Goal: Task Accomplishment & Management: Manage account settings

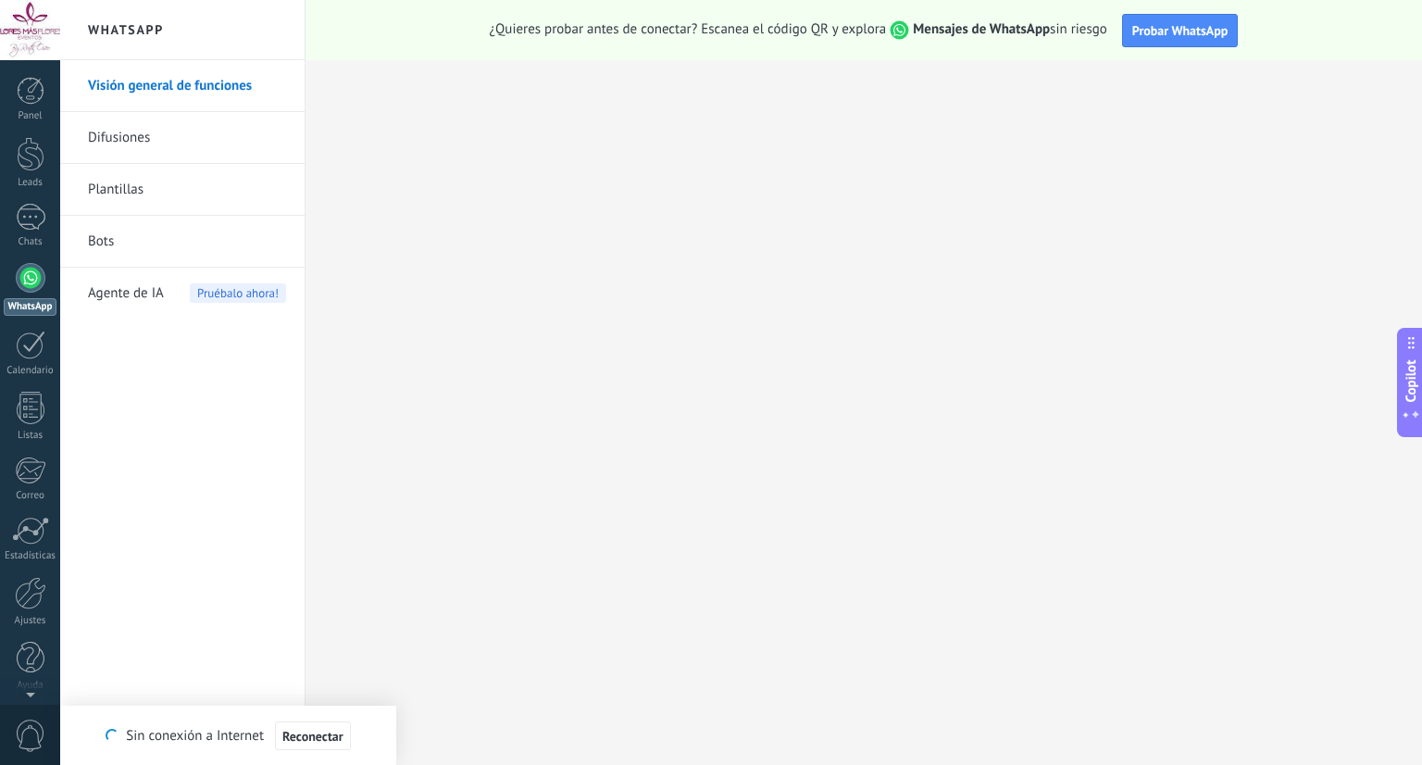
click at [13, 277] on link "WhatsApp" at bounding box center [30, 289] width 60 height 53
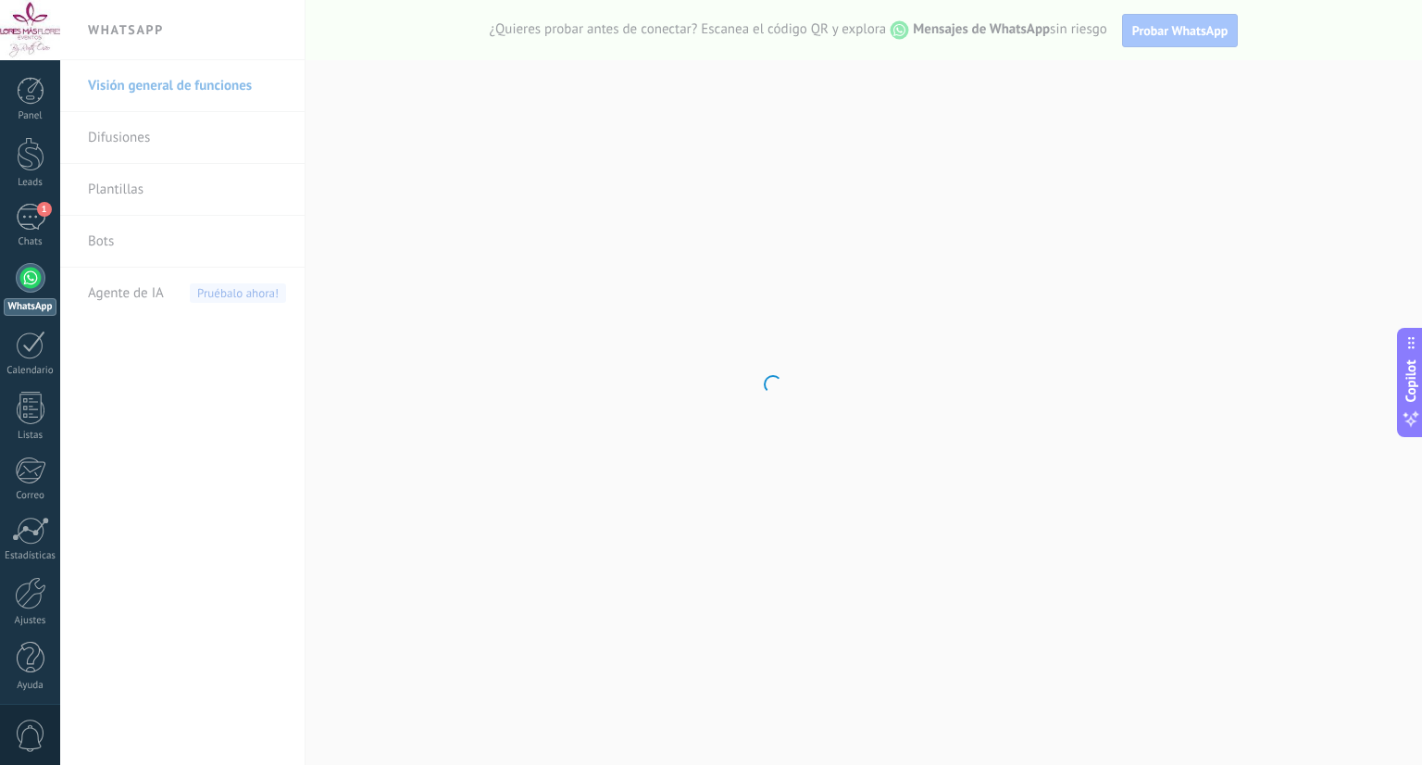
click at [336, 146] on body ".abccls-1,.abccls-2{fill-rule:evenodd}.abccls-2{fill:#fff} .abfcls-1{fill:none}…" at bounding box center [711, 382] width 1422 height 765
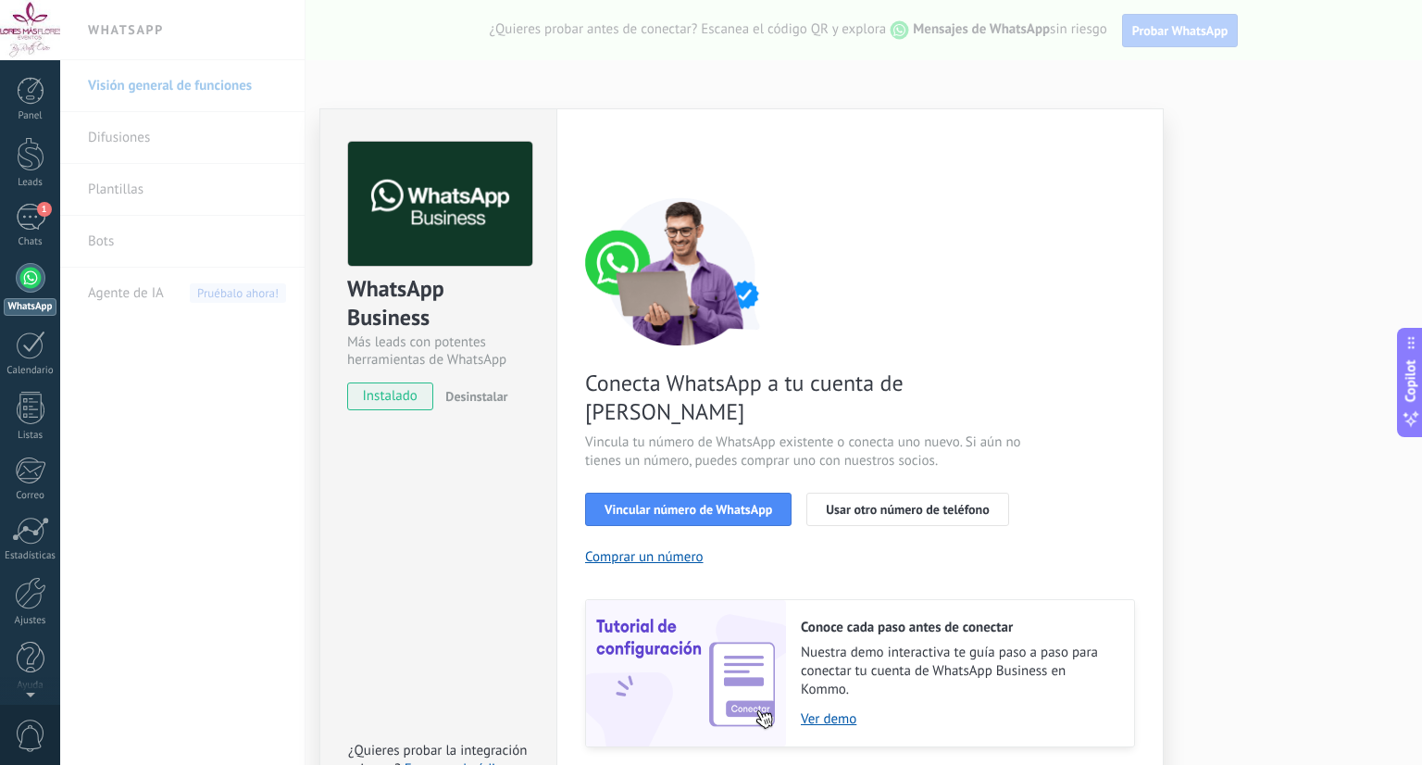
click at [715, 346] on div "Conecta WhatsApp a tu cuenta de Kommo Vincula tu número de WhatsApp existente o…" at bounding box center [860, 472] width 550 height 550
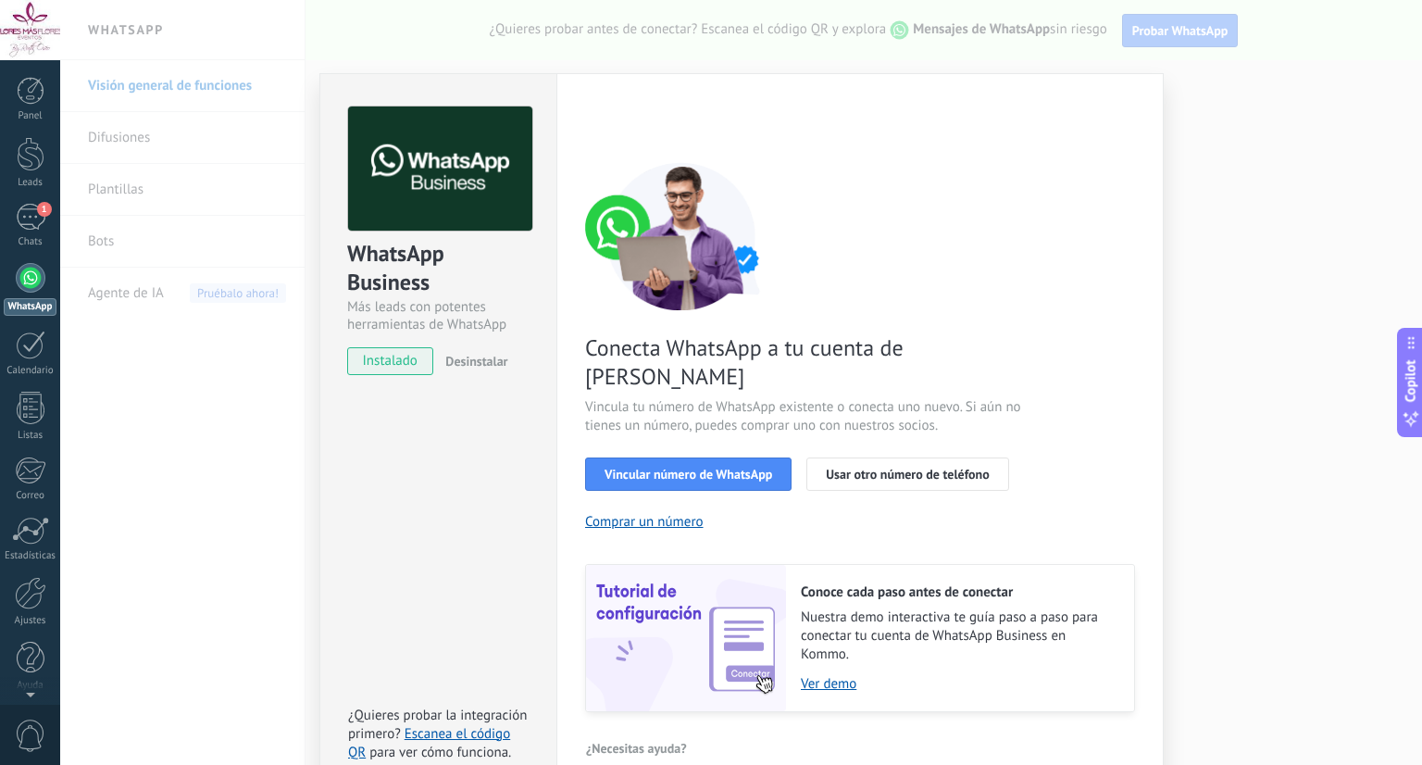
click at [941, 245] on div "Conecta WhatsApp a tu cuenta de Kommo Vincula tu número de WhatsApp existente o…" at bounding box center [860, 437] width 550 height 550
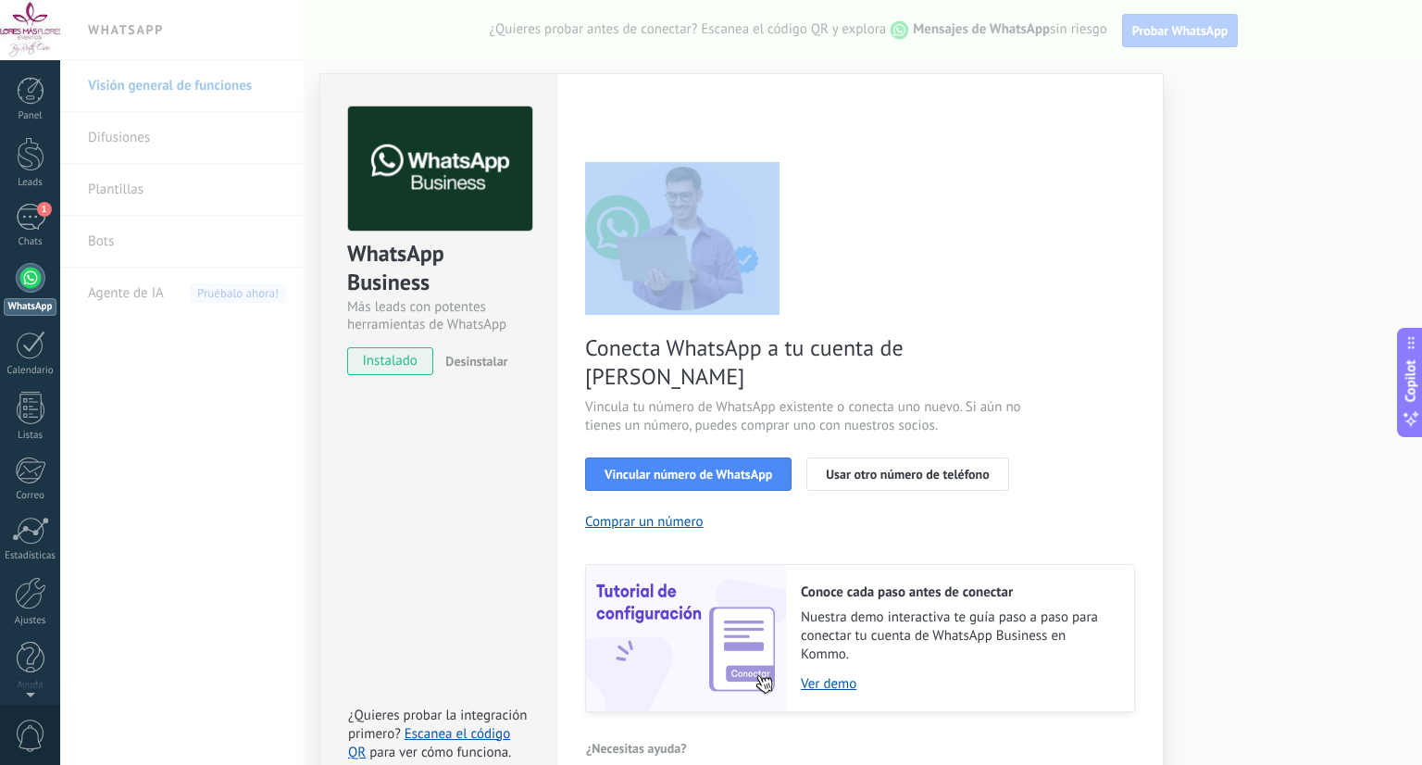
click at [941, 245] on div "Conecta WhatsApp a tu cuenta de Kommo Vincula tu número de WhatsApp existente o…" at bounding box center [860, 437] width 550 height 550
click at [833, 260] on div "Conecta WhatsApp a tu cuenta de Kommo Vincula tu número de WhatsApp existente o…" at bounding box center [860, 437] width 550 height 550
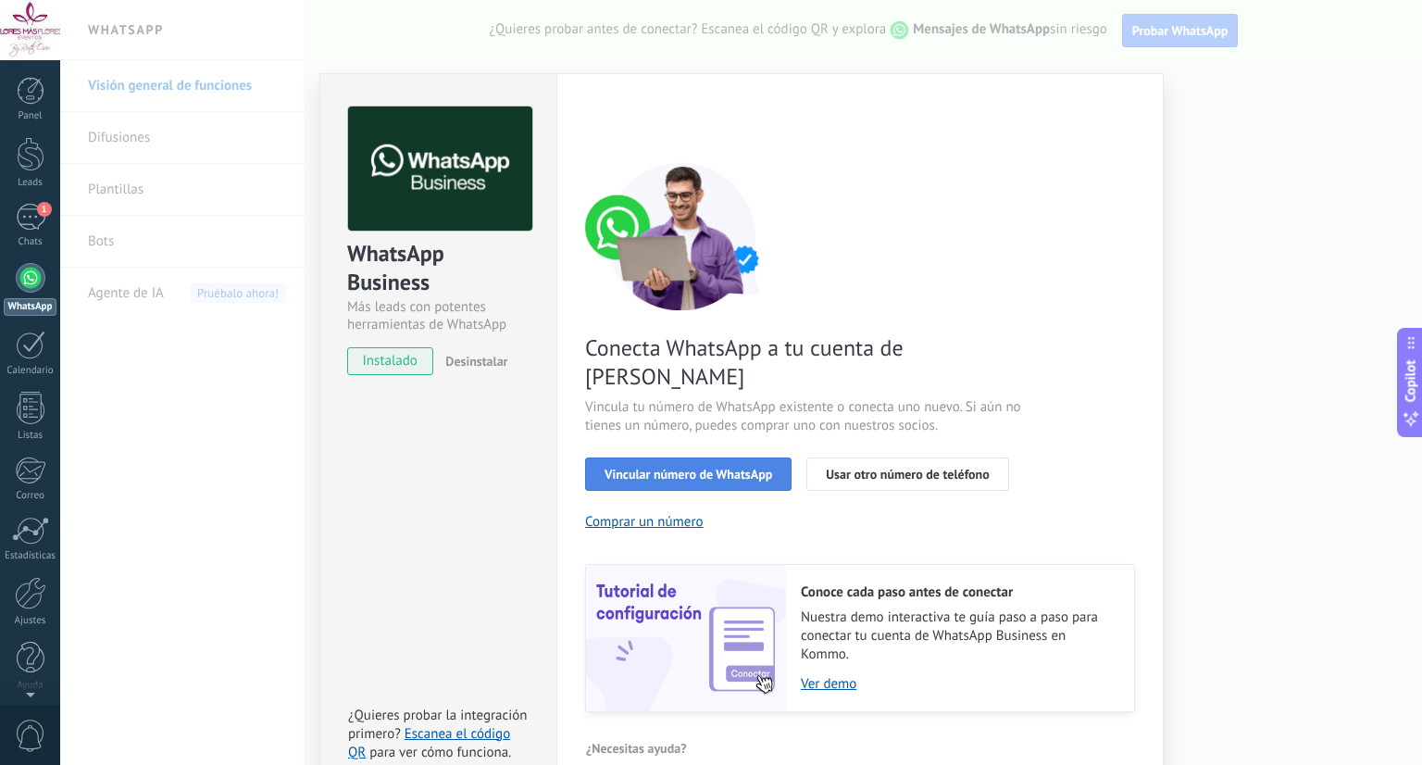
click at [700, 457] on button "Vincular número de WhatsApp" at bounding box center [688, 473] width 206 height 33
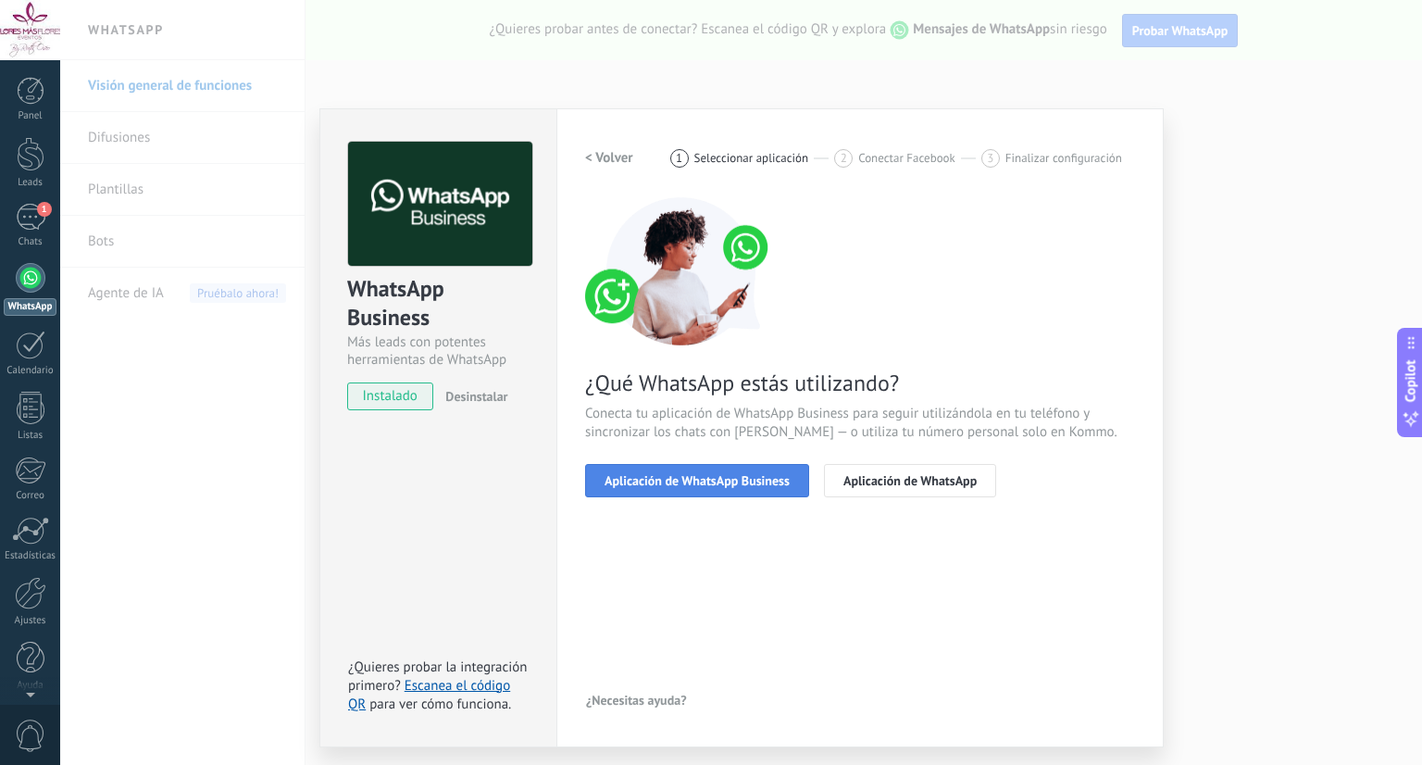
click at [747, 469] on button "Aplicación de WhatsApp Business" at bounding box center [697, 480] width 224 height 33
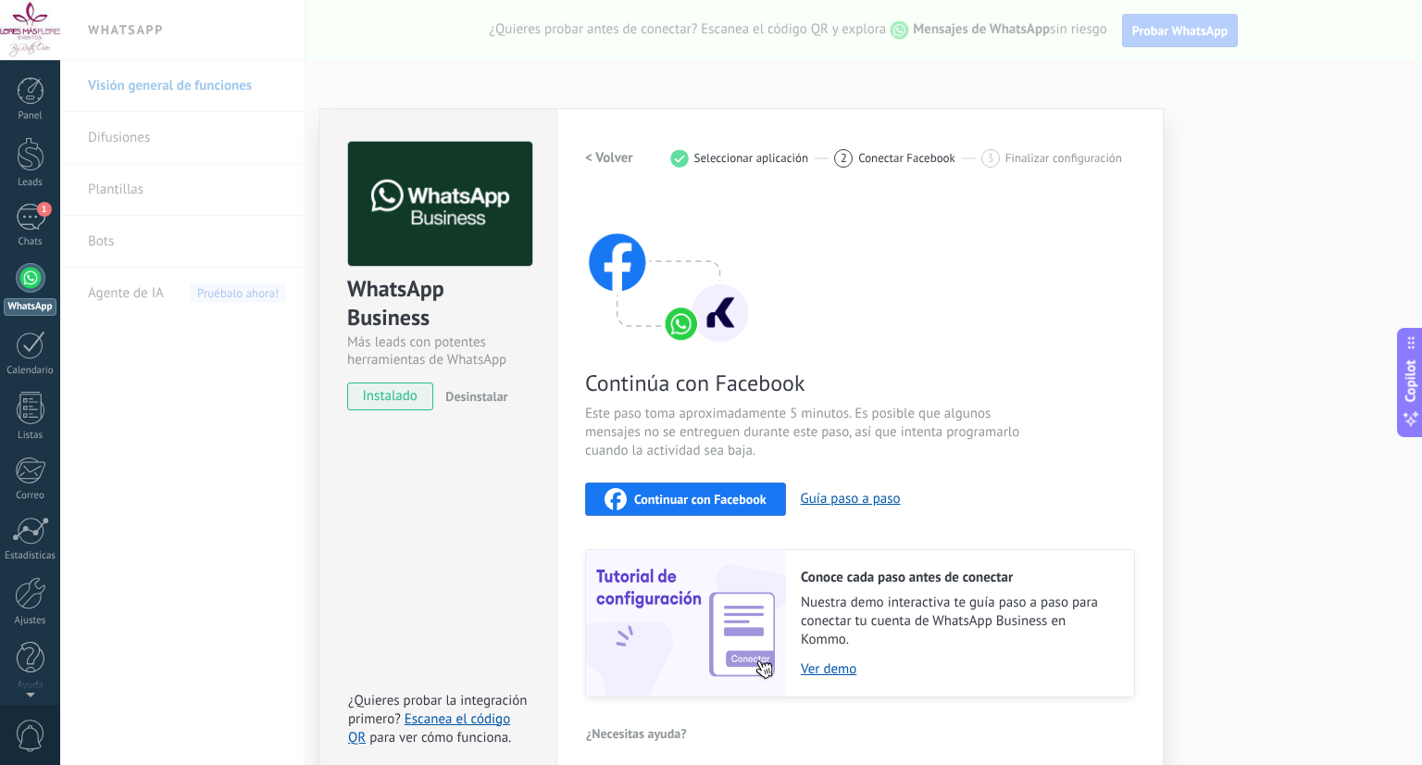
click at [695, 505] on span "Continuar con Facebook" at bounding box center [700, 498] width 132 height 13
click at [979, 303] on div "Continúa con Facebook Este paso toma aproximadamente 5 minutos. Es posible que …" at bounding box center [860, 447] width 550 height 500
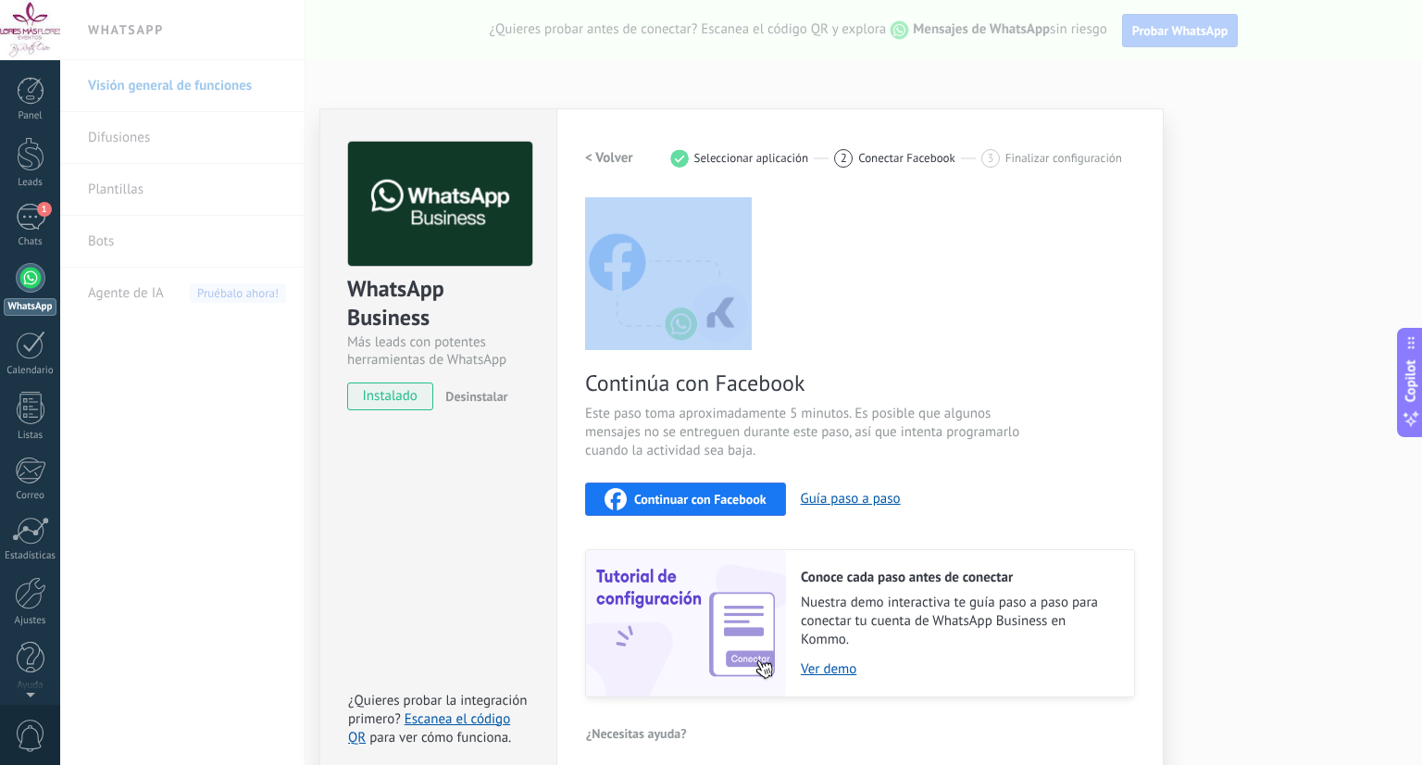
click at [979, 303] on div "Continúa con Facebook Este paso toma aproximadamente 5 minutos. Es posible que …" at bounding box center [860, 447] width 550 height 500
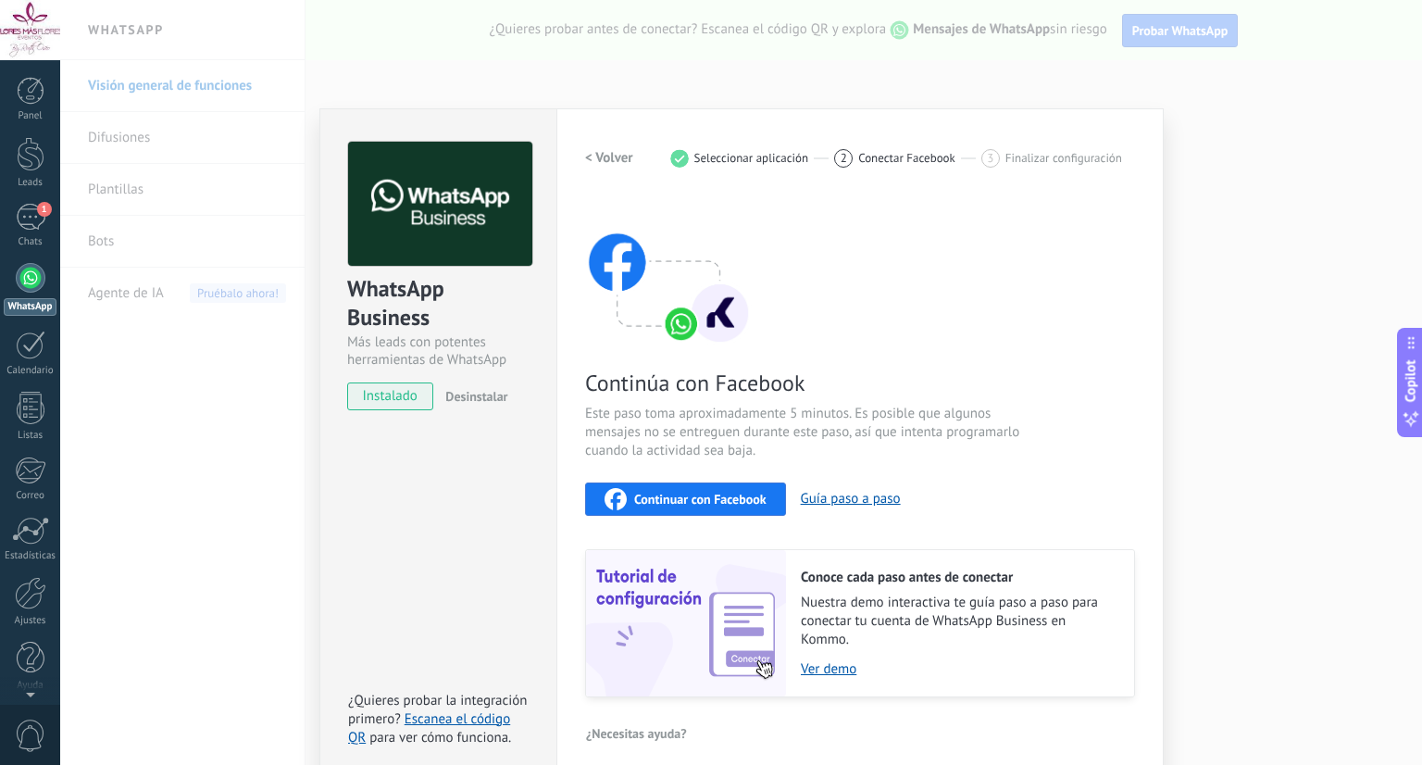
scroll to position [14, 0]
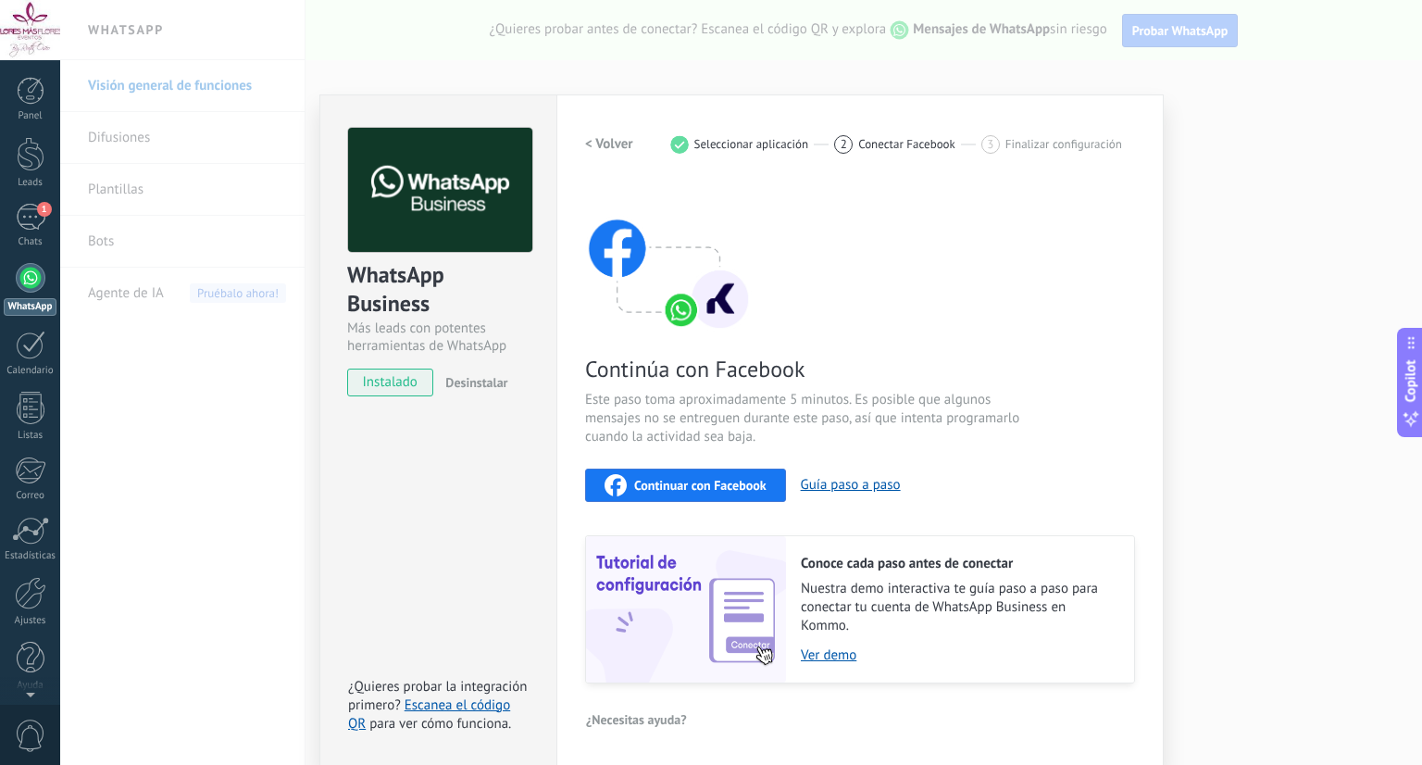
click at [979, 303] on div "Continúa con Facebook Este paso toma aproximadamente 5 minutos. Es posible que …" at bounding box center [860, 433] width 550 height 500
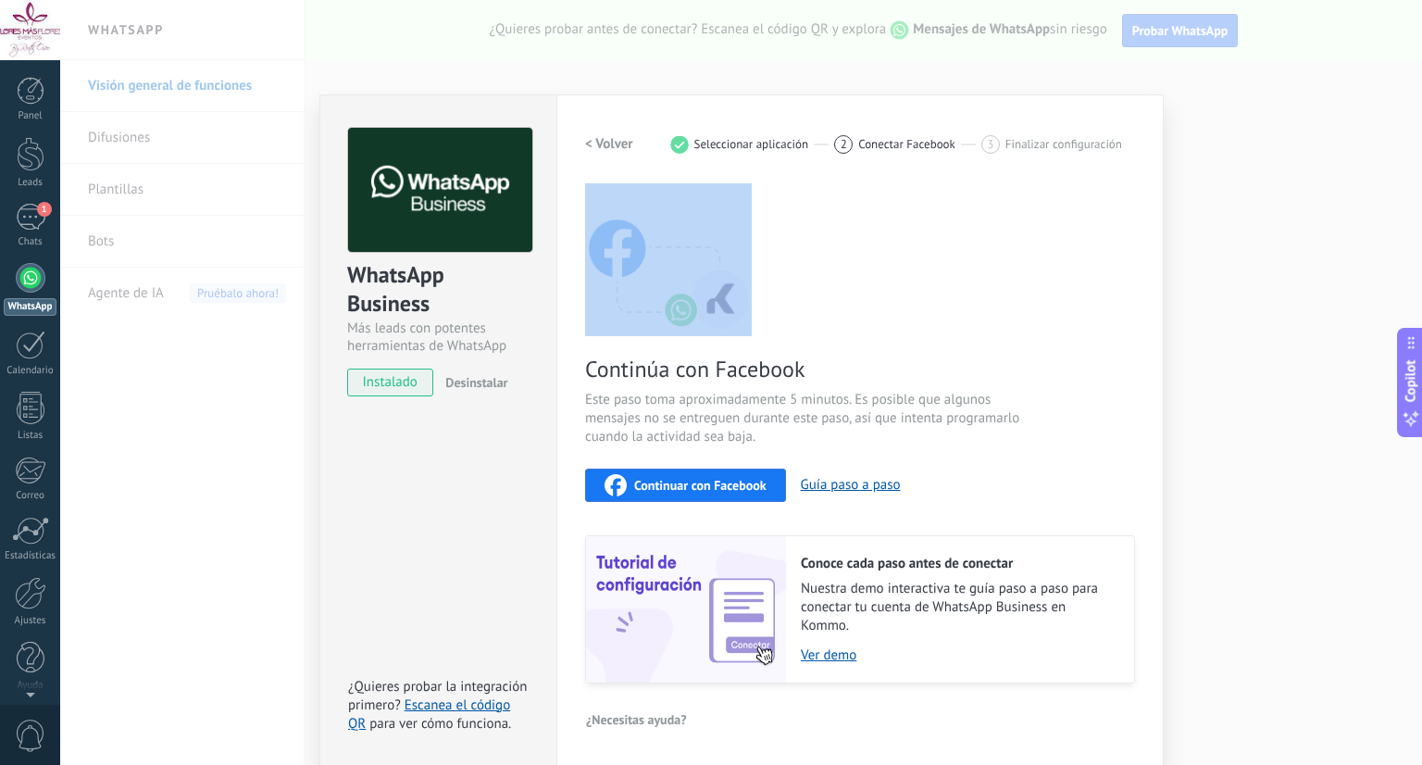
click at [979, 303] on div "Continúa con Facebook Este paso toma aproximadamente 5 minutos. Es posible que …" at bounding box center [860, 433] width 550 height 500
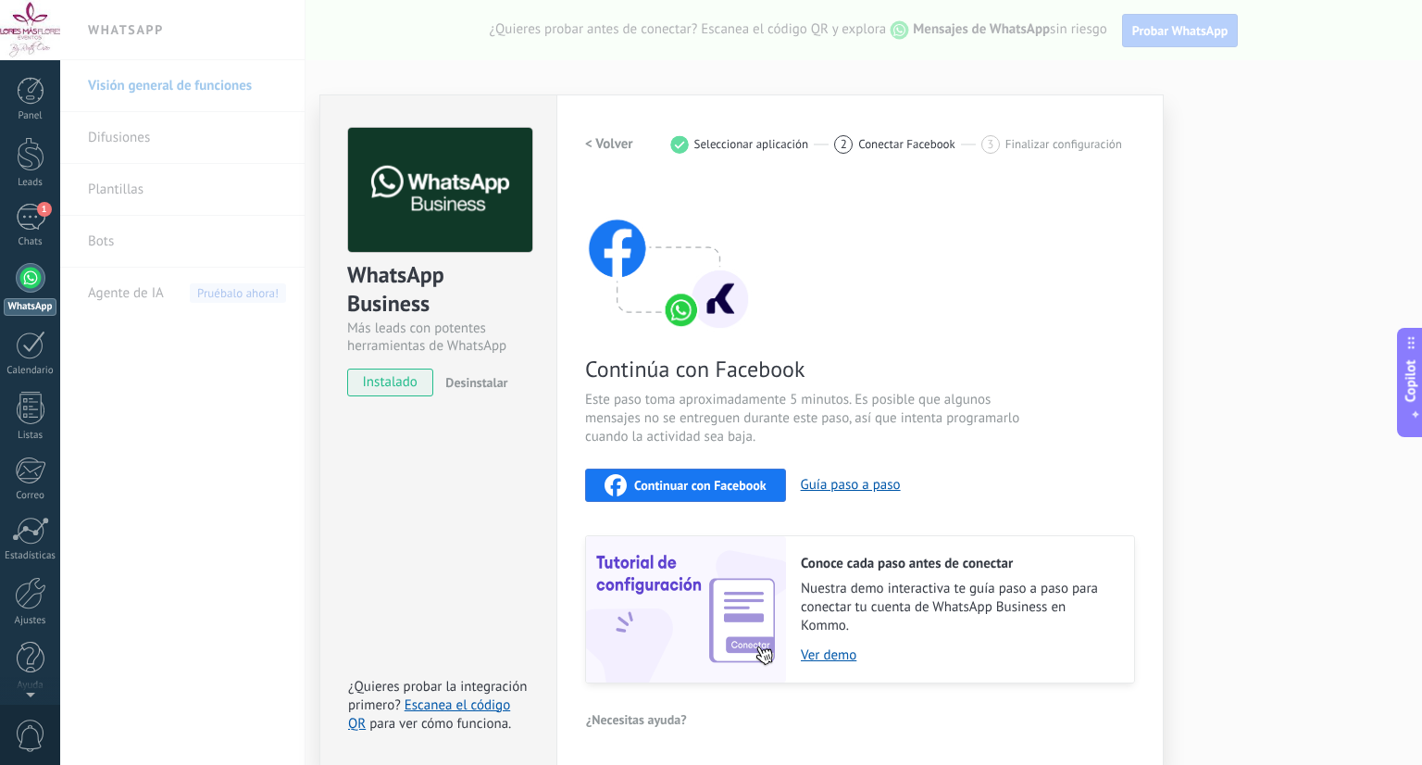
click at [978, 413] on span "Este paso toma aproximadamente 5 minutos. Es posible que algunos mensajes no se…" at bounding box center [805, 419] width 441 height 56
click at [1356, 246] on div "WhatsApp Business Más leads con potentes herramientas de WhatsApp instalado Des…" at bounding box center [741, 382] width 1362 height 765
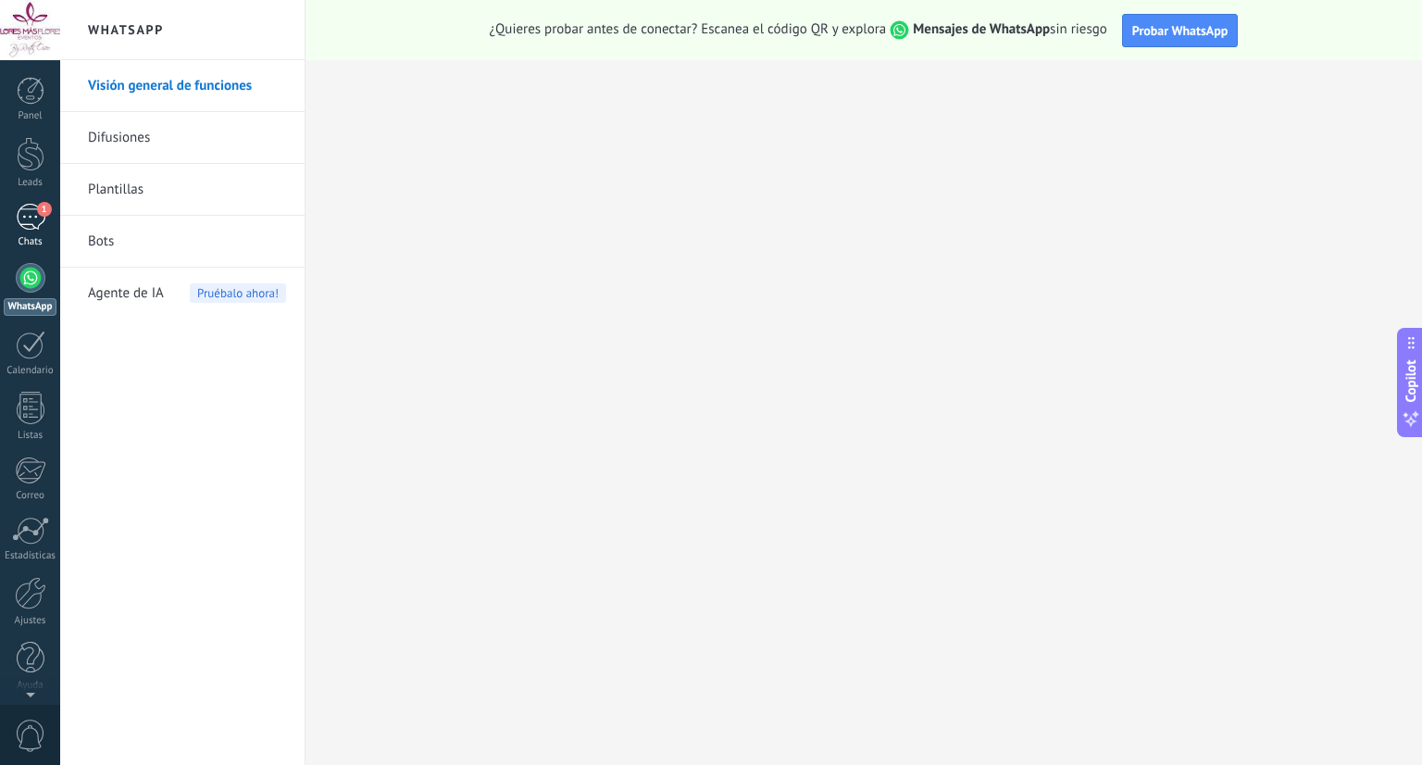
click at [37, 225] on div "1" at bounding box center [31, 217] width 30 height 27
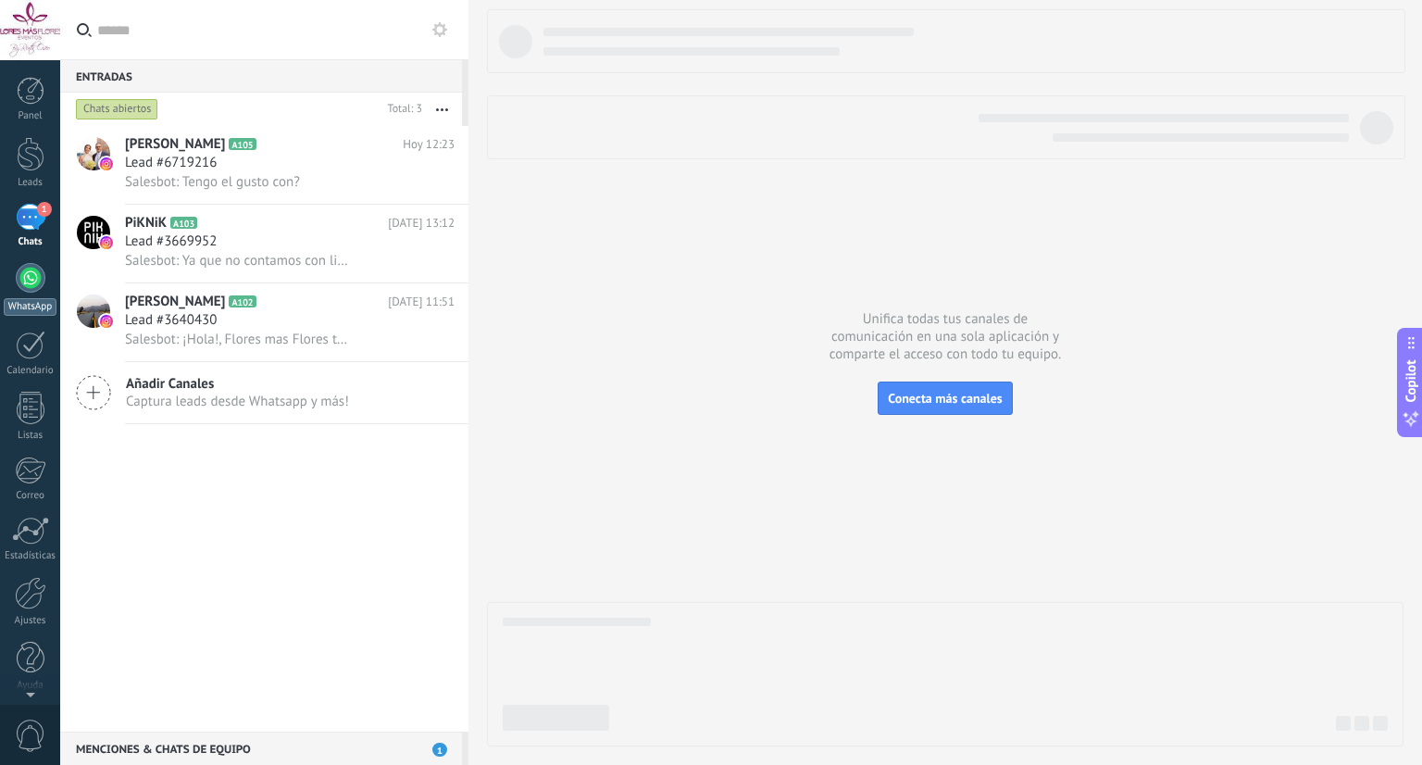
click at [23, 289] on div at bounding box center [31, 278] width 30 height 30
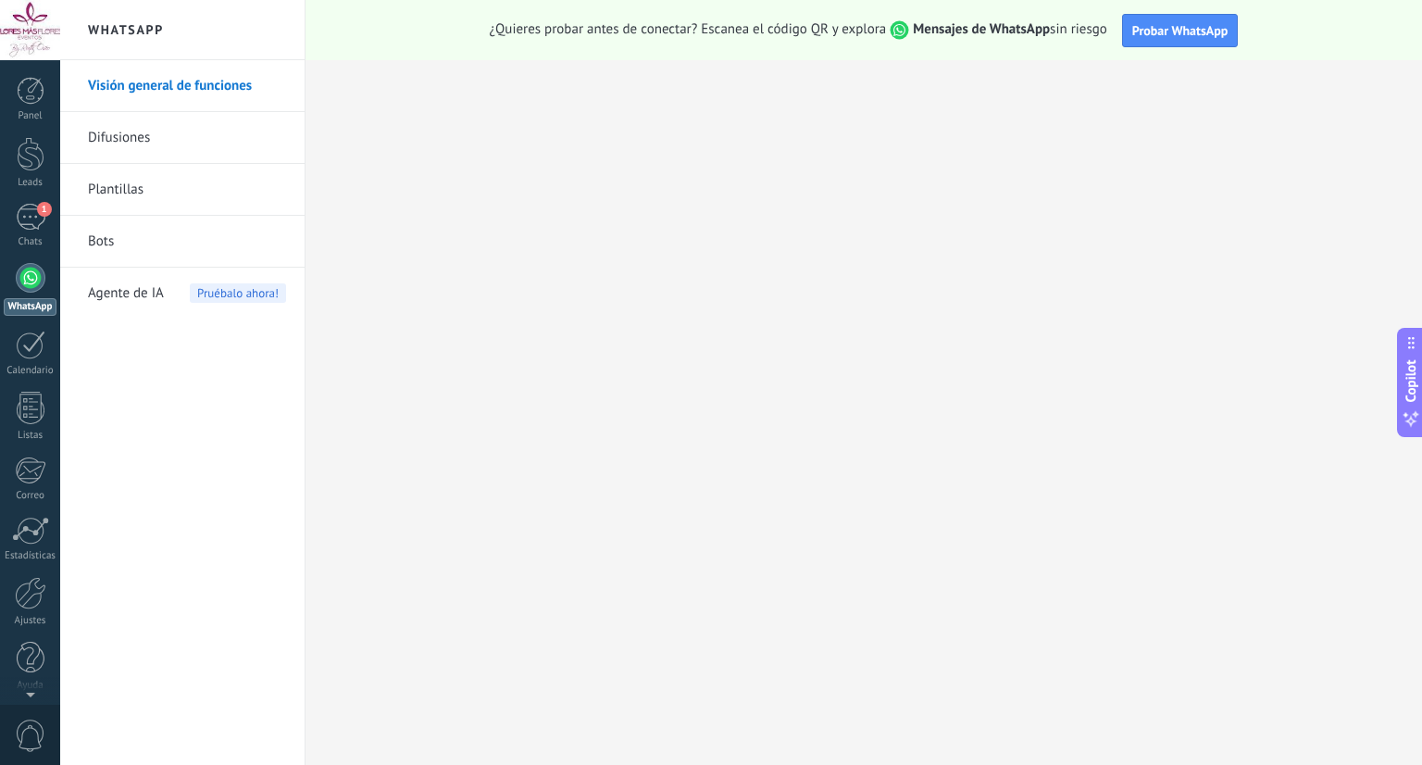
click at [8, 32] on div at bounding box center [30, 30] width 60 height 60
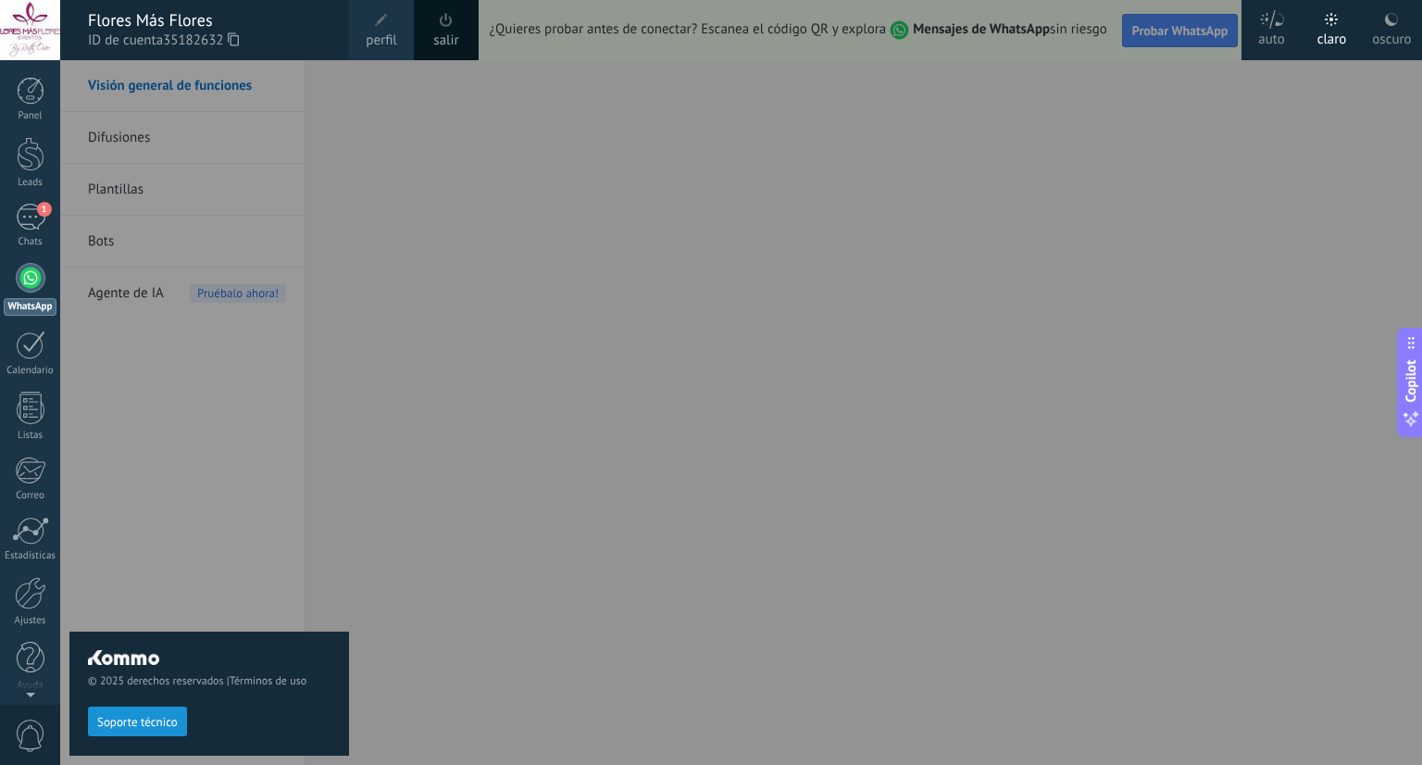
click at [386, 40] on span "perfil" at bounding box center [381, 41] width 31 height 20
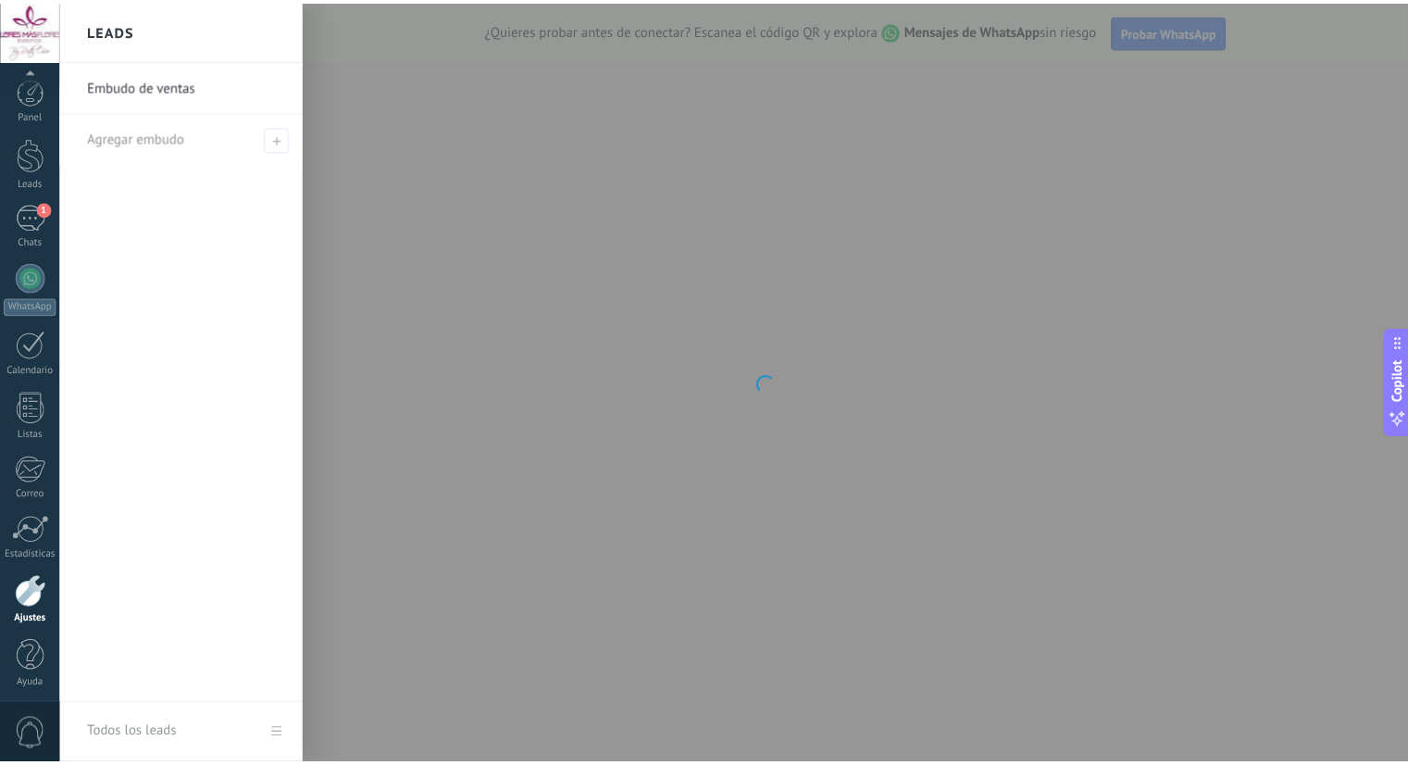
scroll to position [5, 0]
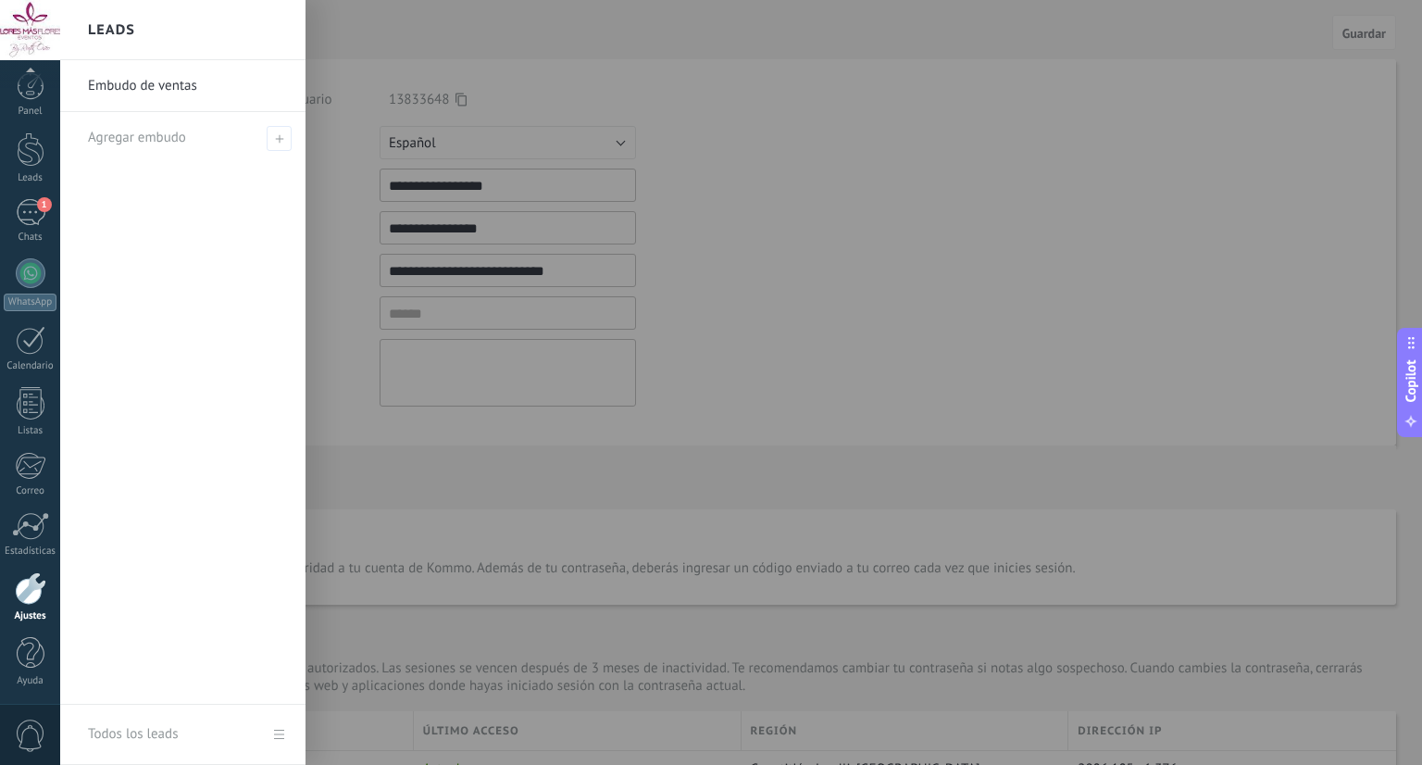
click at [918, 291] on div at bounding box center [771, 382] width 1422 height 765
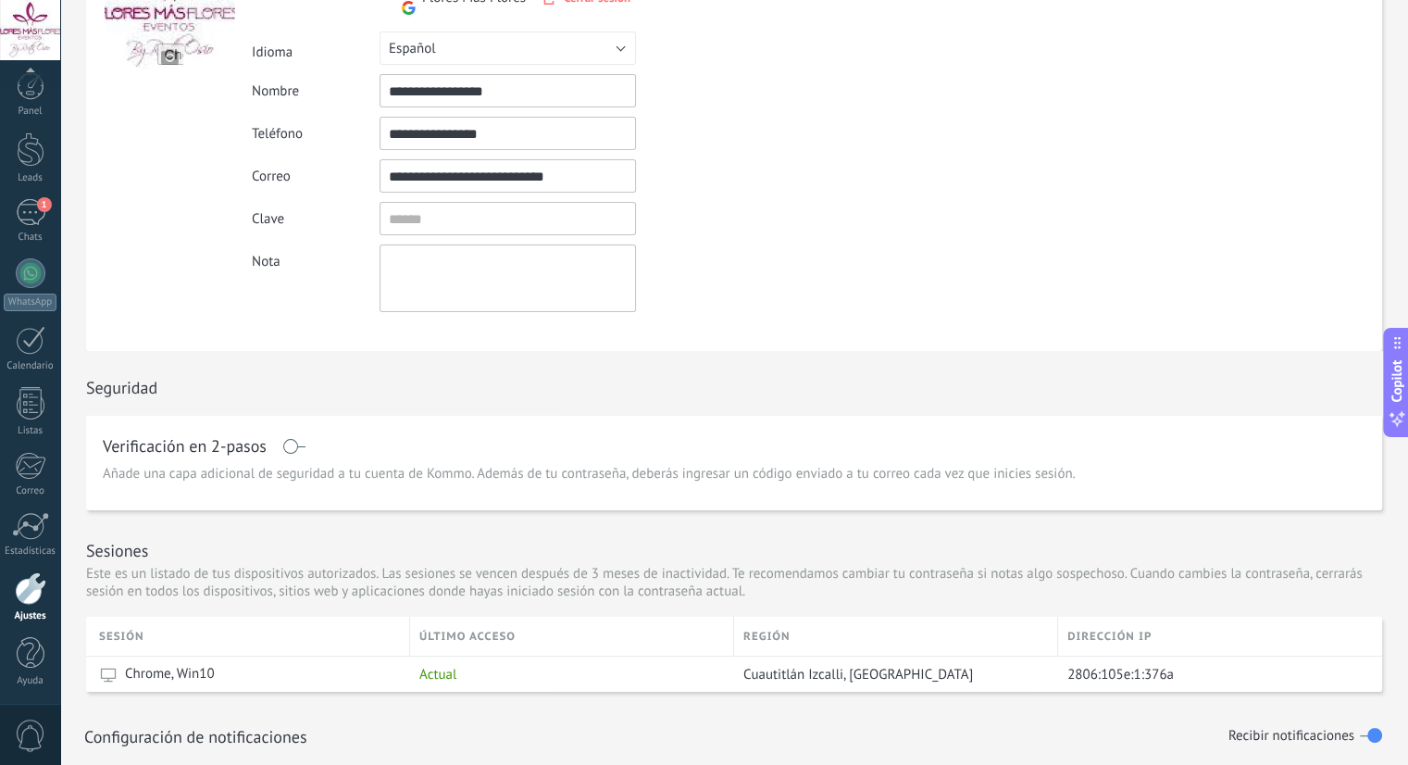
scroll to position [0, 0]
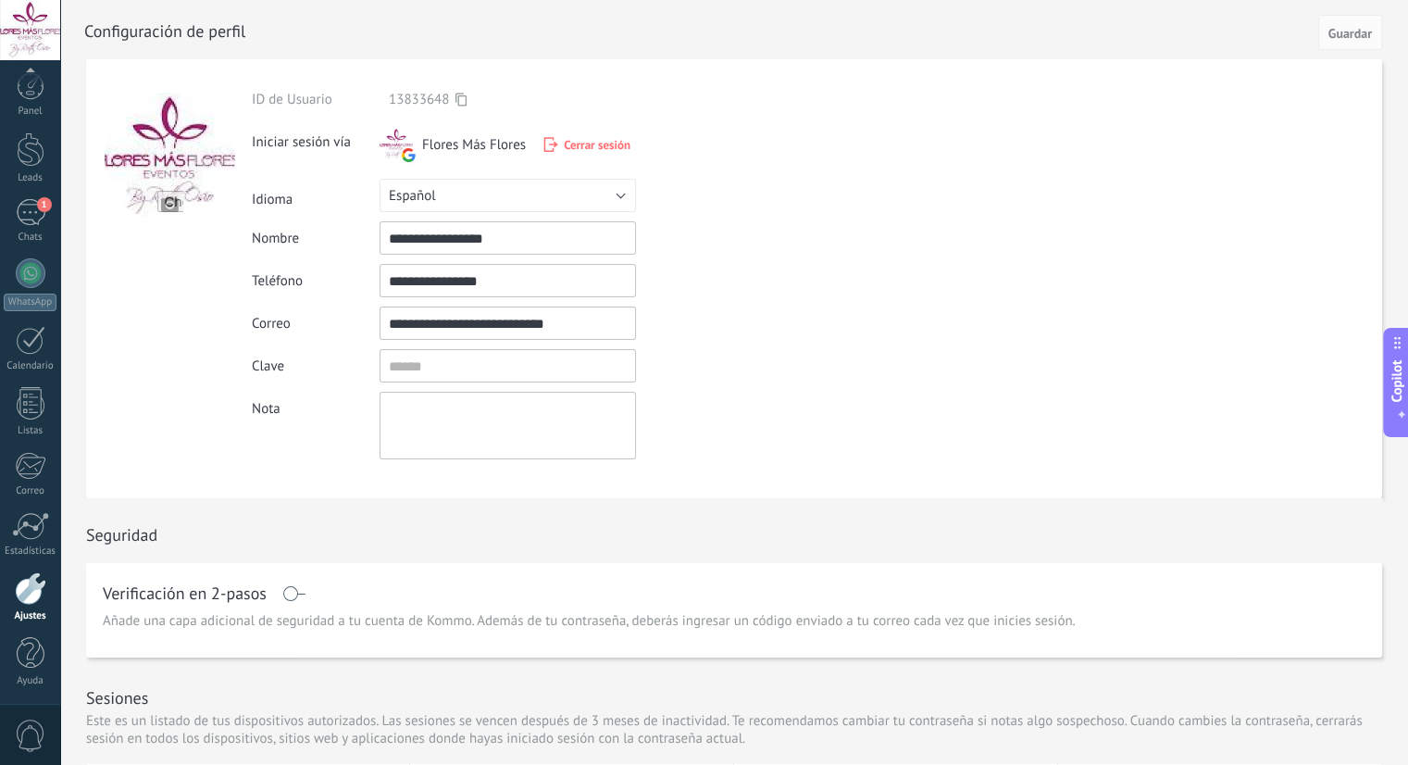
click at [829, 338] on div "**********" at bounding box center [551, 322] width 598 height 33
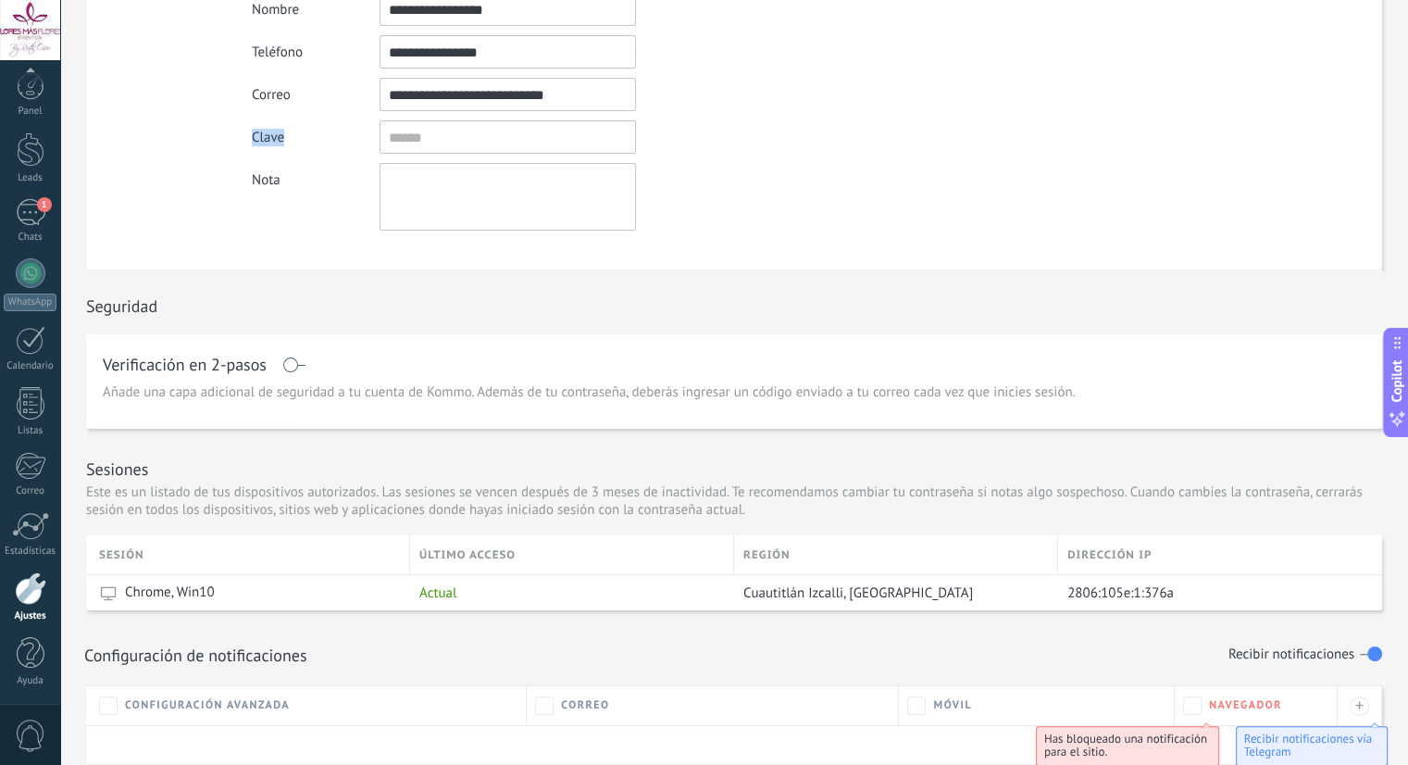
scroll to position [230, 0]
click at [802, 298] on div "Seguridad" at bounding box center [734, 300] width 1296 height 64
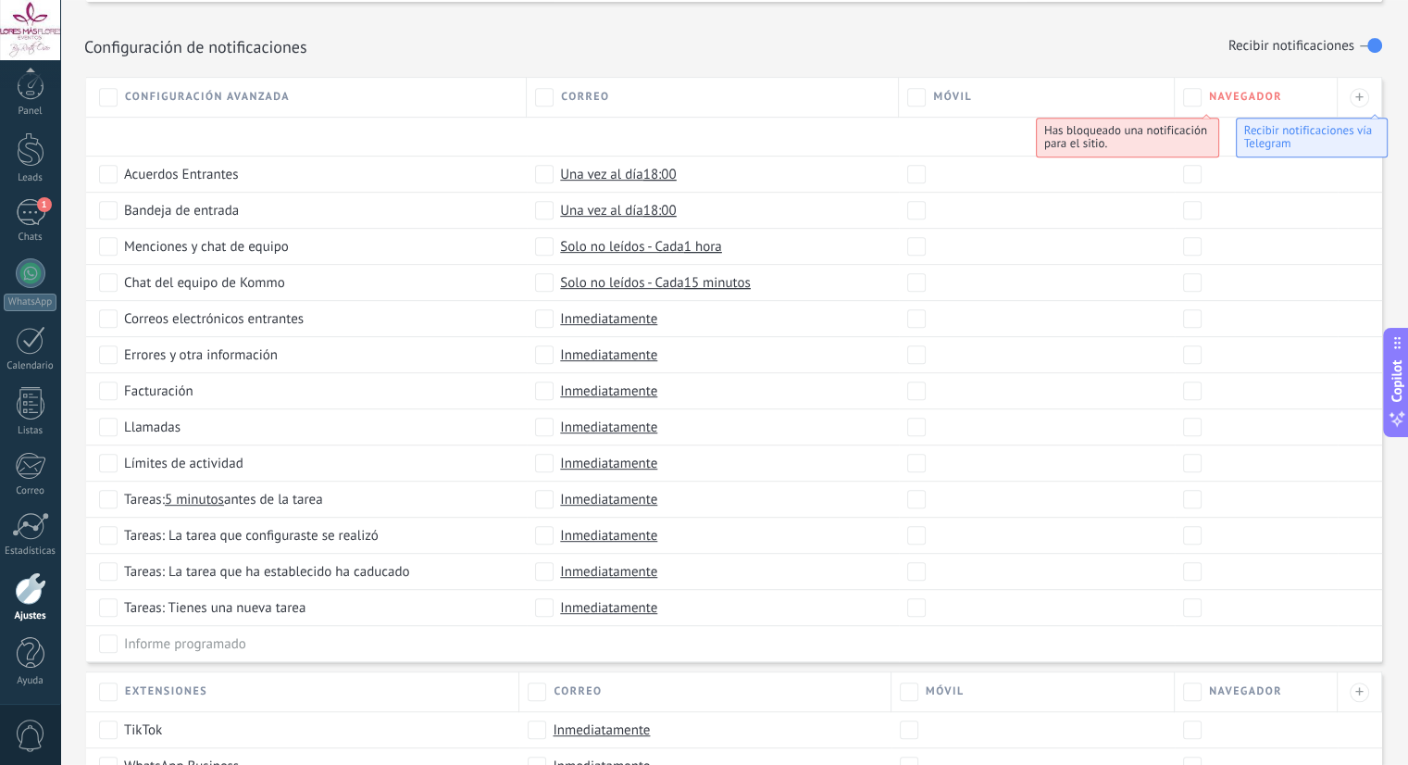
scroll to position [837, 0]
click at [764, 132] on div at bounding box center [713, 137] width 372 height 39
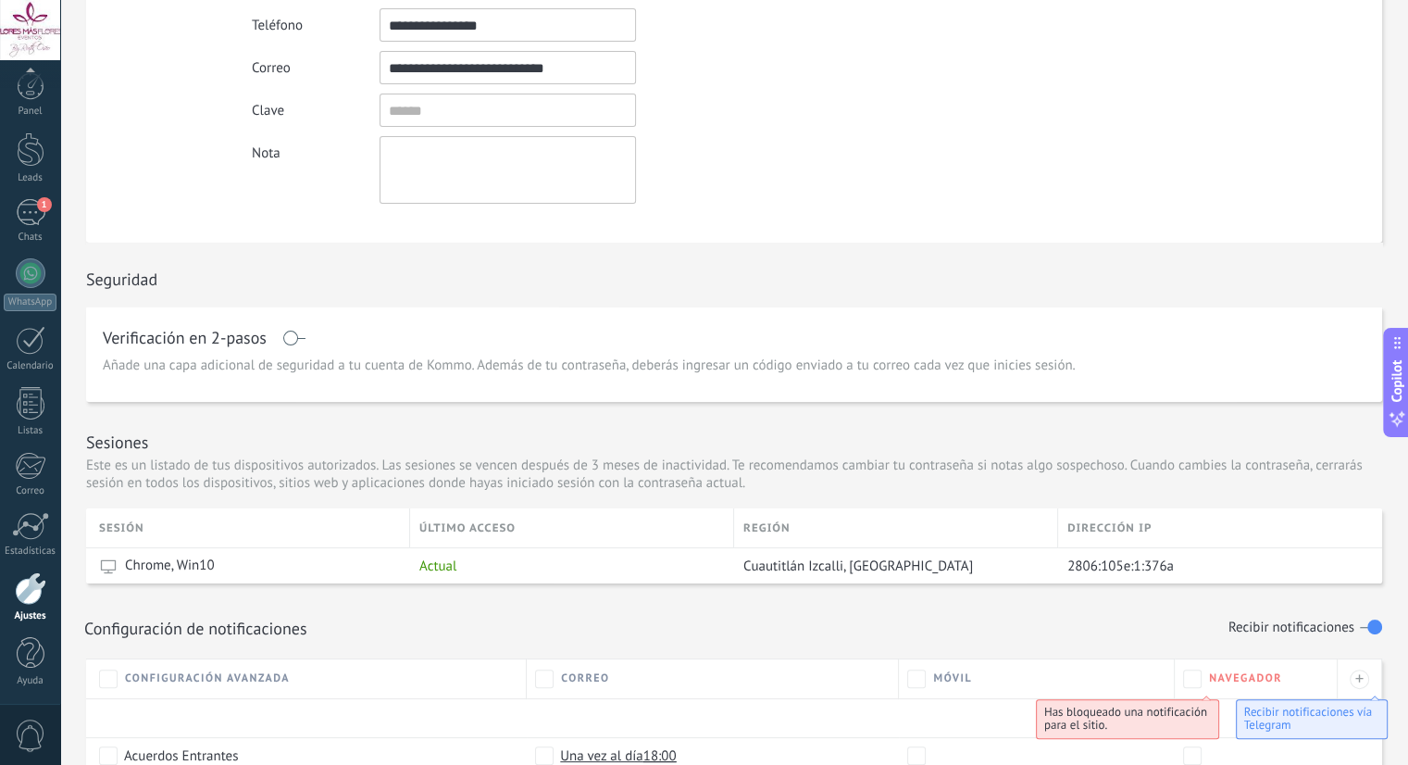
scroll to position [0, 0]
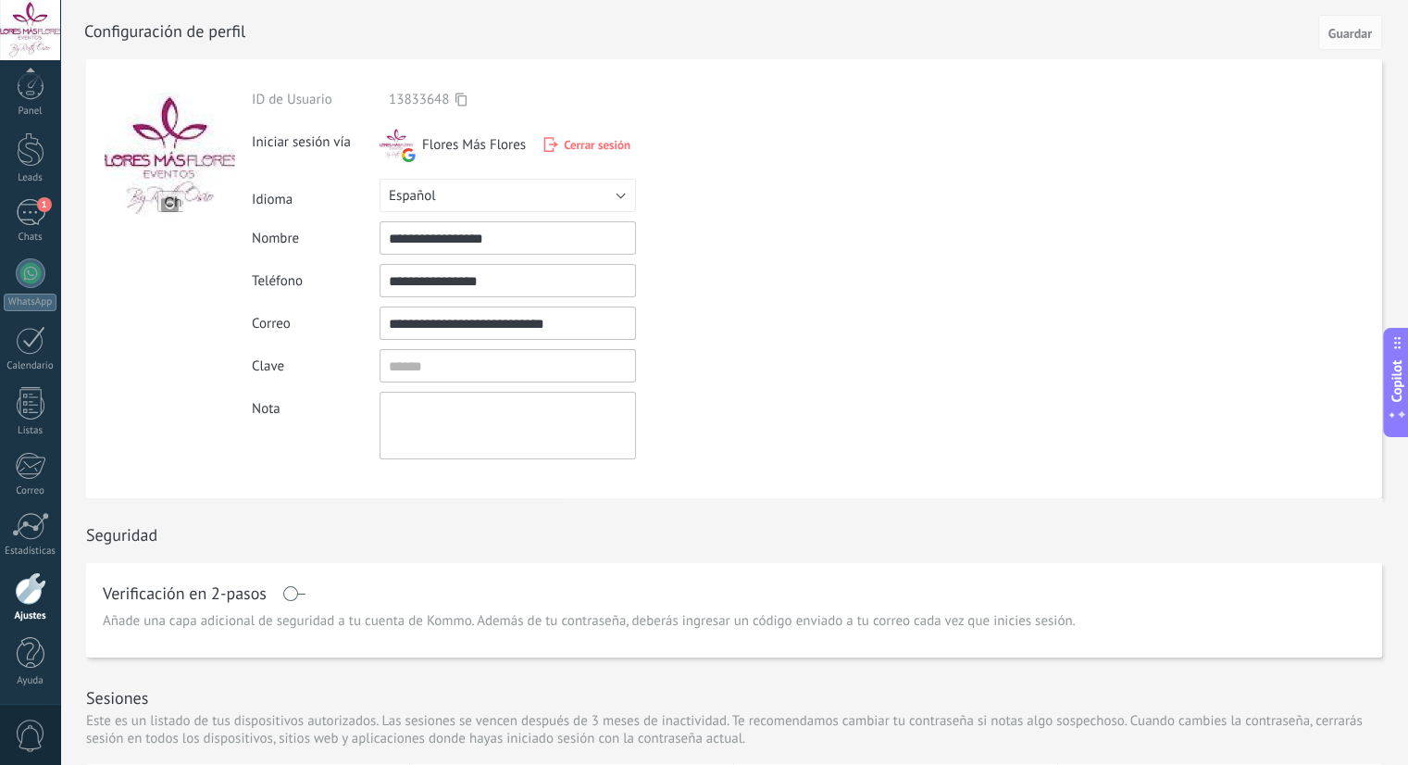
click at [764, 132] on div "Iniciar sesión vía Flores Más Flores Cerrar sesión" at bounding box center [551, 148] width 598 height 44
click at [557, 77] on div "**********" at bounding box center [551, 278] width 598 height 439
click at [33, 103] on link "Panel" at bounding box center [30, 94] width 60 height 45
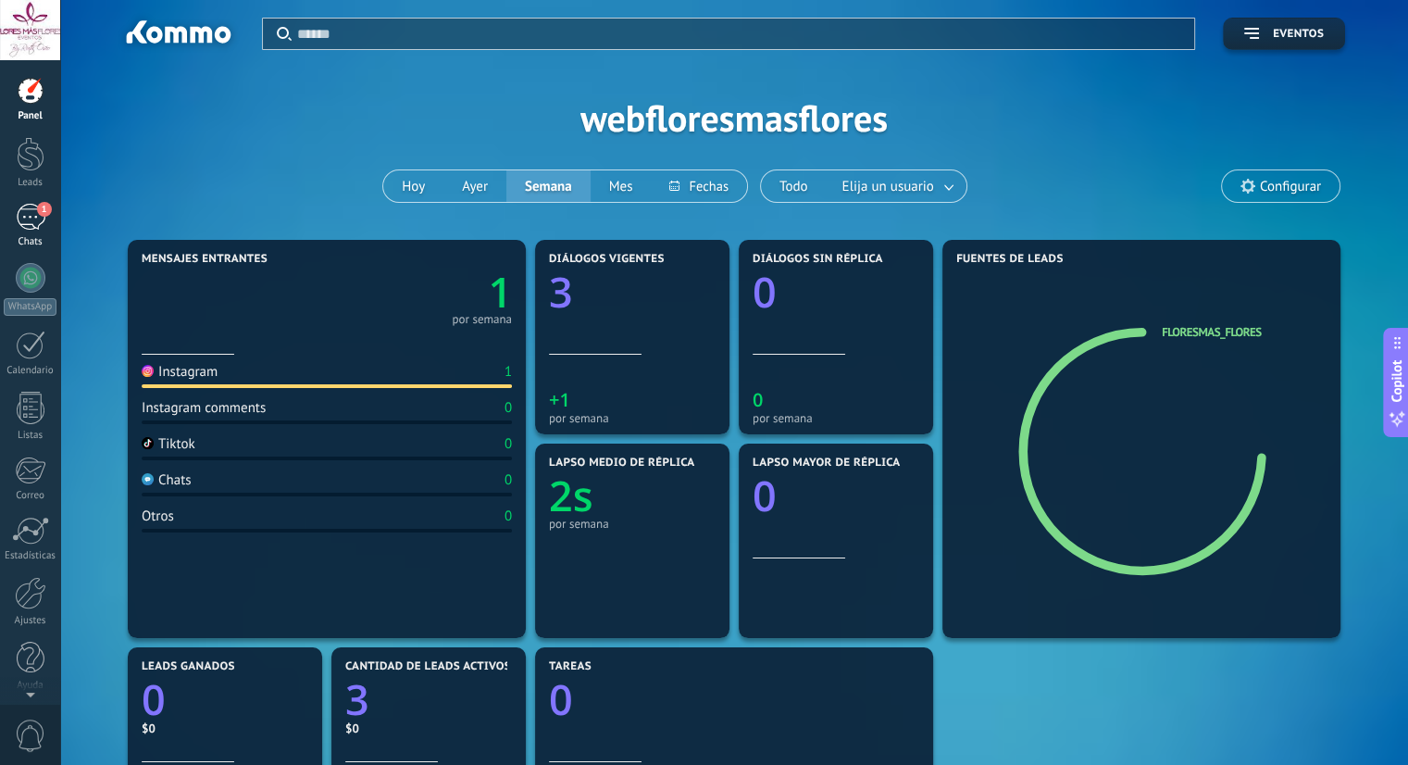
click at [30, 220] on div "1" at bounding box center [31, 217] width 30 height 27
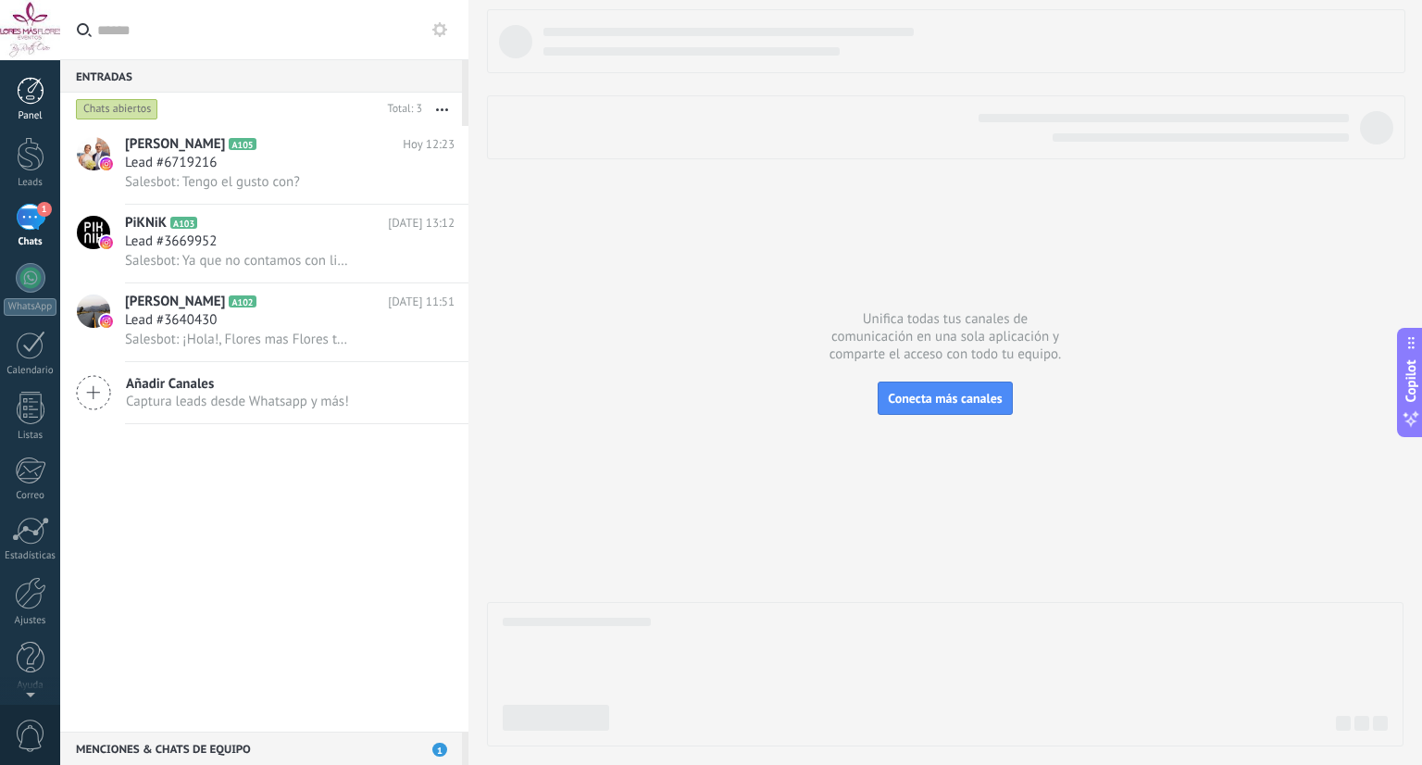
click at [34, 93] on div at bounding box center [31, 91] width 28 height 28
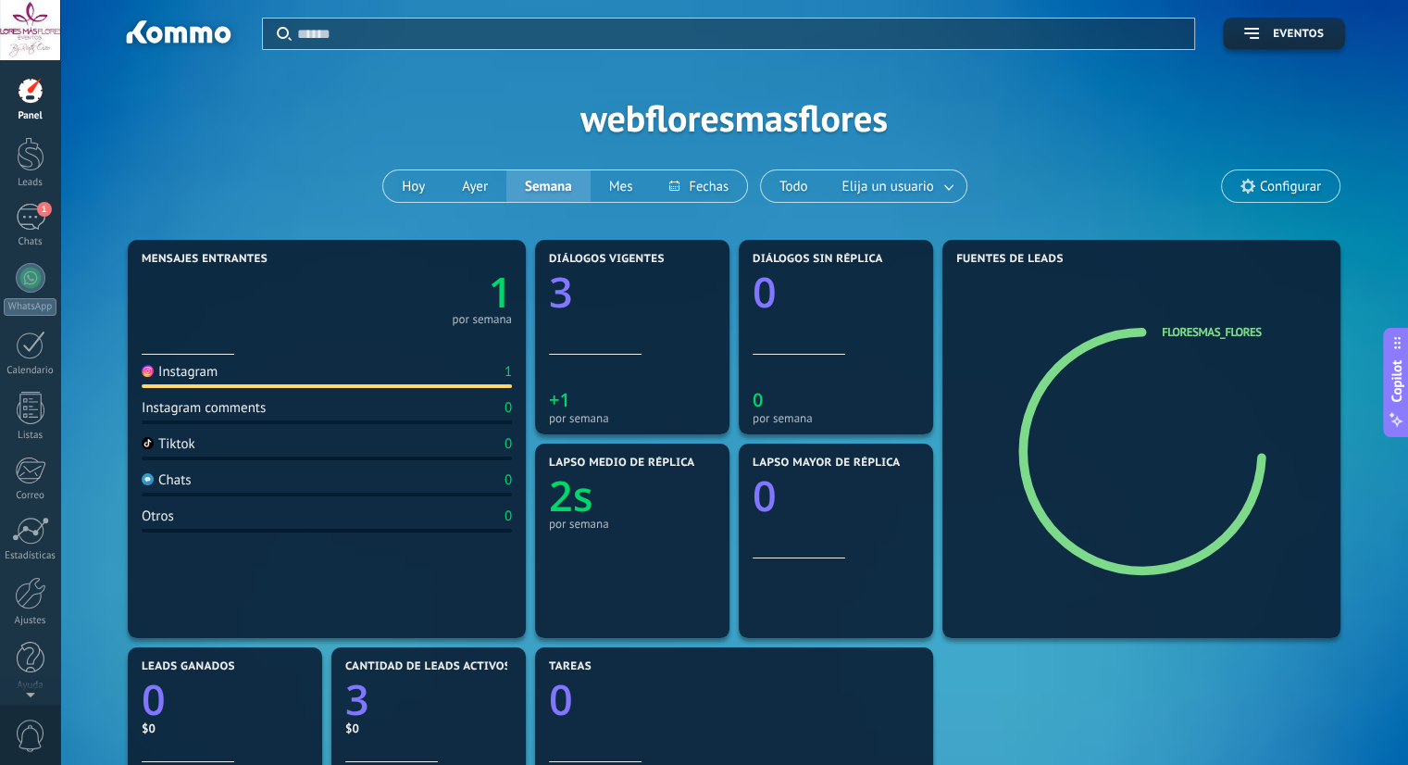
click at [997, 177] on div "Aplicar Eventos webfloresmasflores Hoy Ayer Semana Mes Todo Elija un usuario Co…" at bounding box center [734, 117] width 1292 height 235
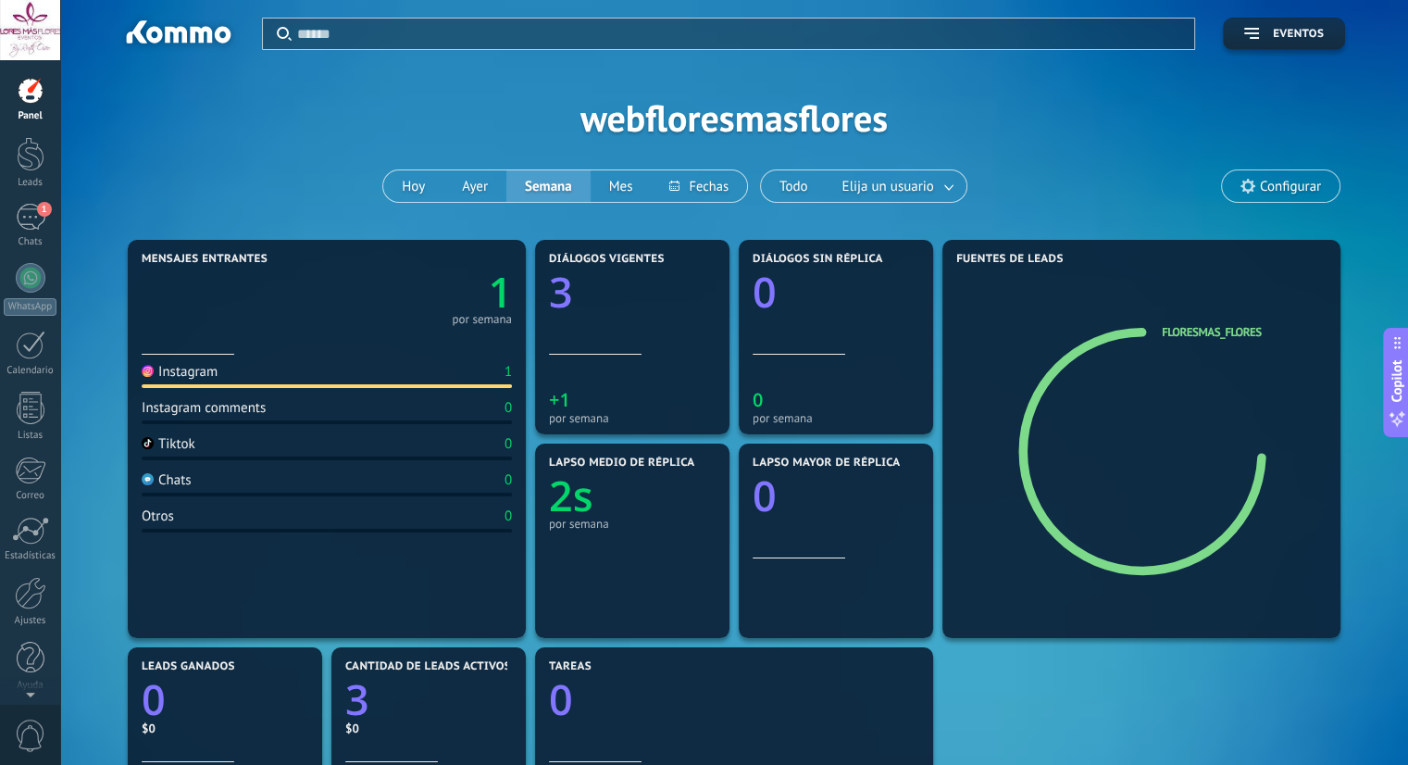
click at [997, 177] on div "Aplicar Eventos webfloresmasflores Hoy Ayer Semana Mes Todo Elija un usuario Co…" at bounding box center [734, 117] width 1292 height 235
click at [237, 175] on div "Aplicar Eventos webfloresmasflores Hoy Ayer Semana Mes Todo Elija un usuario Co…" at bounding box center [734, 117] width 1292 height 235
click at [34, 214] on div "1" at bounding box center [31, 217] width 30 height 27
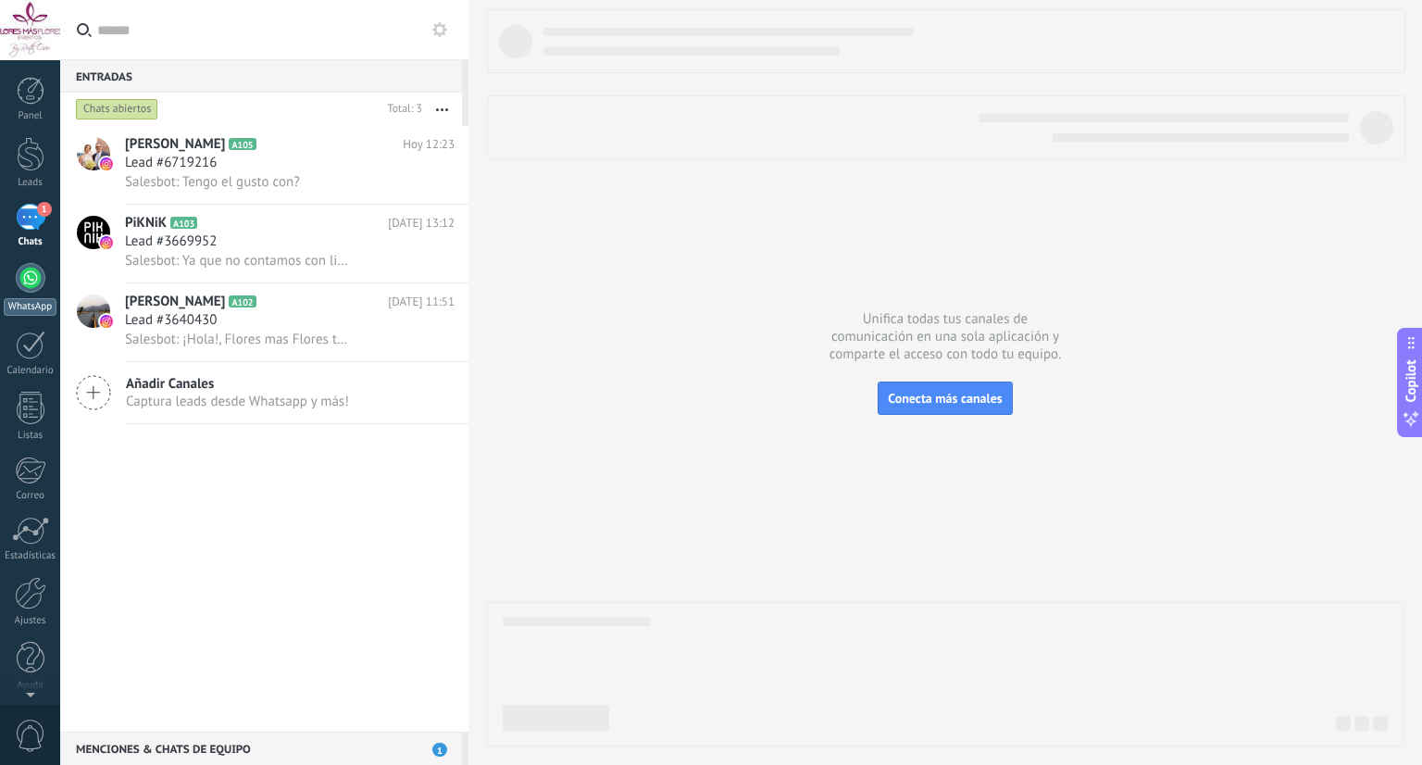
click at [31, 298] on div "WhatsApp" at bounding box center [30, 307] width 53 height 18
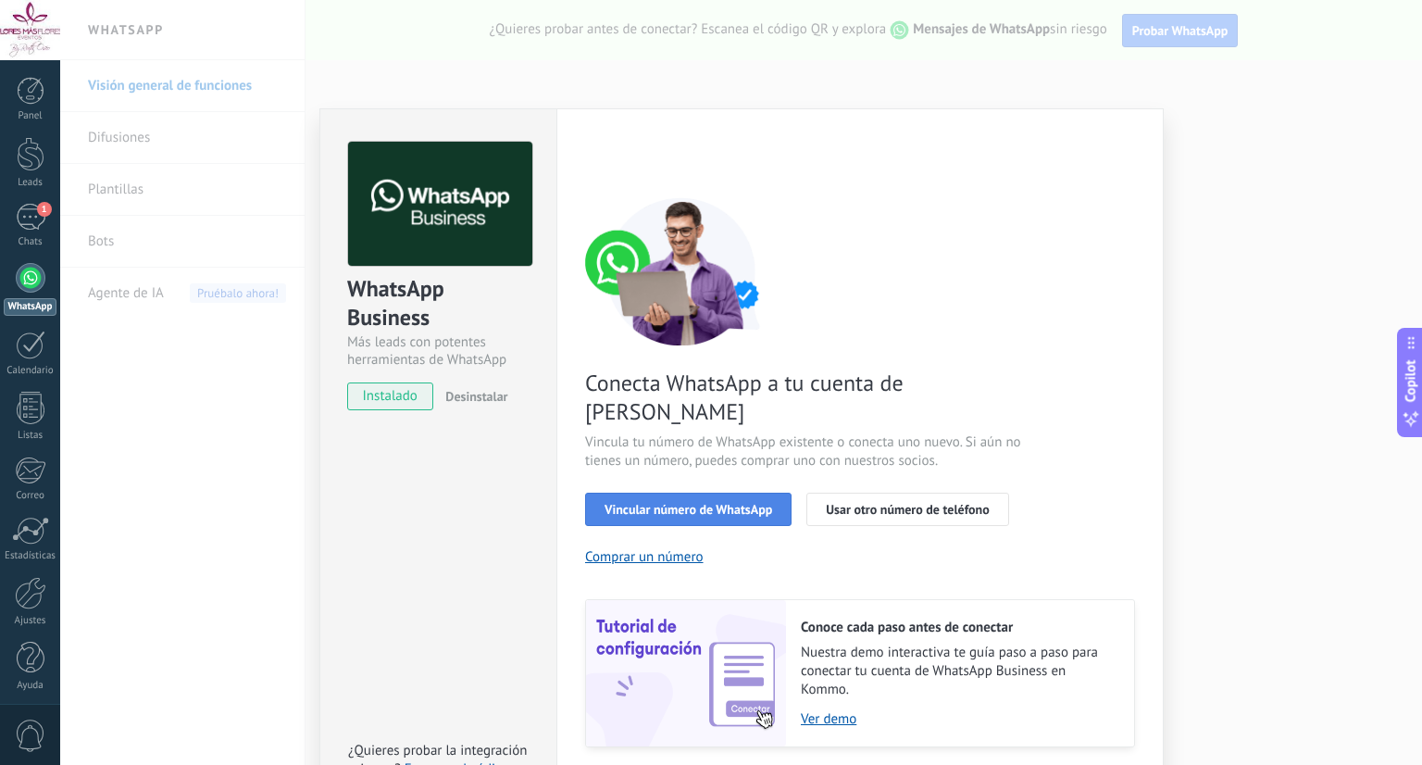
click at [680, 503] on span "Vincular número de WhatsApp" at bounding box center [689, 509] width 168 height 13
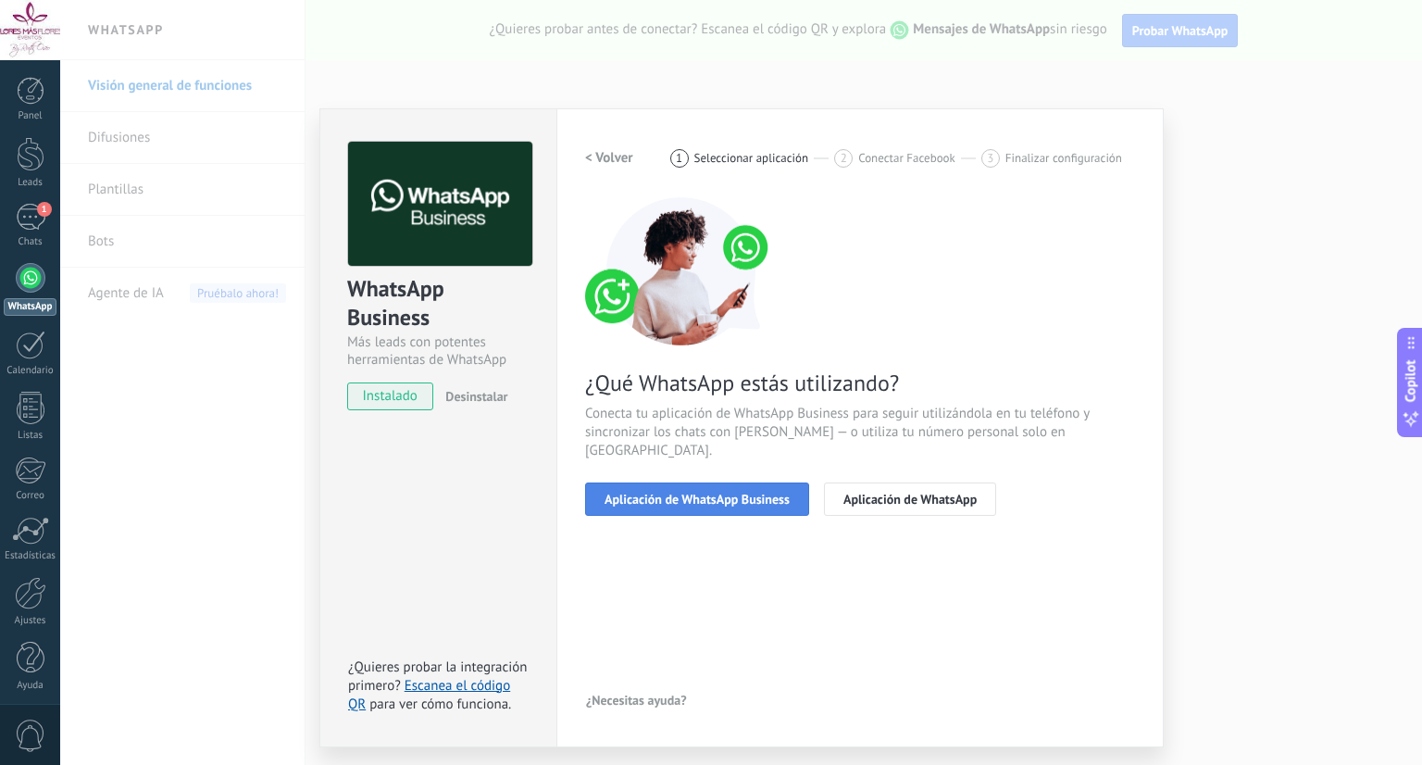
click at [745, 492] on span "Aplicación de WhatsApp Business" at bounding box center [697, 498] width 185 height 13
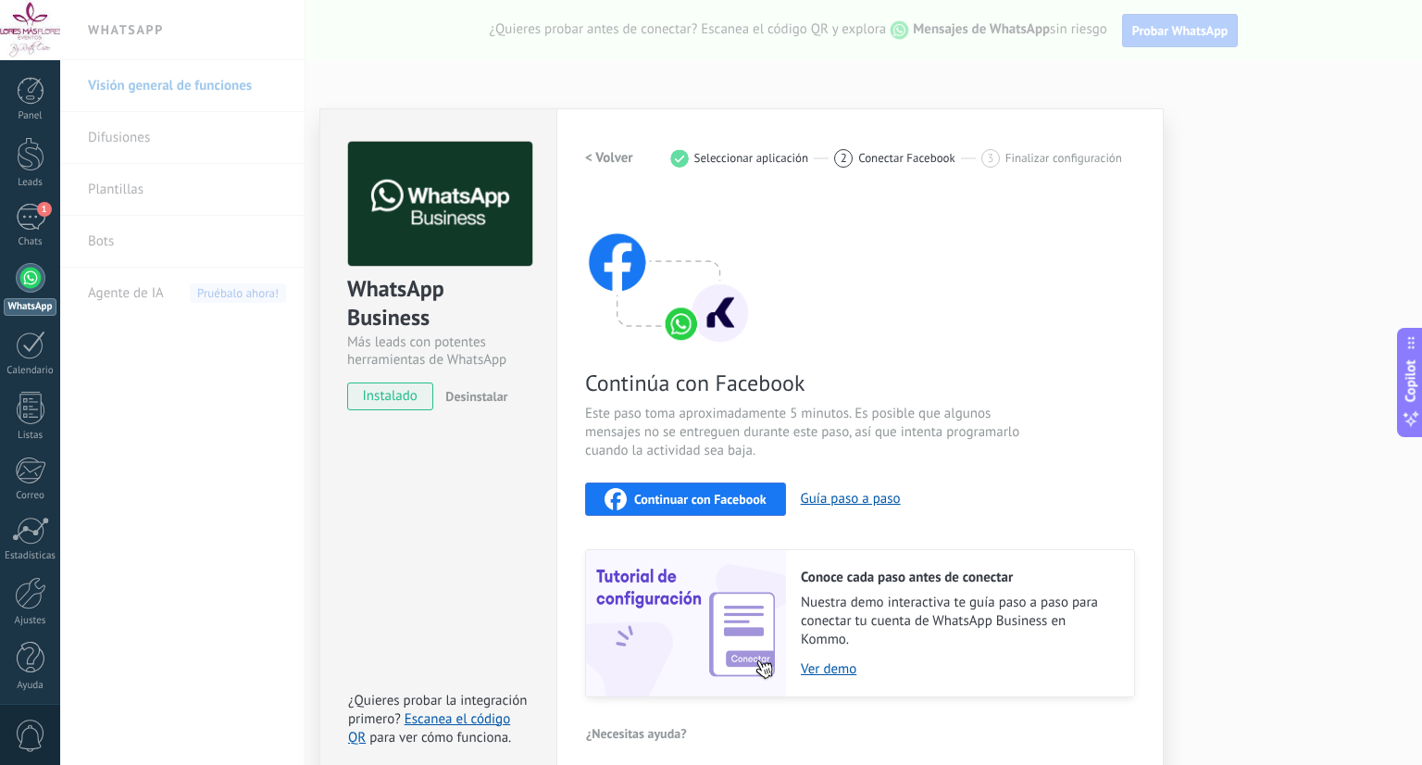
scroll to position [14, 0]
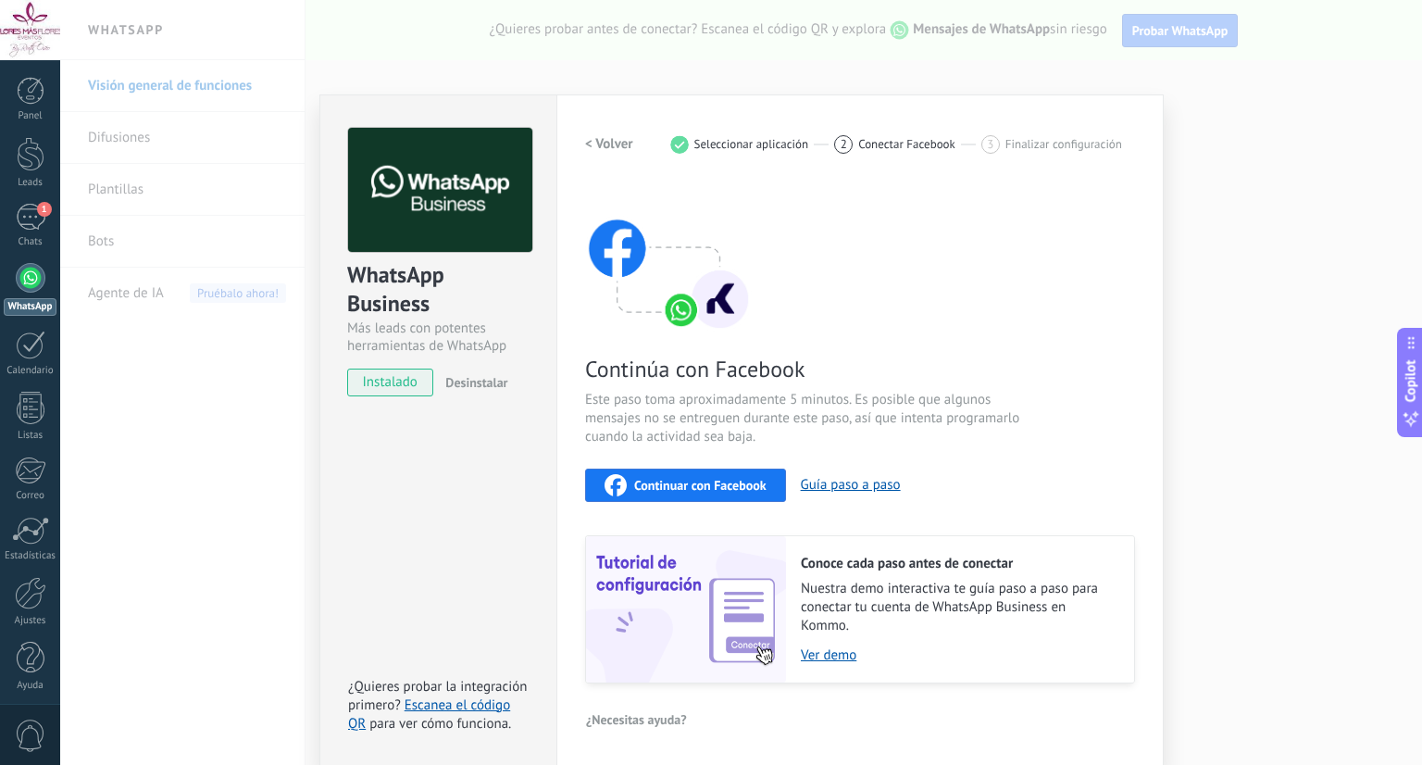
click at [709, 490] on span "Continuar con Facebook" at bounding box center [700, 485] width 132 height 13
click at [999, 283] on div "Continúa con Facebook Este paso toma aproximadamente 5 minutos. Es posible que …" at bounding box center [860, 433] width 550 height 500
click at [1201, 205] on div "WhatsApp Business Más leads con potentes herramientas de WhatsApp instalado Des…" at bounding box center [741, 382] width 1362 height 765
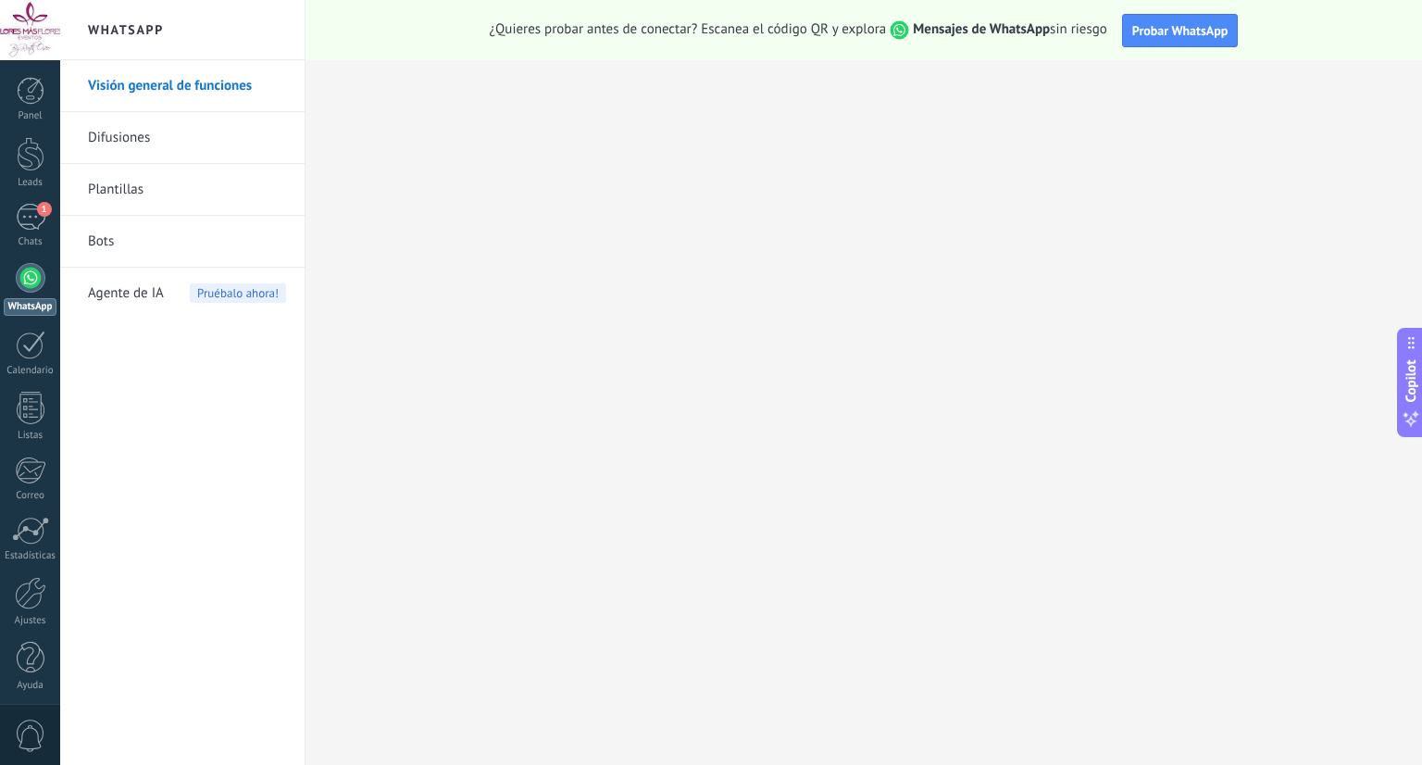
scroll to position [0, 0]
click at [36, 238] on div "Chats" at bounding box center [31, 242] width 54 height 12
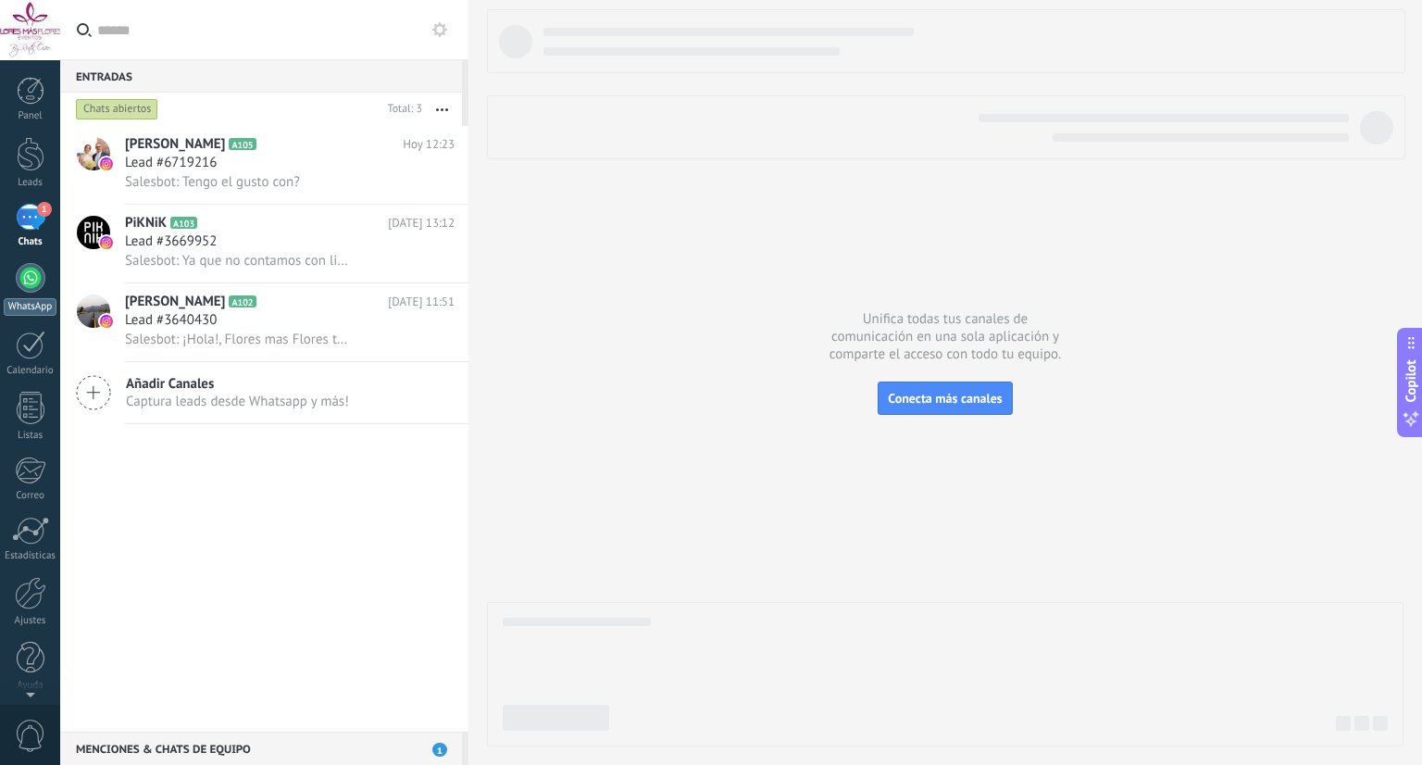
click at [31, 282] on div at bounding box center [31, 278] width 30 height 30
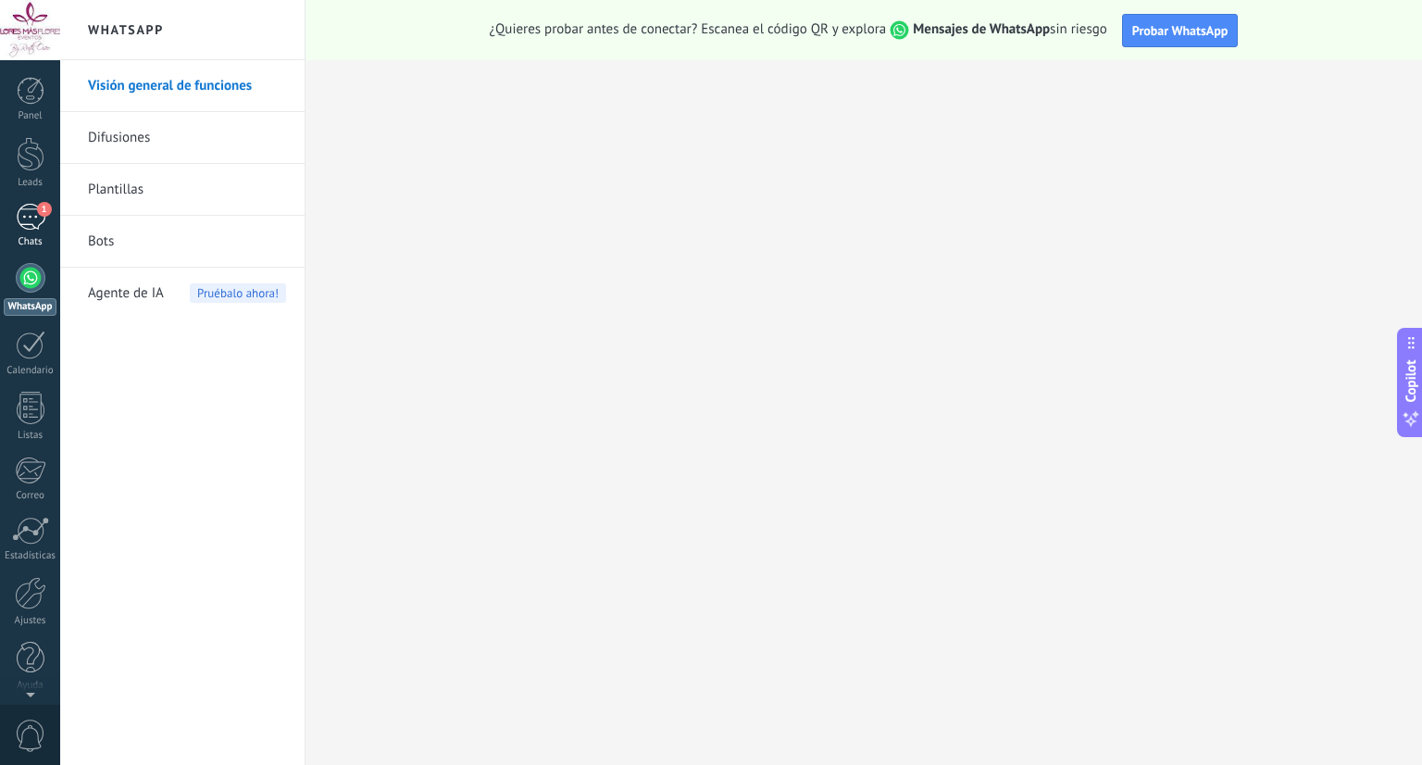
click at [33, 230] on div "1" at bounding box center [31, 217] width 30 height 27
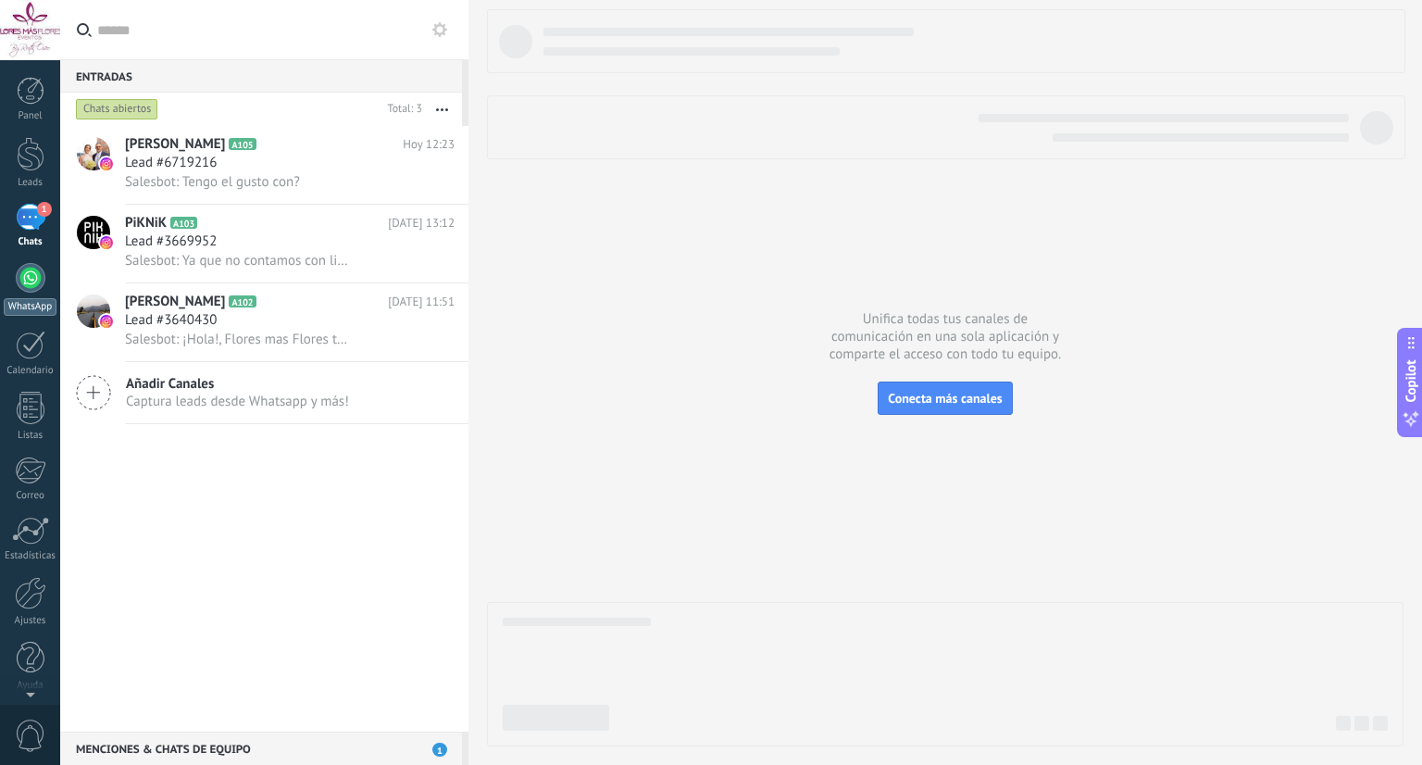
click at [32, 279] on div at bounding box center [31, 278] width 30 height 30
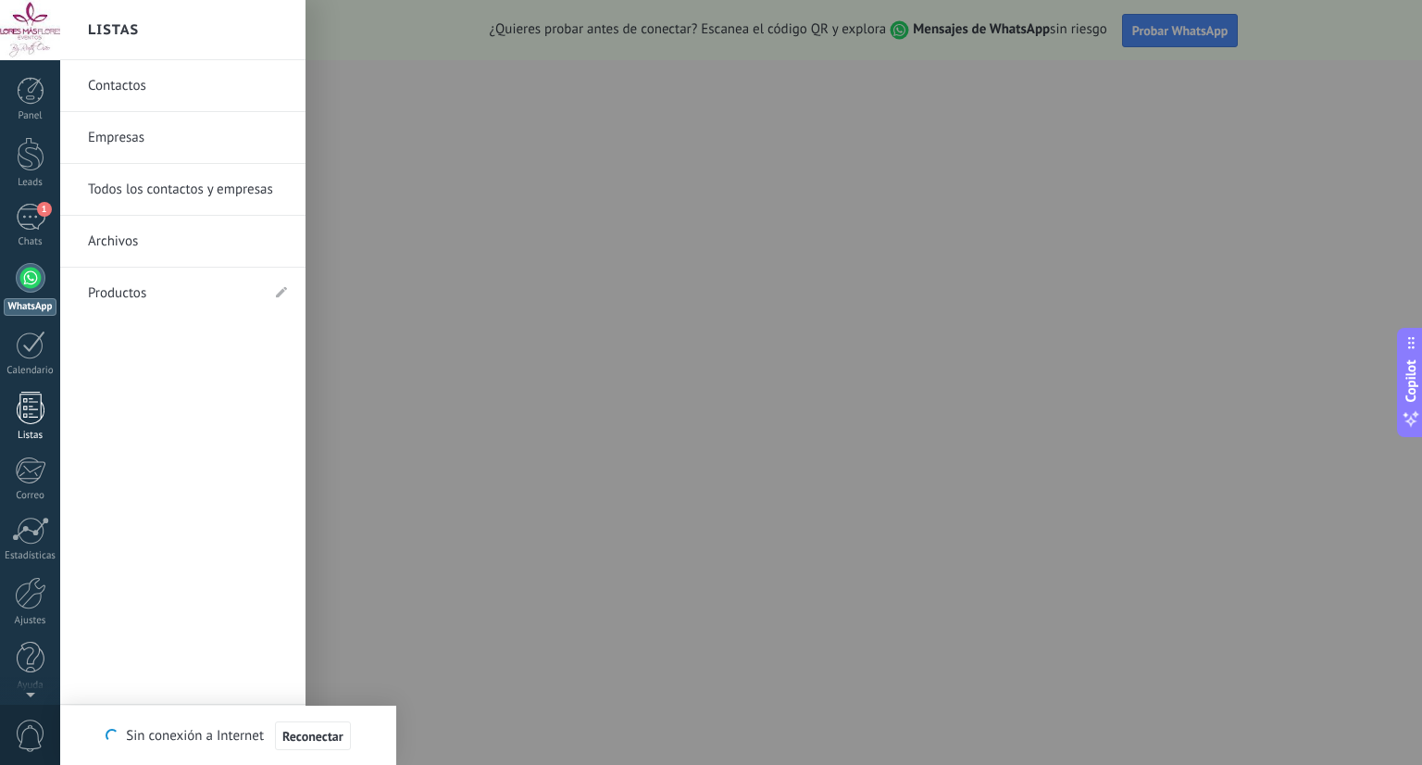
click at [32, 431] on div "Listas" at bounding box center [31, 436] width 54 height 12
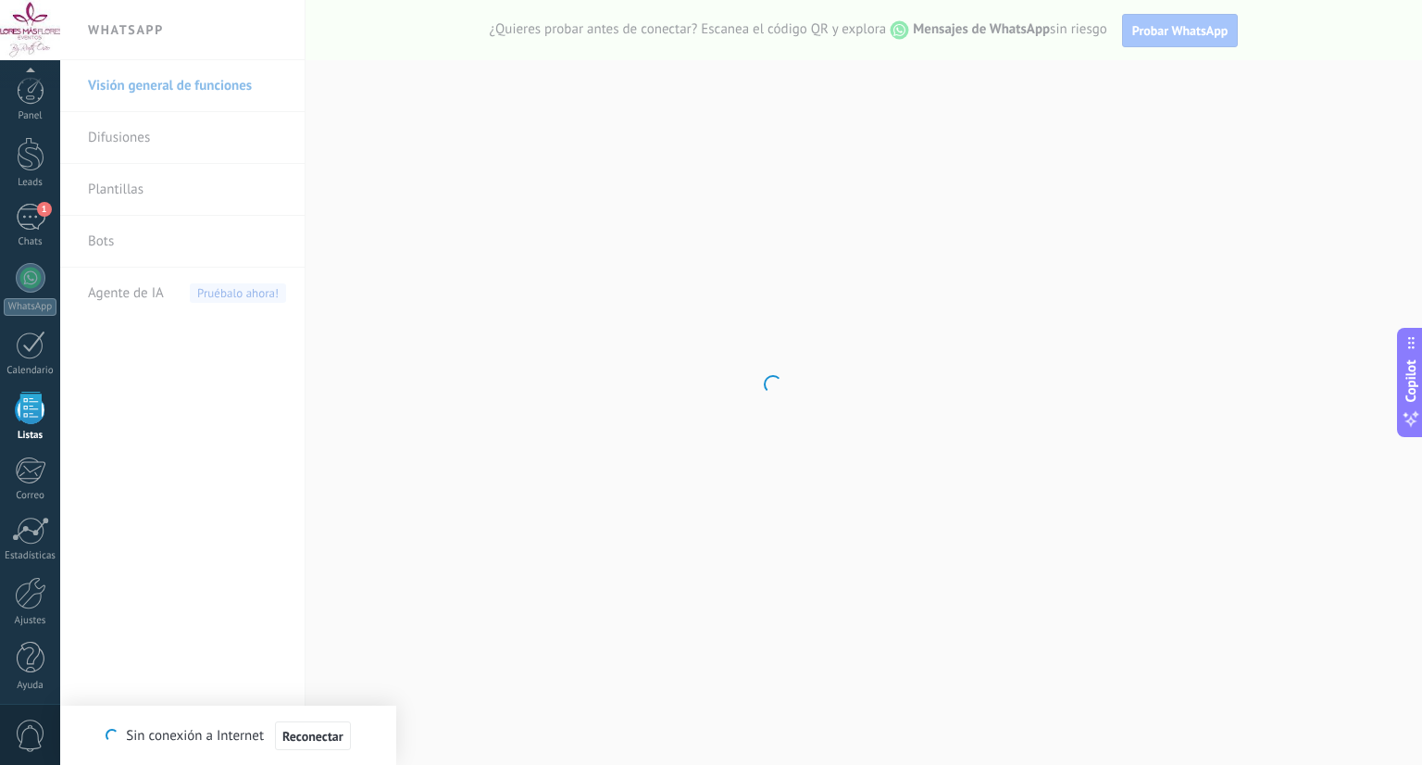
scroll to position [5, 0]
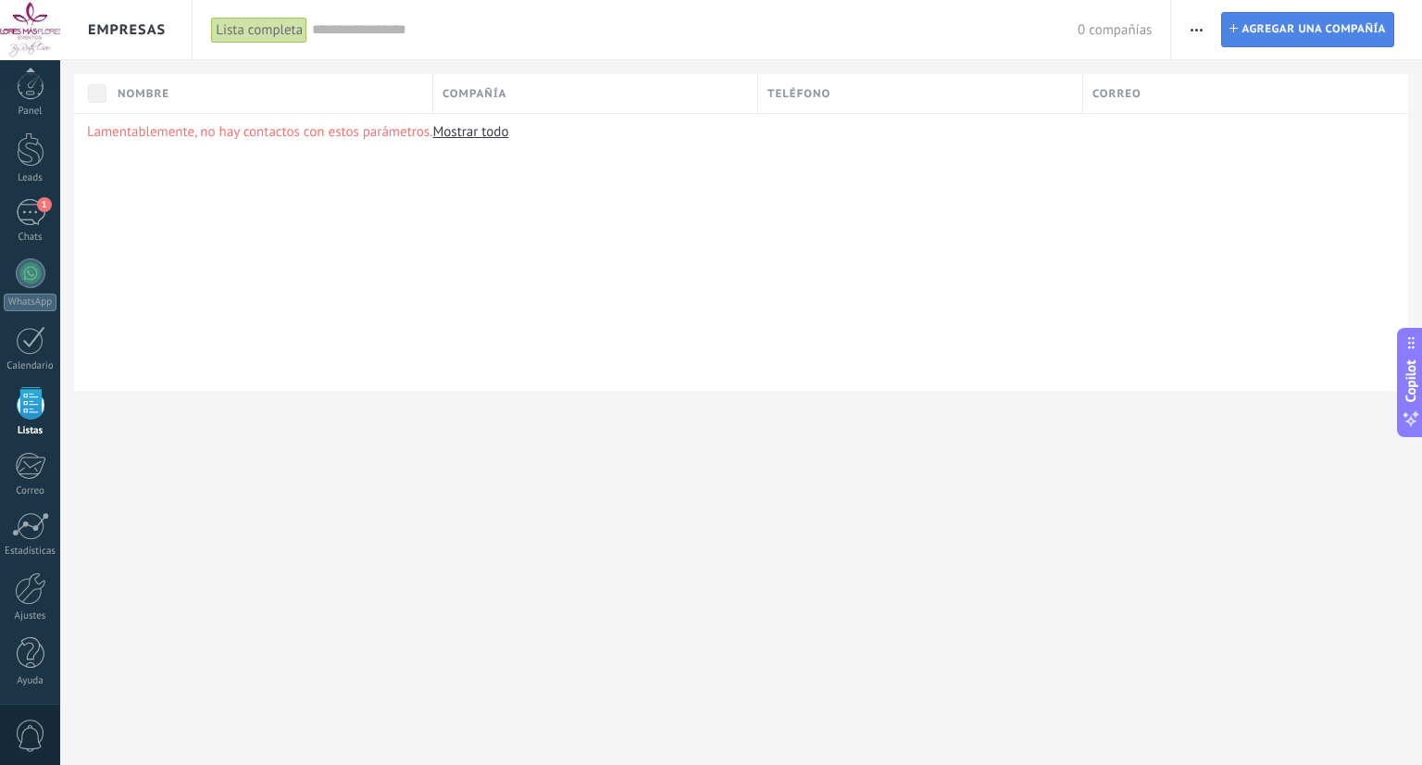
click at [1312, 32] on span "Agregar una compañía" at bounding box center [1313, 29] width 144 height 33
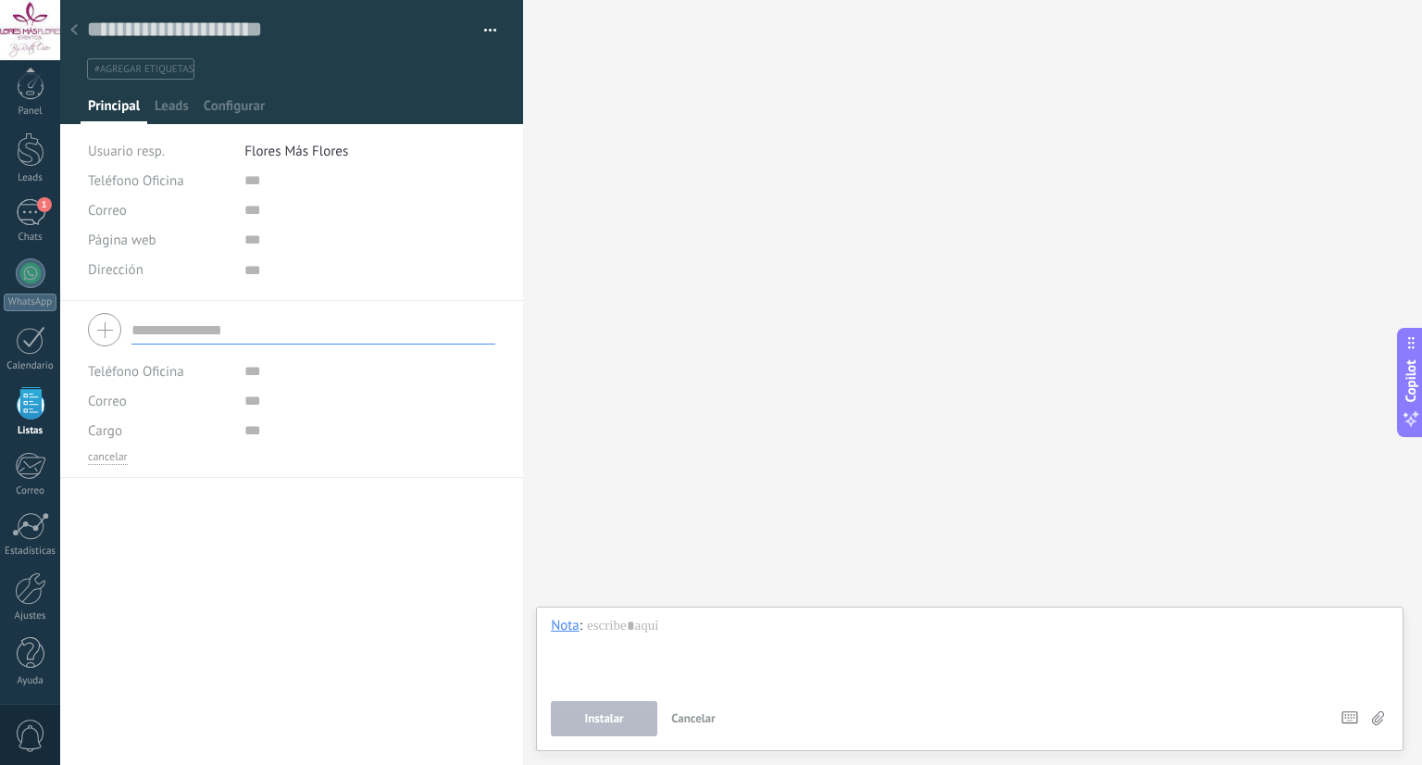
scroll to position [19, 0]
click at [70, 27] on icon at bounding box center [73, 29] width 7 height 11
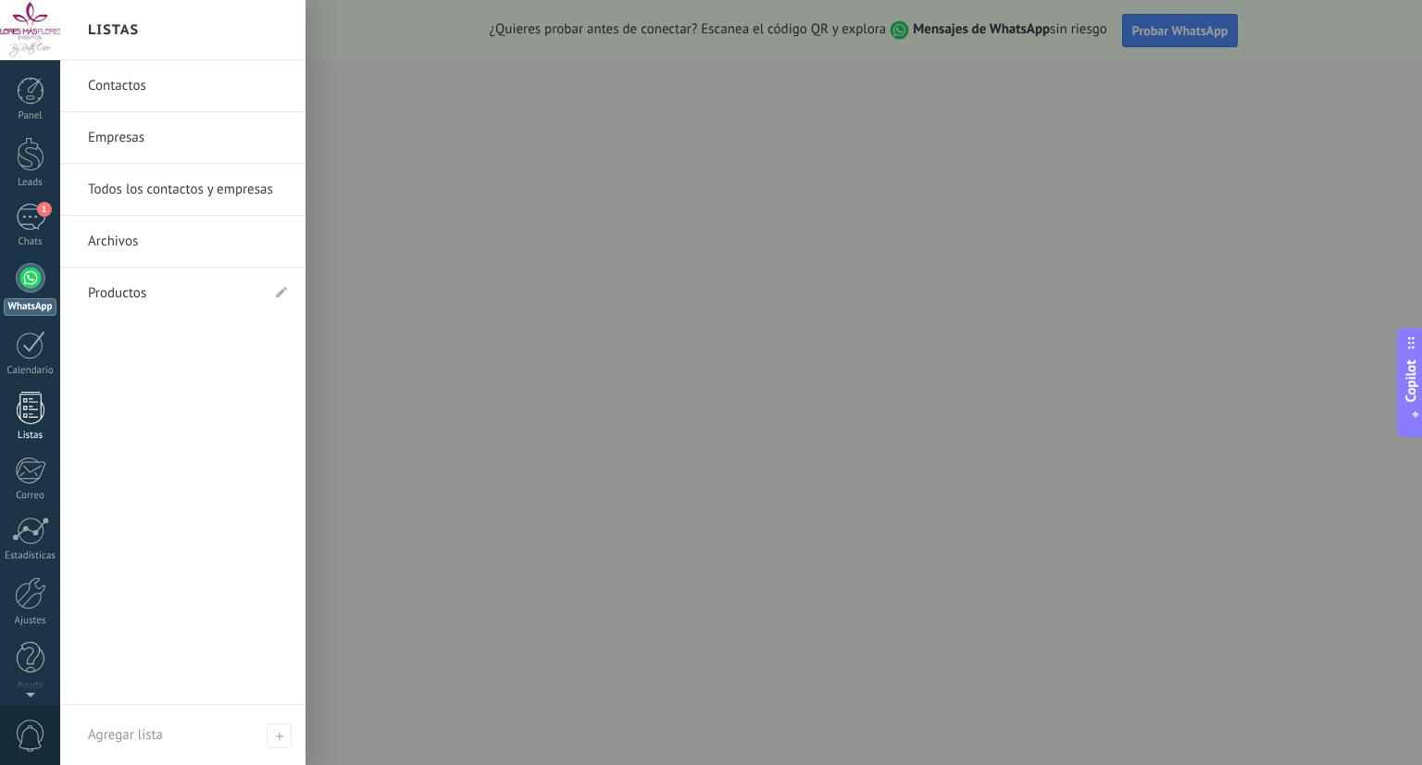
click at [41, 405] on div at bounding box center [31, 408] width 28 height 32
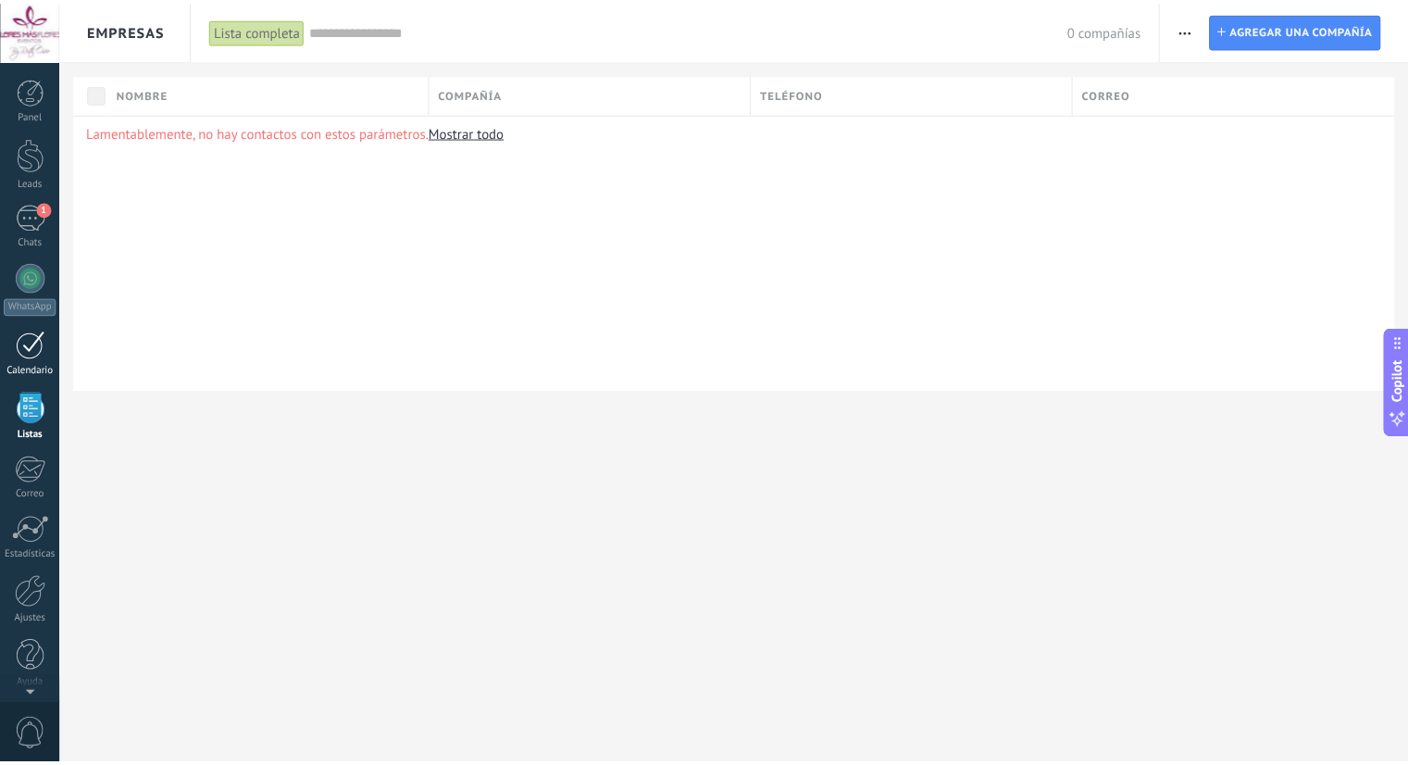
scroll to position [5, 0]
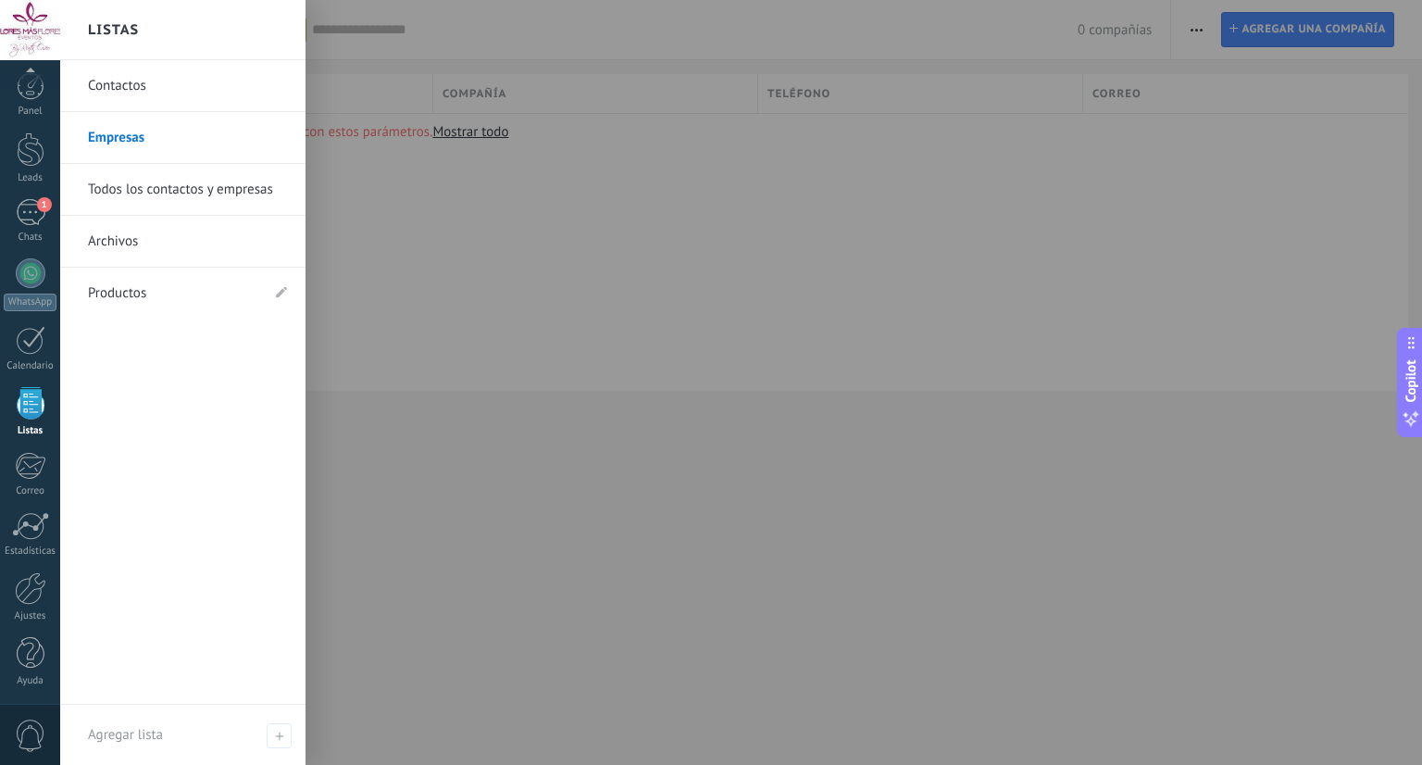
click at [142, 86] on link "Contactos" at bounding box center [187, 86] width 199 height 52
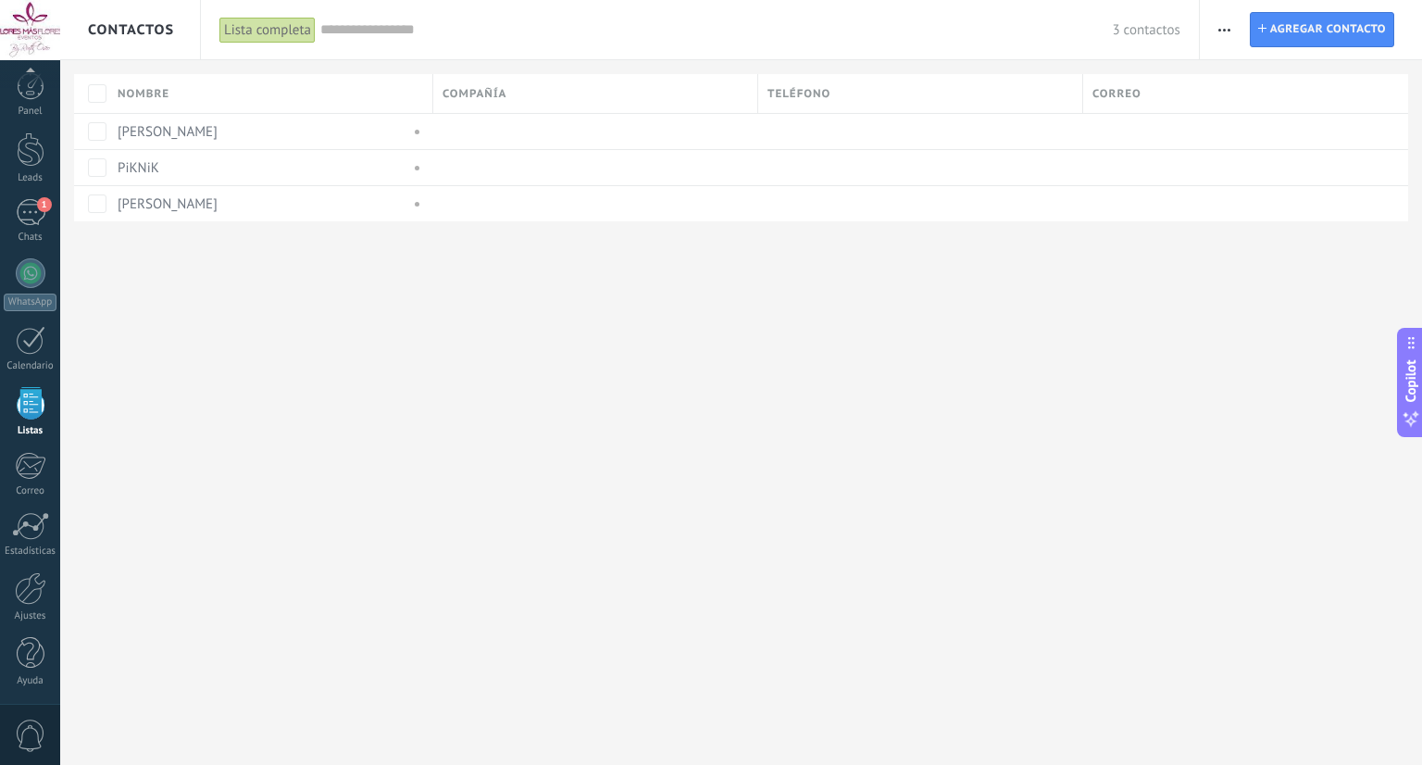
click at [770, 308] on div "Contactos Lista completa Aplicar 3 contactos Lista completa Contactos sin tarea…" at bounding box center [741, 382] width 1362 height 765
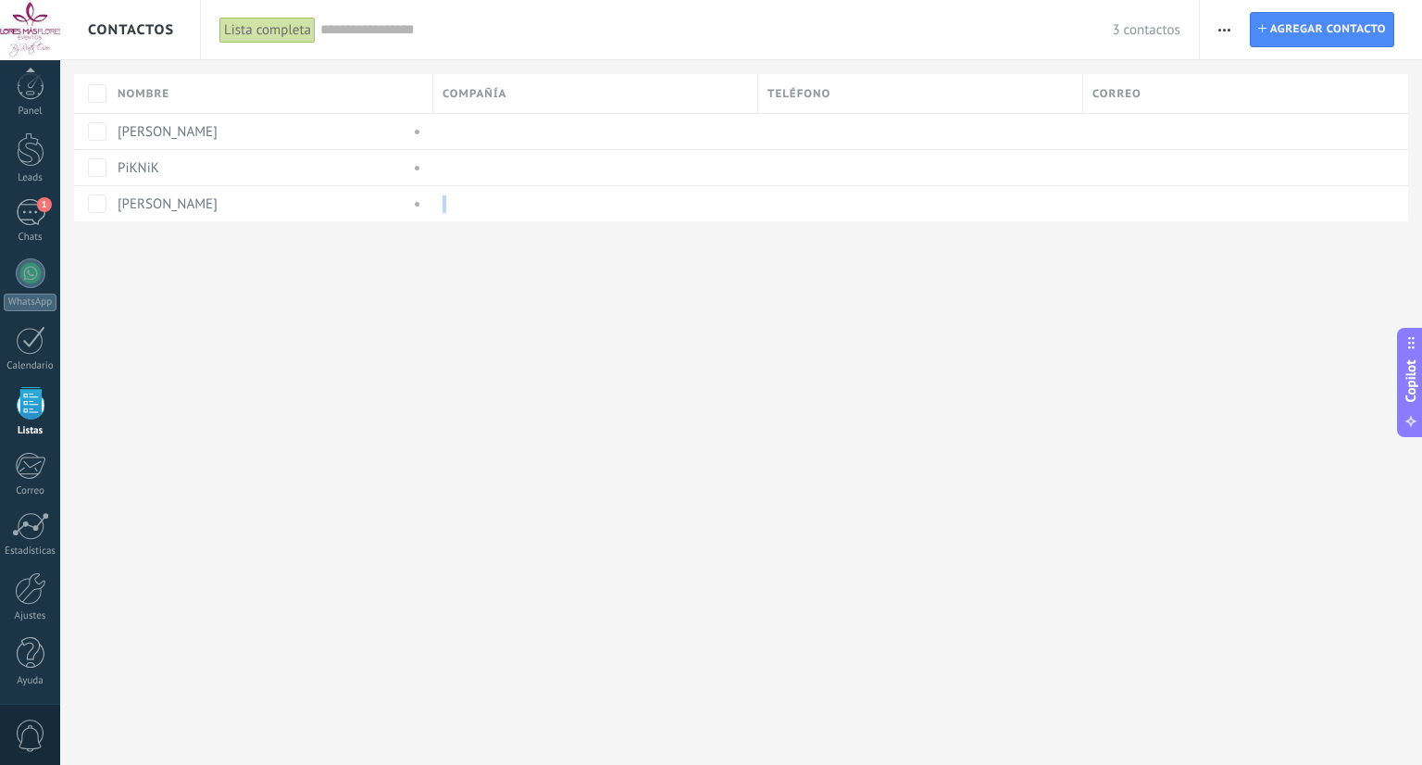
click at [770, 308] on div "Contactos Lista completa Aplicar 3 contactos Lista completa Contactos sin tarea…" at bounding box center [741, 382] width 1362 height 765
click at [580, 348] on div "Contactos Lista completa Aplicar 3 contactos Lista completa Contactos sin tarea…" at bounding box center [741, 382] width 1362 height 765
click at [25, 156] on div at bounding box center [31, 149] width 28 height 34
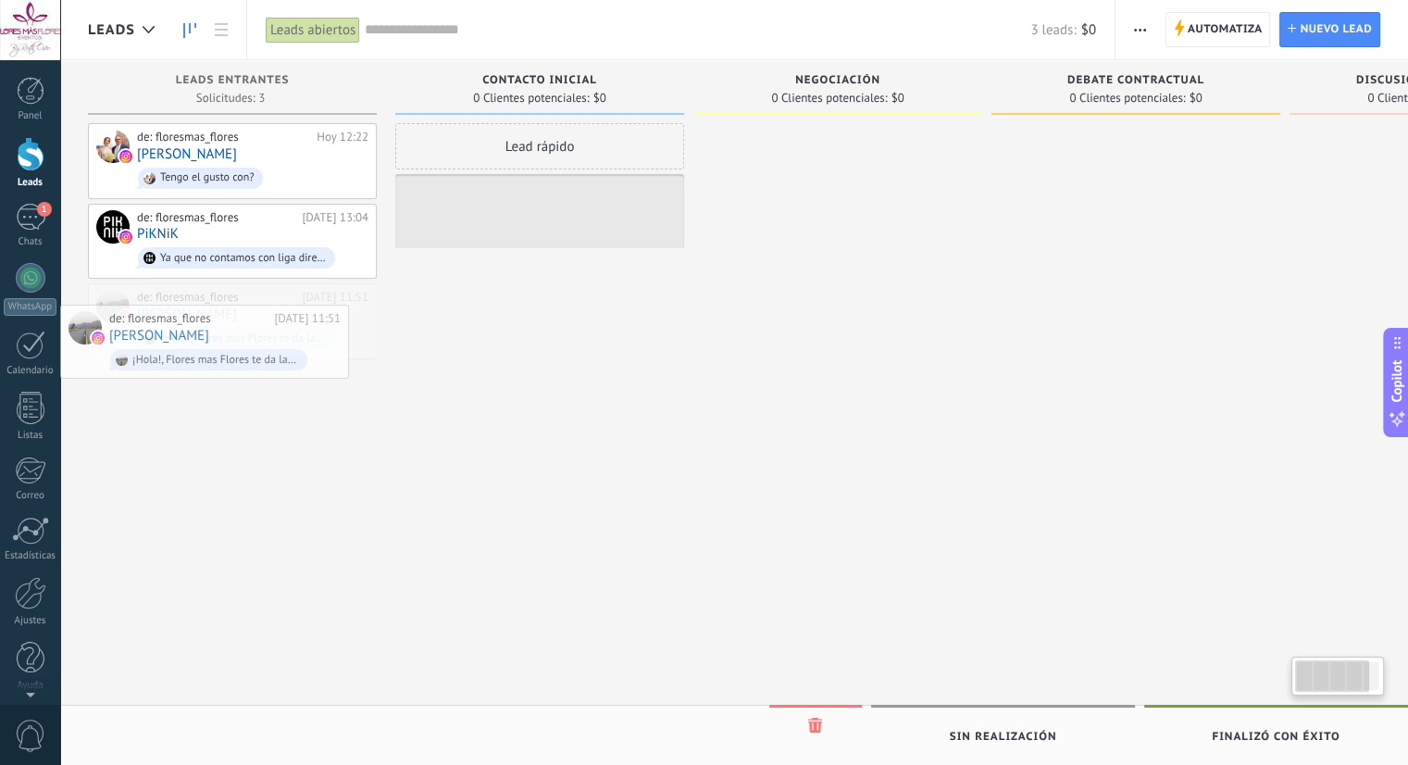
drag, startPoint x: 117, startPoint y: 299, endPoint x: 193, endPoint y: 320, distance: 78.8
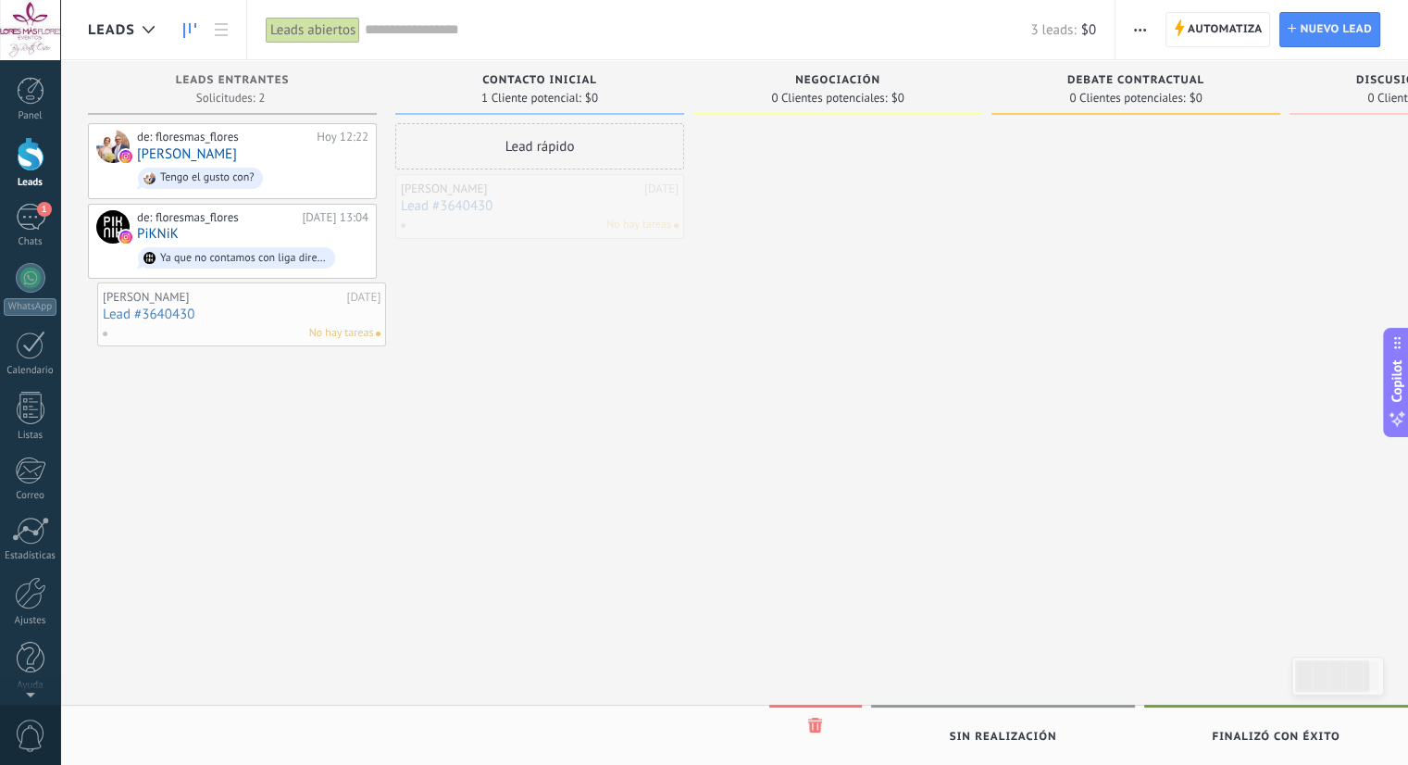
drag, startPoint x: 576, startPoint y: 207, endPoint x: 277, endPoint y: 306, distance: 315.0
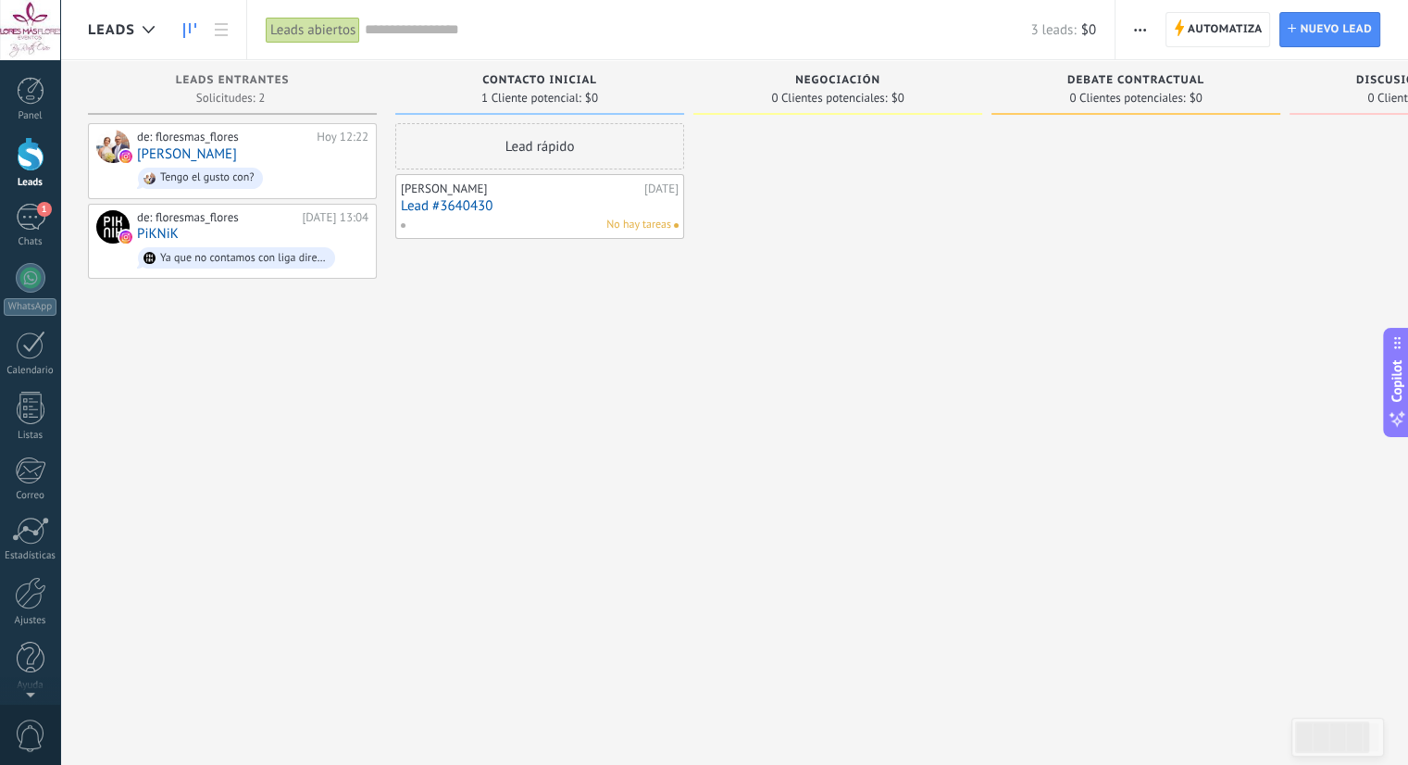
click at [13, 510] on div "Panel Leads 1 Chats WhatsApp Clientes" at bounding box center [30, 393] width 60 height 633
click at [17, 517] on div at bounding box center [30, 531] width 37 height 28
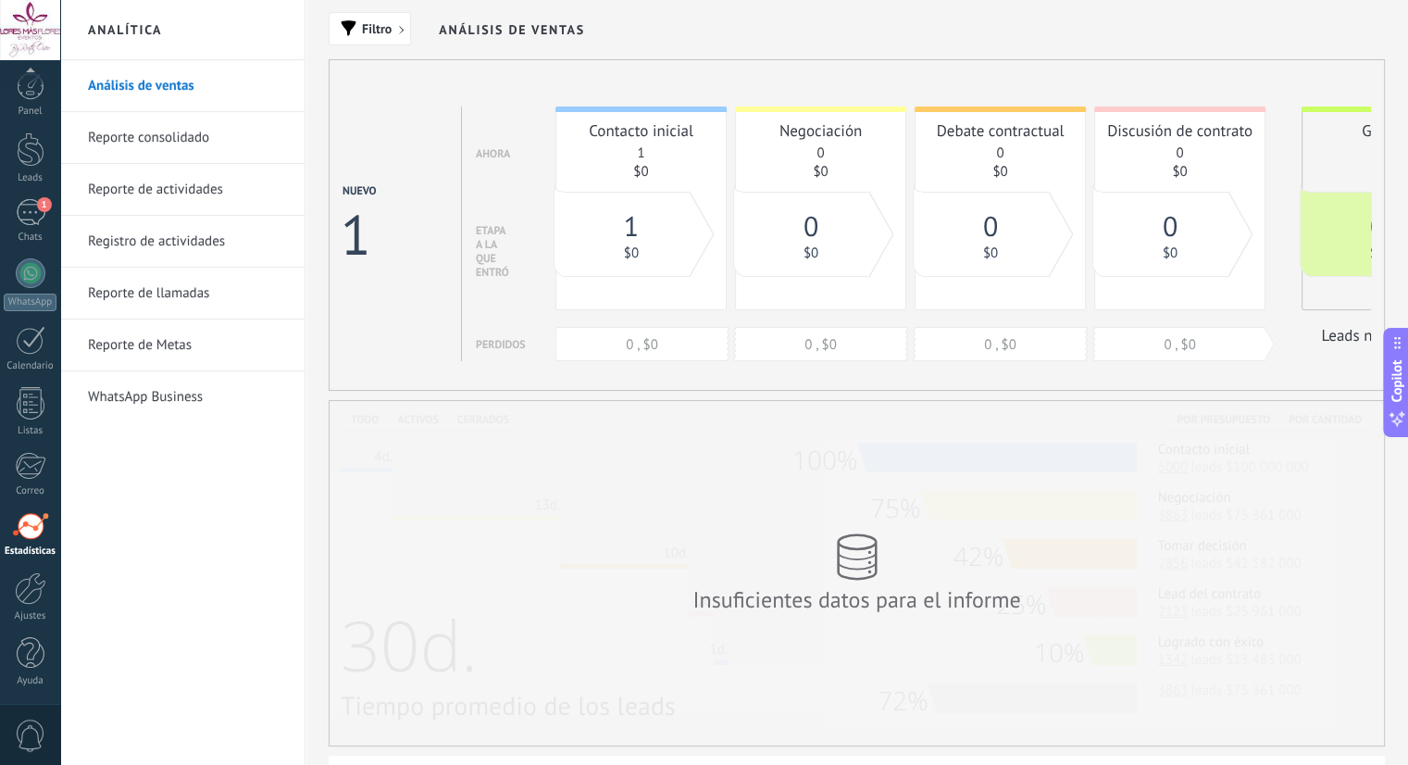
click at [267, 216] on link "Registro de actividades" at bounding box center [187, 242] width 198 height 52
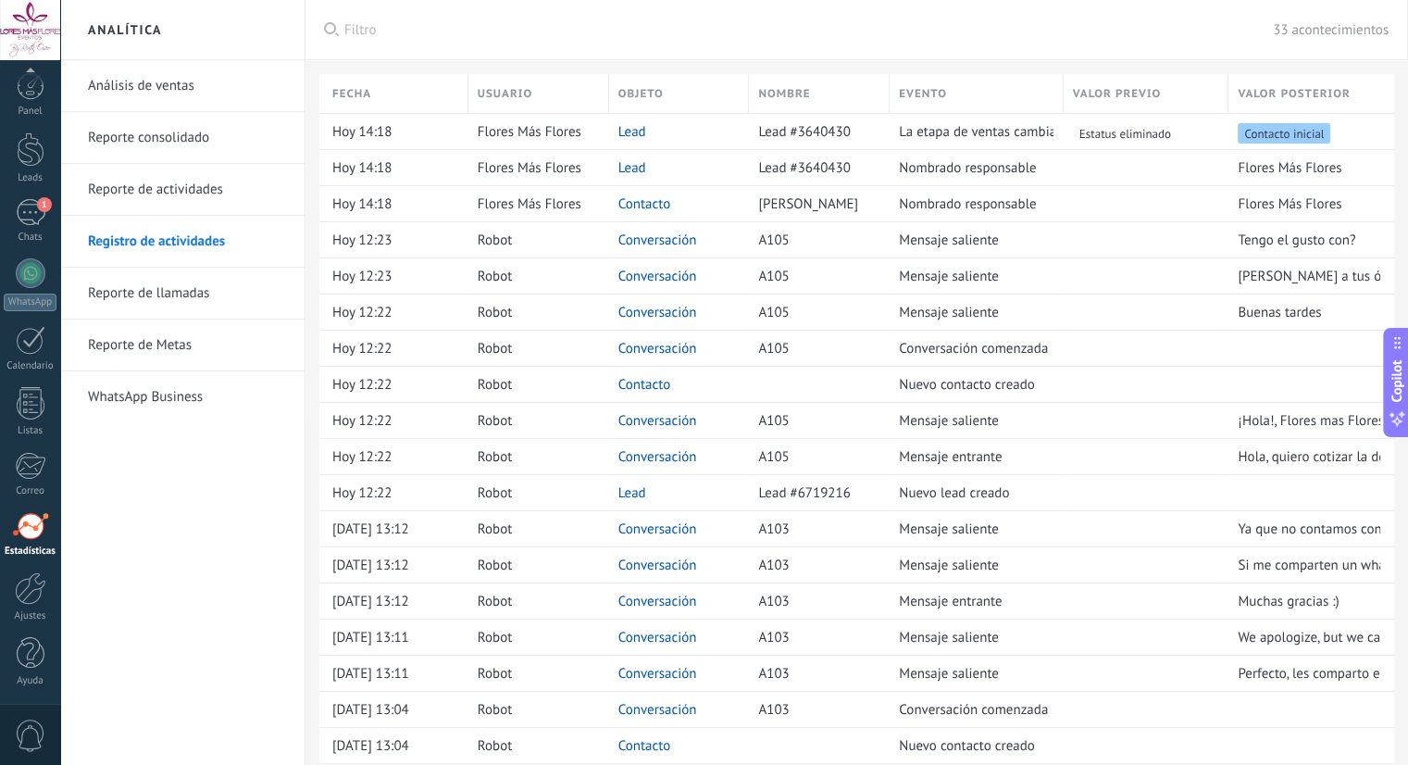
click at [218, 200] on link "Reporte de actividades" at bounding box center [187, 190] width 198 height 52
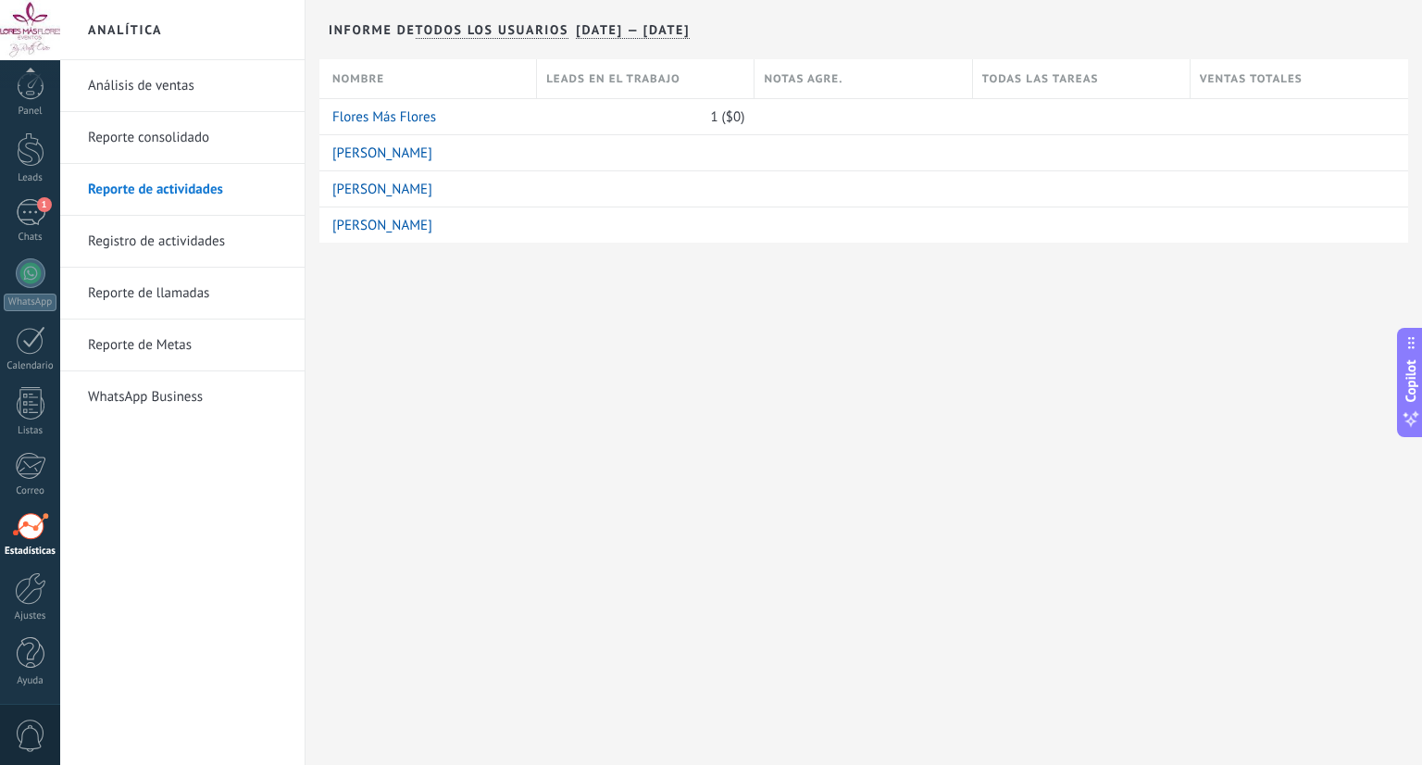
click at [182, 154] on link "Reporte consolidado" at bounding box center [187, 138] width 198 height 52
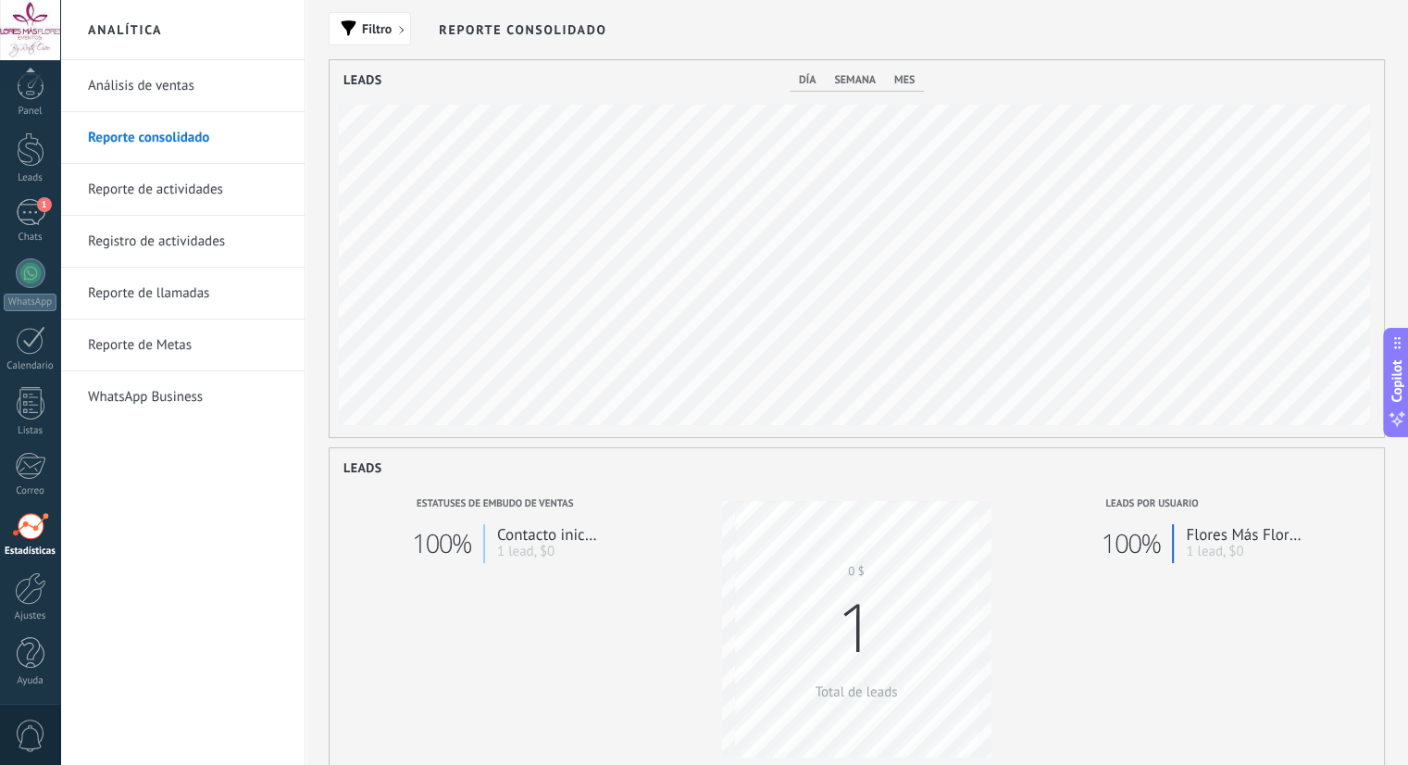
scroll to position [377, 1054]
click at [171, 182] on link "Reporte de actividades" at bounding box center [187, 190] width 198 height 52
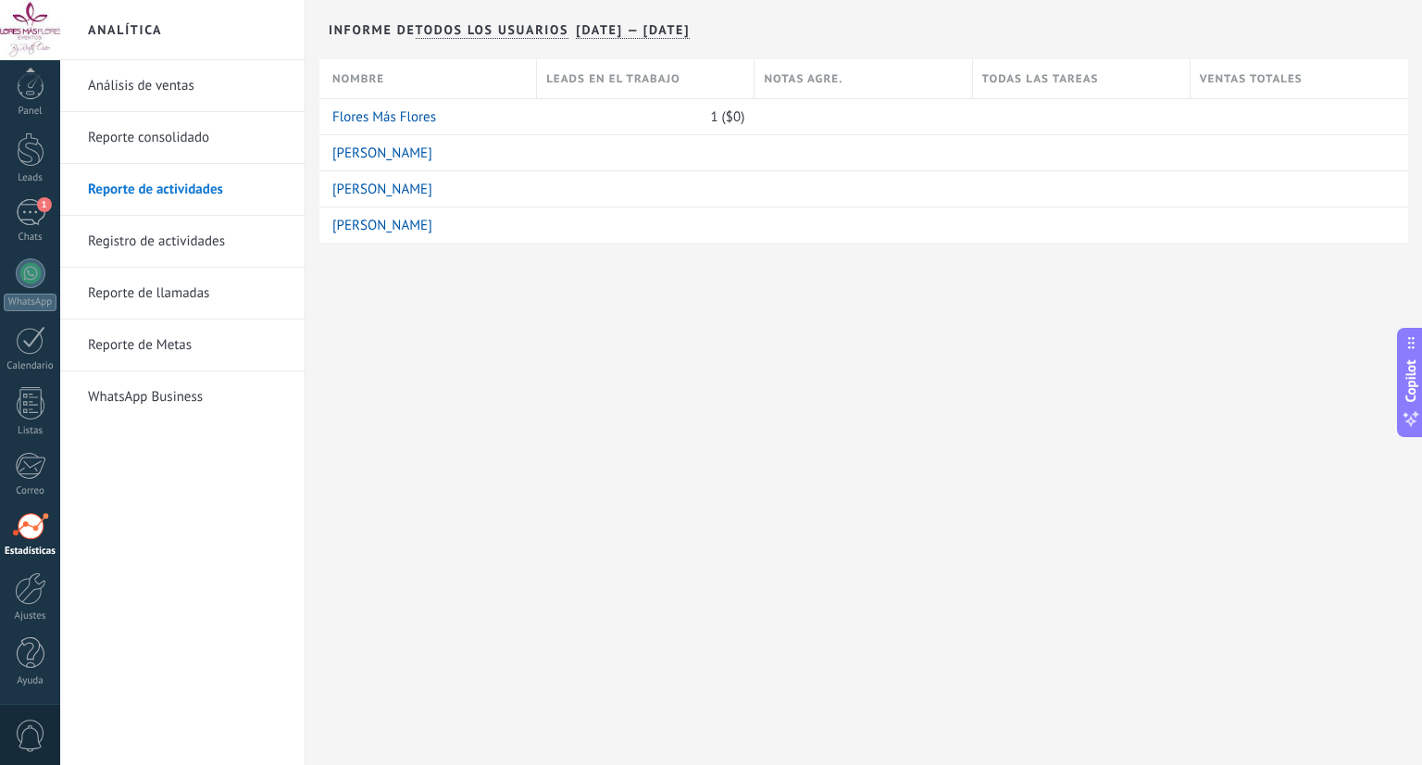
click at [172, 145] on link "Reporte consolidado" at bounding box center [187, 138] width 198 height 52
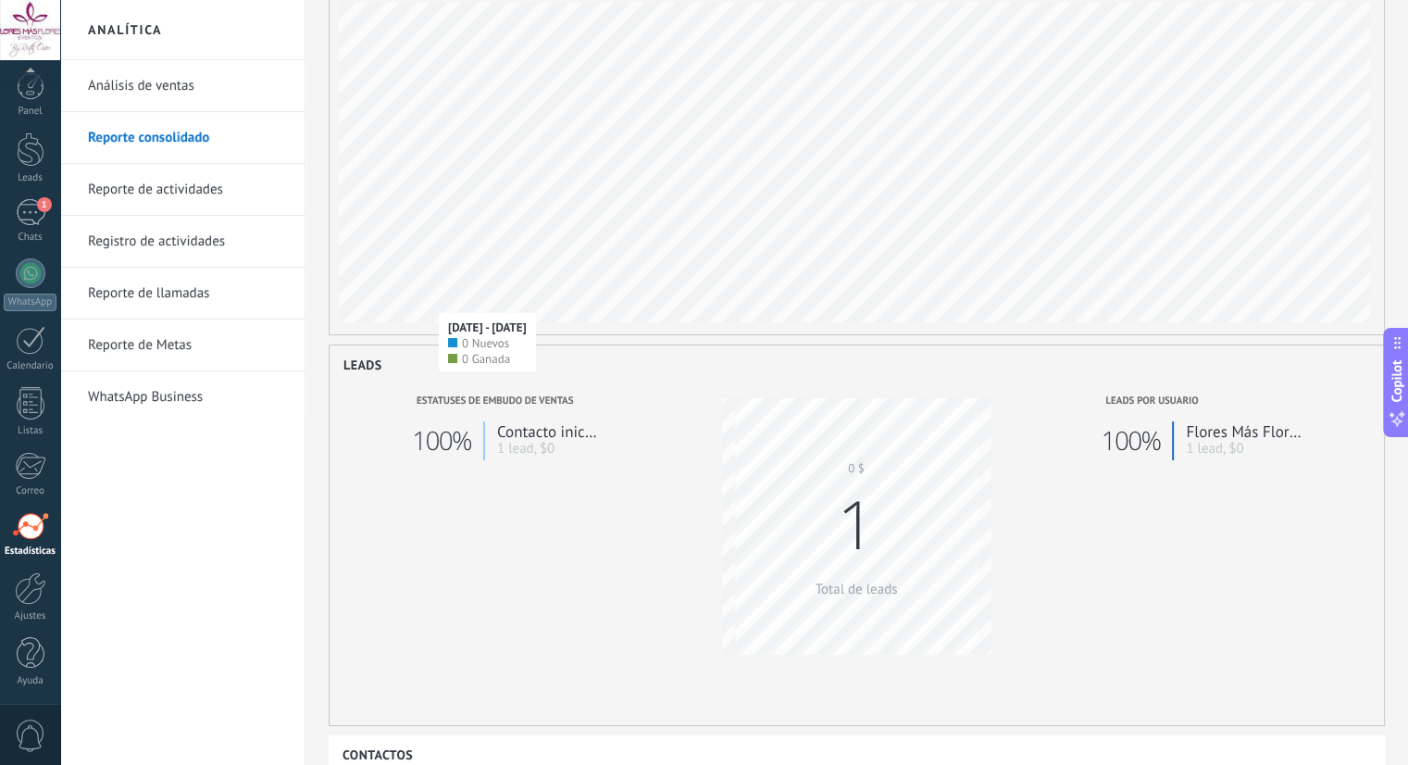
scroll to position [101, 0]
click at [144, 361] on link "Reporte de Metas" at bounding box center [187, 345] width 198 height 52
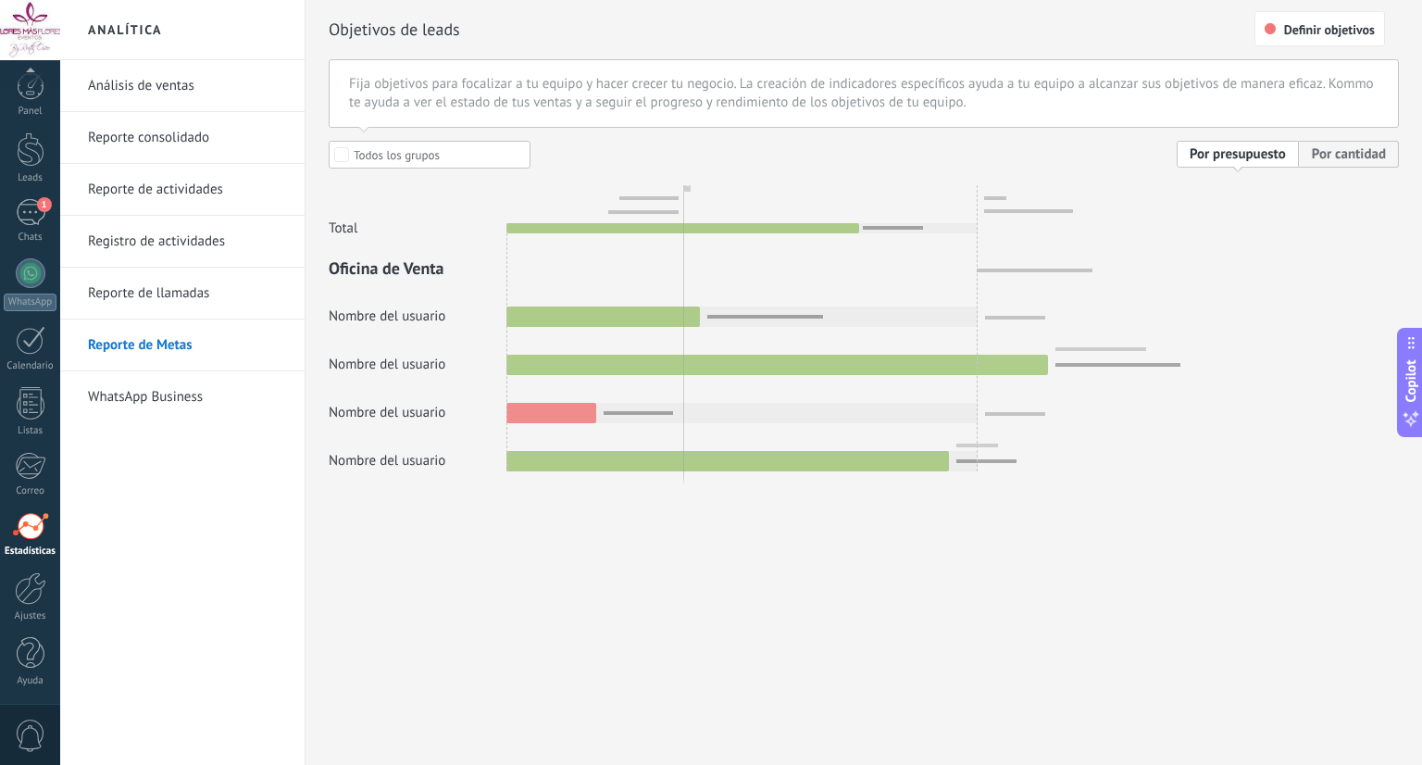
click at [152, 278] on link "Reporte de llamadas" at bounding box center [187, 294] width 198 height 52
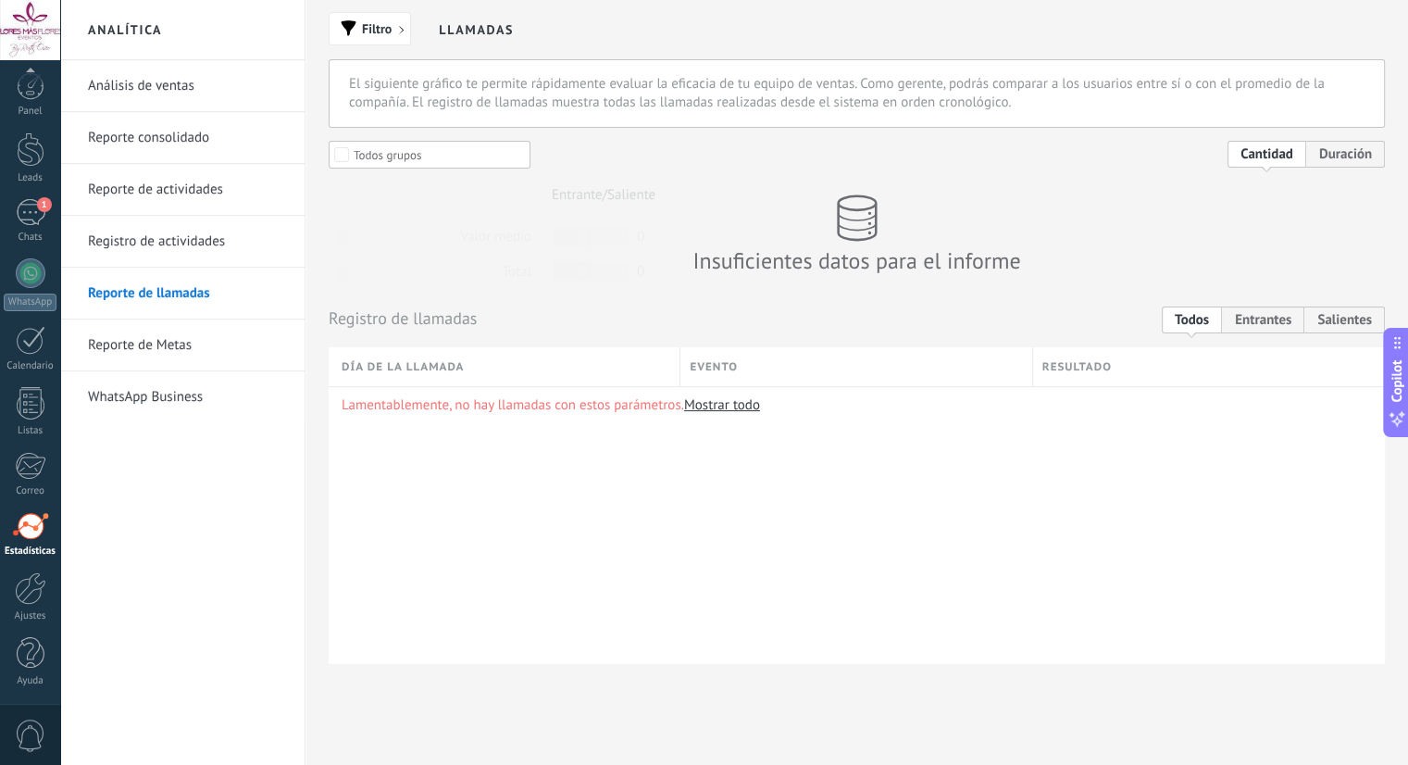
scroll to position [19, 0]
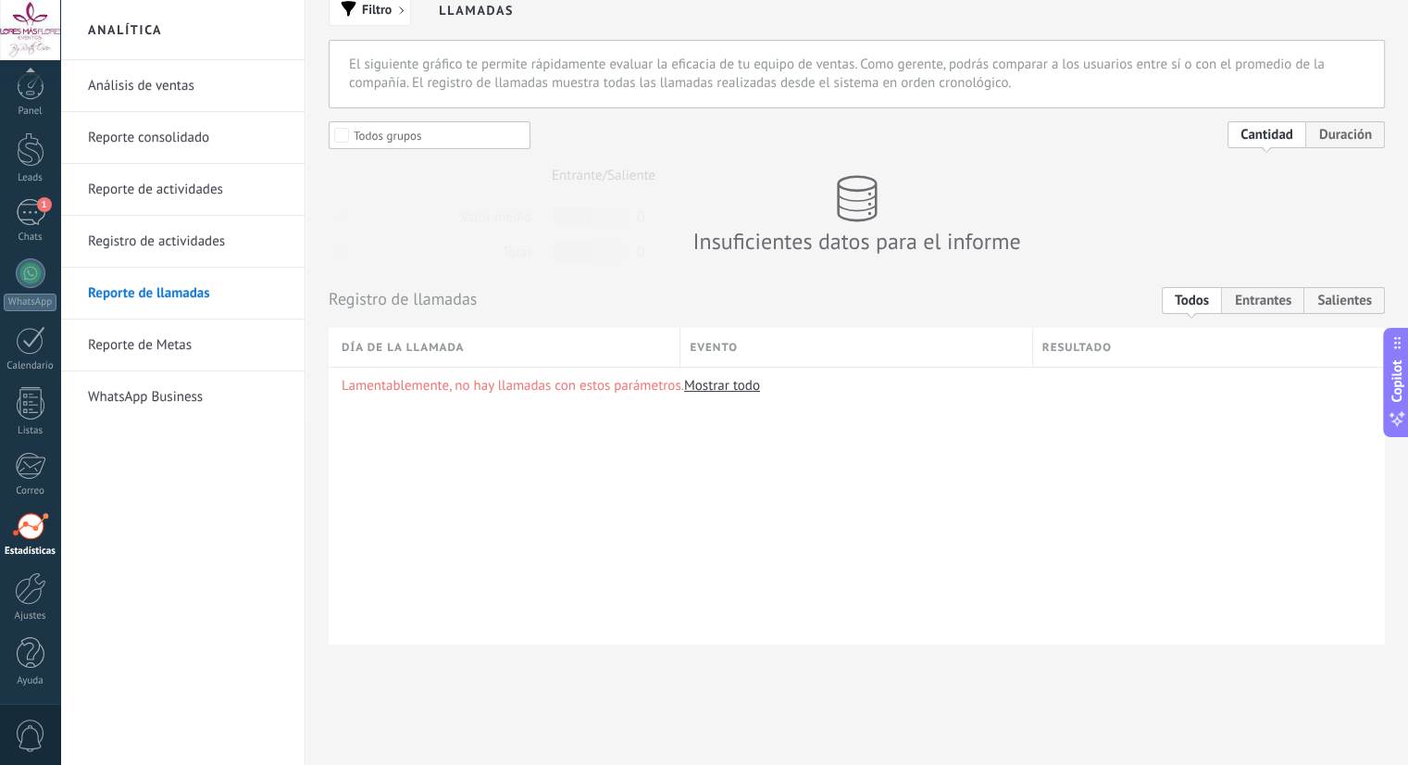
click at [171, 419] on link "WhatsApp Business" at bounding box center [187, 397] width 198 height 52
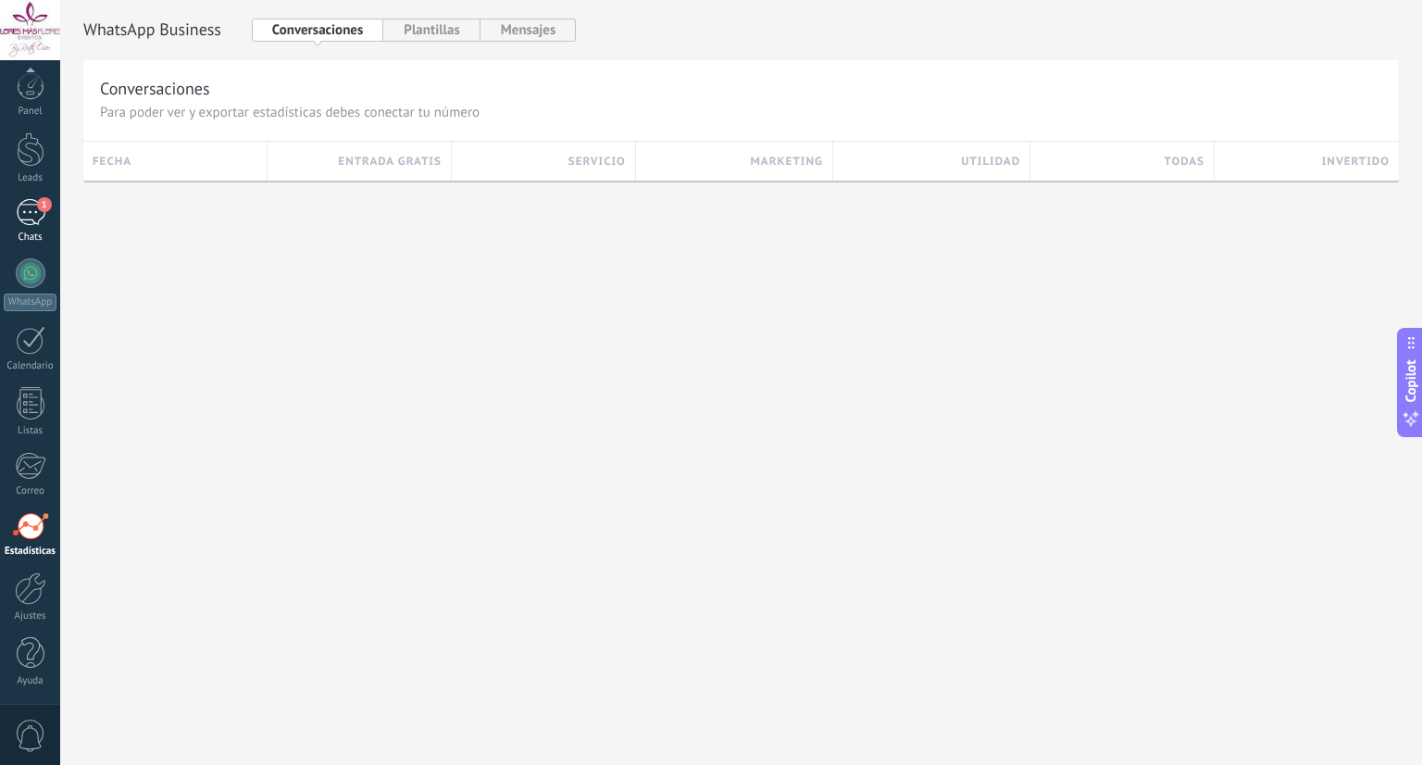
drag, startPoint x: 72, startPoint y: 206, endPoint x: 17, endPoint y: 226, distance: 59.2
click at [17, 226] on body ".abccls-1,.abccls-2{fill-rule:evenodd}.abccls-2{fill:#fff} .abfcls-1{fill:none}…" at bounding box center [711, 382] width 1422 height 765
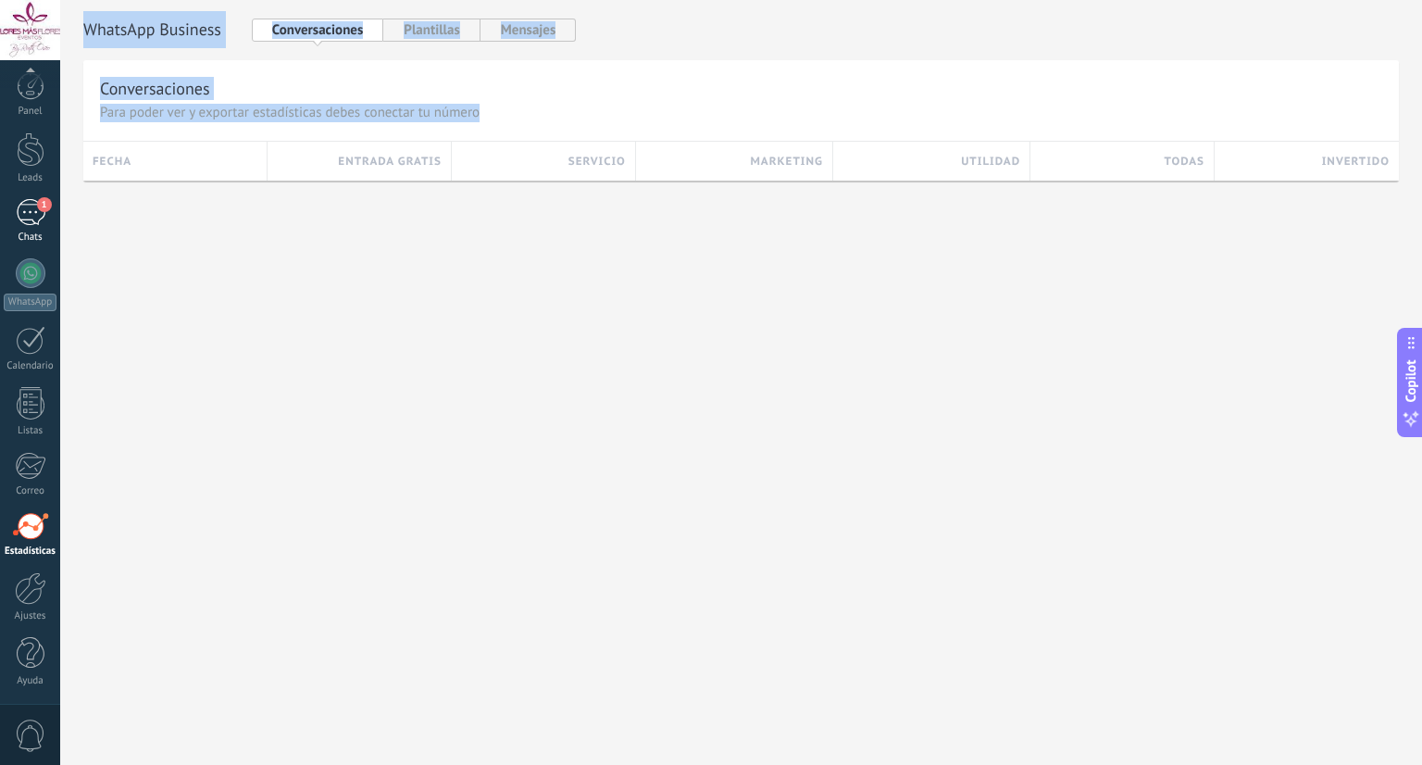
click at [17, 226] on link "1 Chats" at bounding box center [30, 221] width 60 height 44
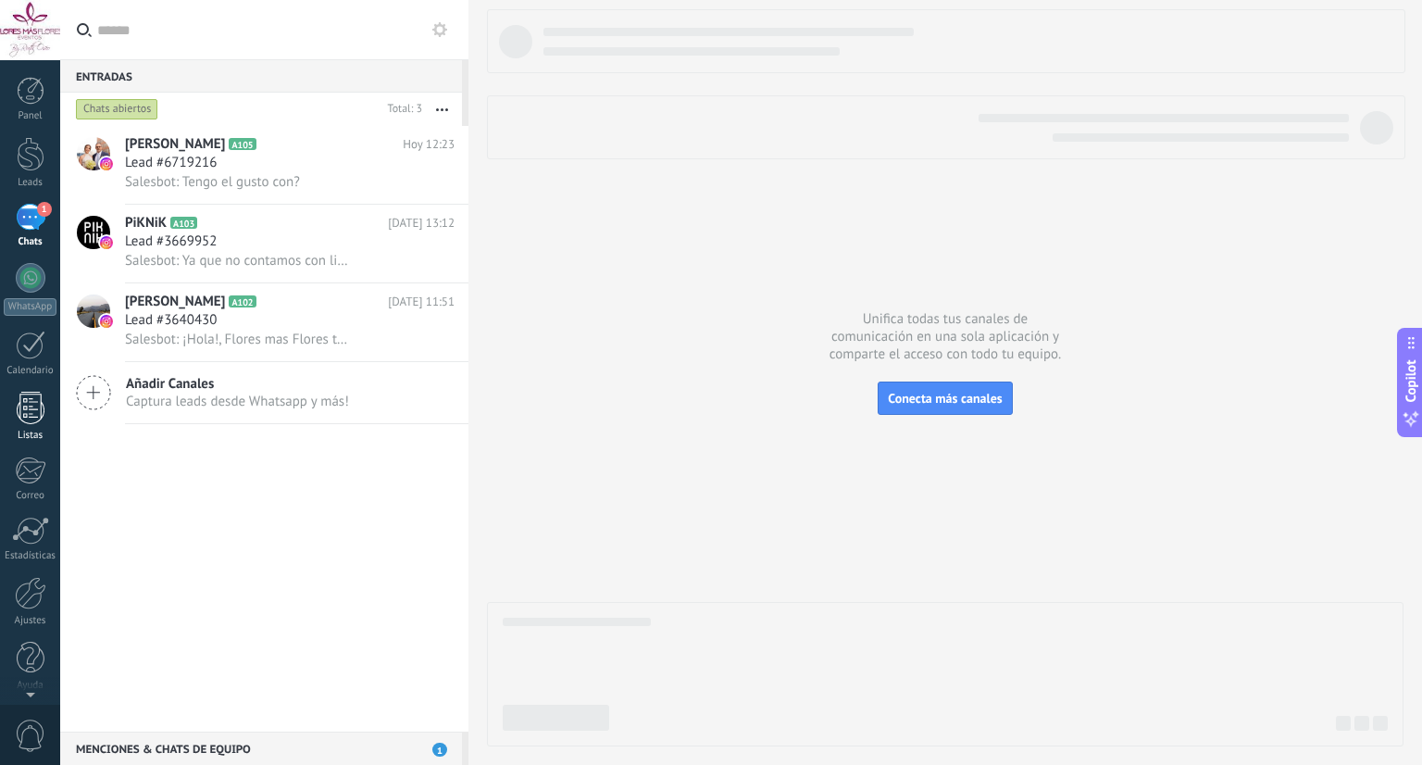
click at [21, 405] on div at bounding box center [31, 408] width 28 height 32
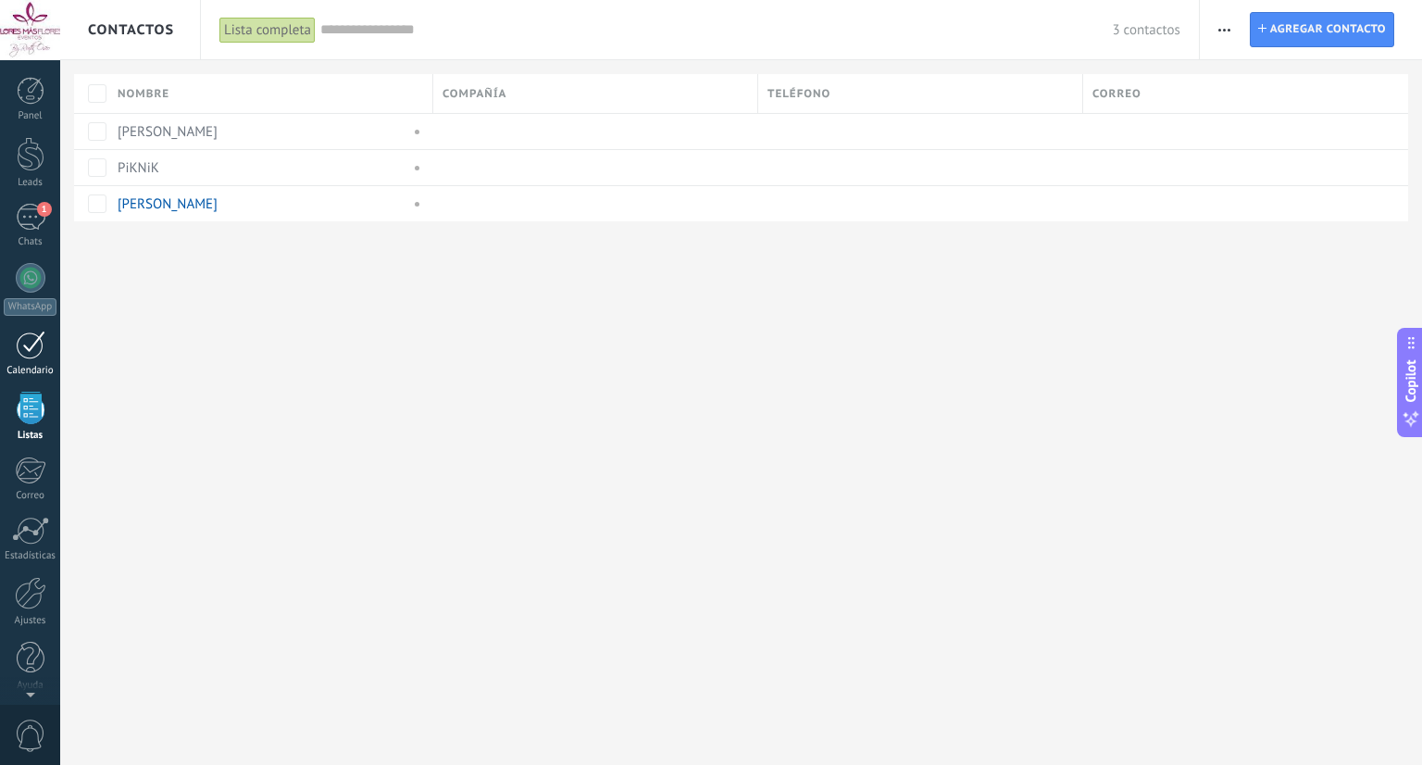
click at [29, 355] on div at bounding box center [31, 344] width 30 height 29
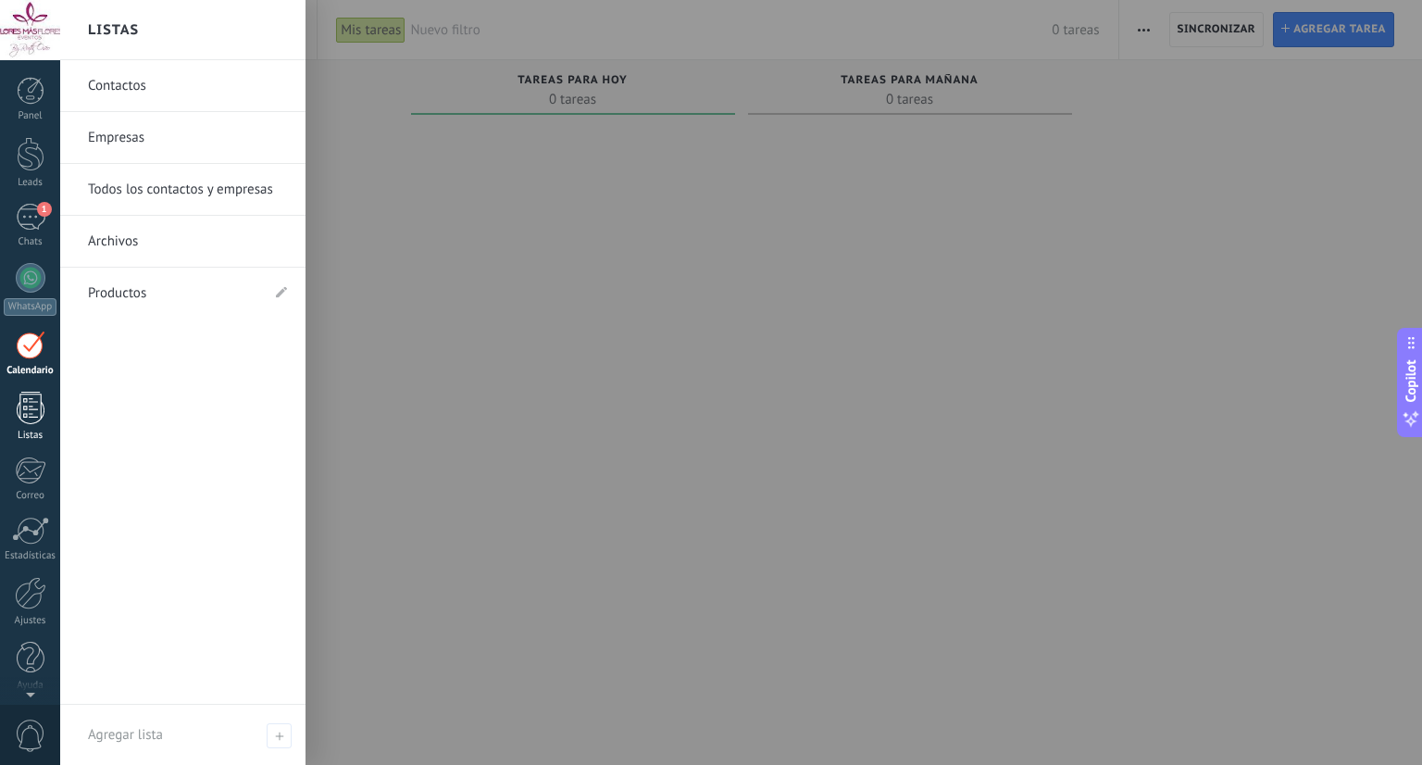
click at [25, 423] on div at bounding box center [31, 408] width 28 height 32
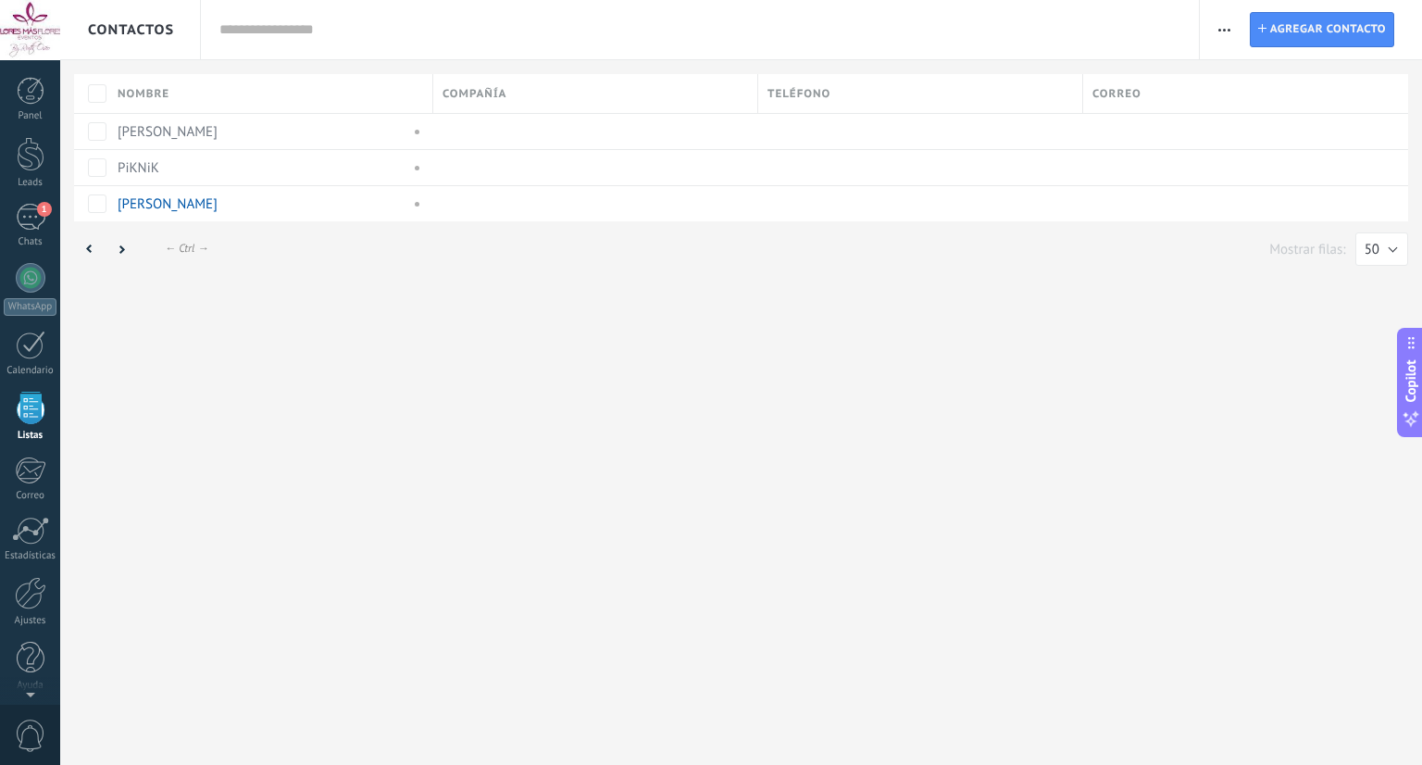
scroll to position [5, 0]
click at [25, 572] on div at bounding box center [30, 588] width 31 height 32
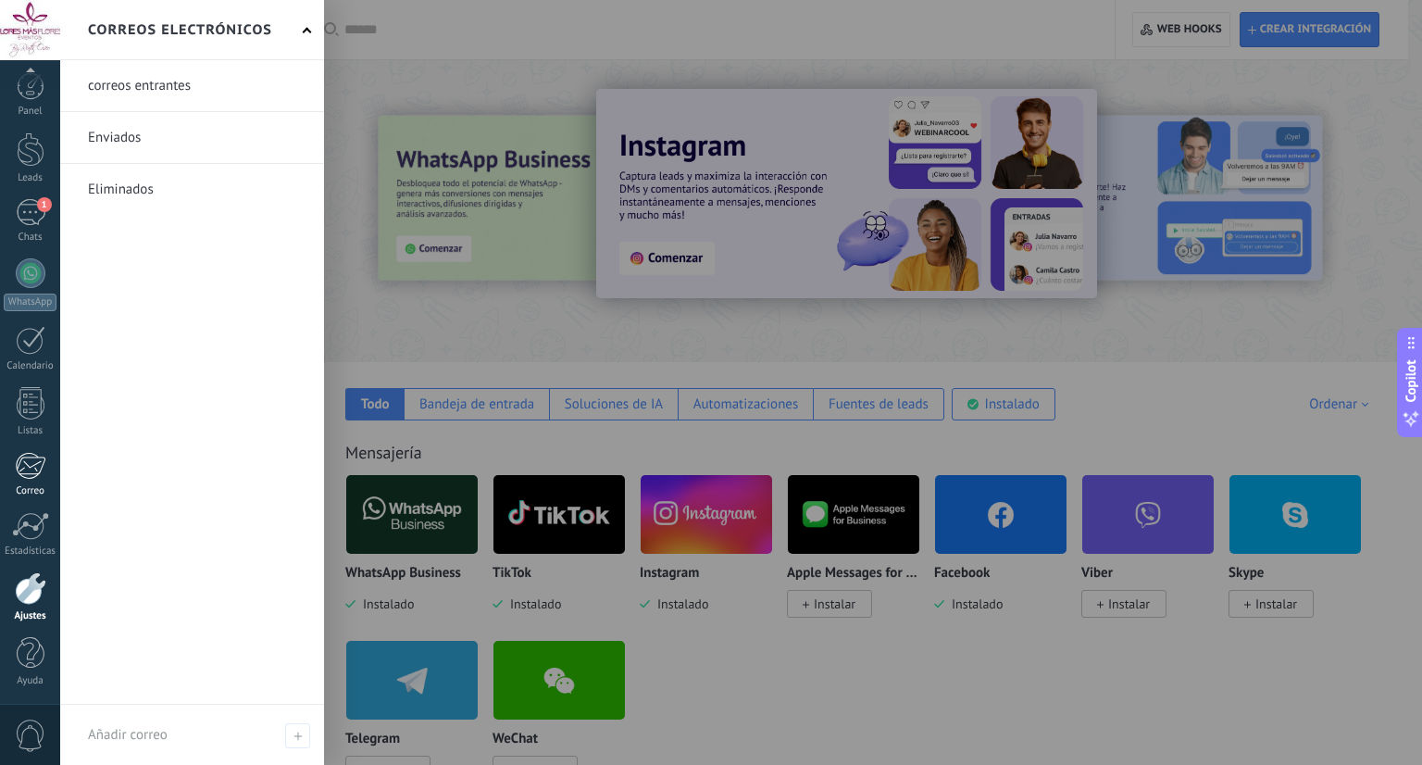
click at [21, 475] on div at bounding box center [30, 466] width 31 height 28
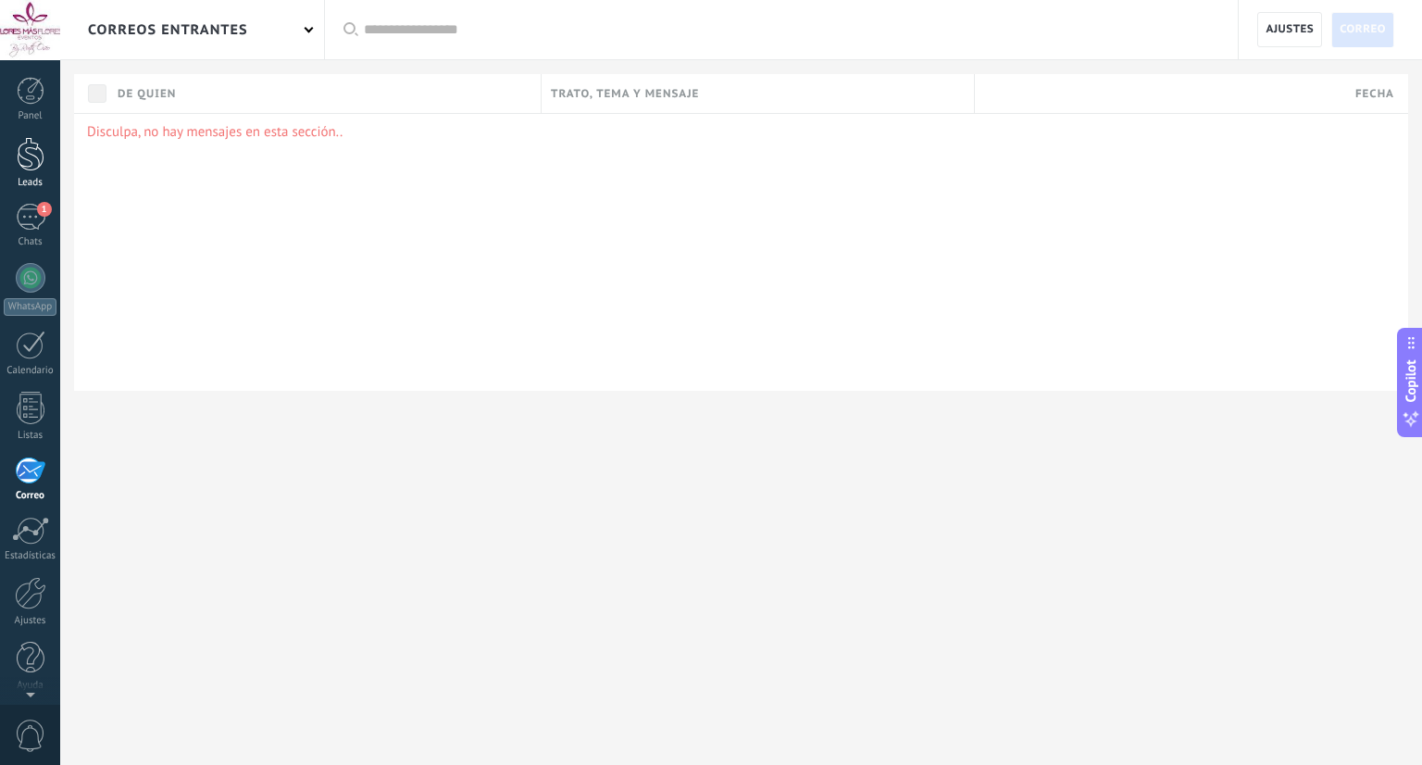
scroll to position [5, 0]
click at [605, 138] on p "Disculpa, no hay mensajes en esta sección.." at bounding box center [741, 132] width 1308 height 18
click at [19, 335] on div at bounding box center [31, 340] width 30 height 29
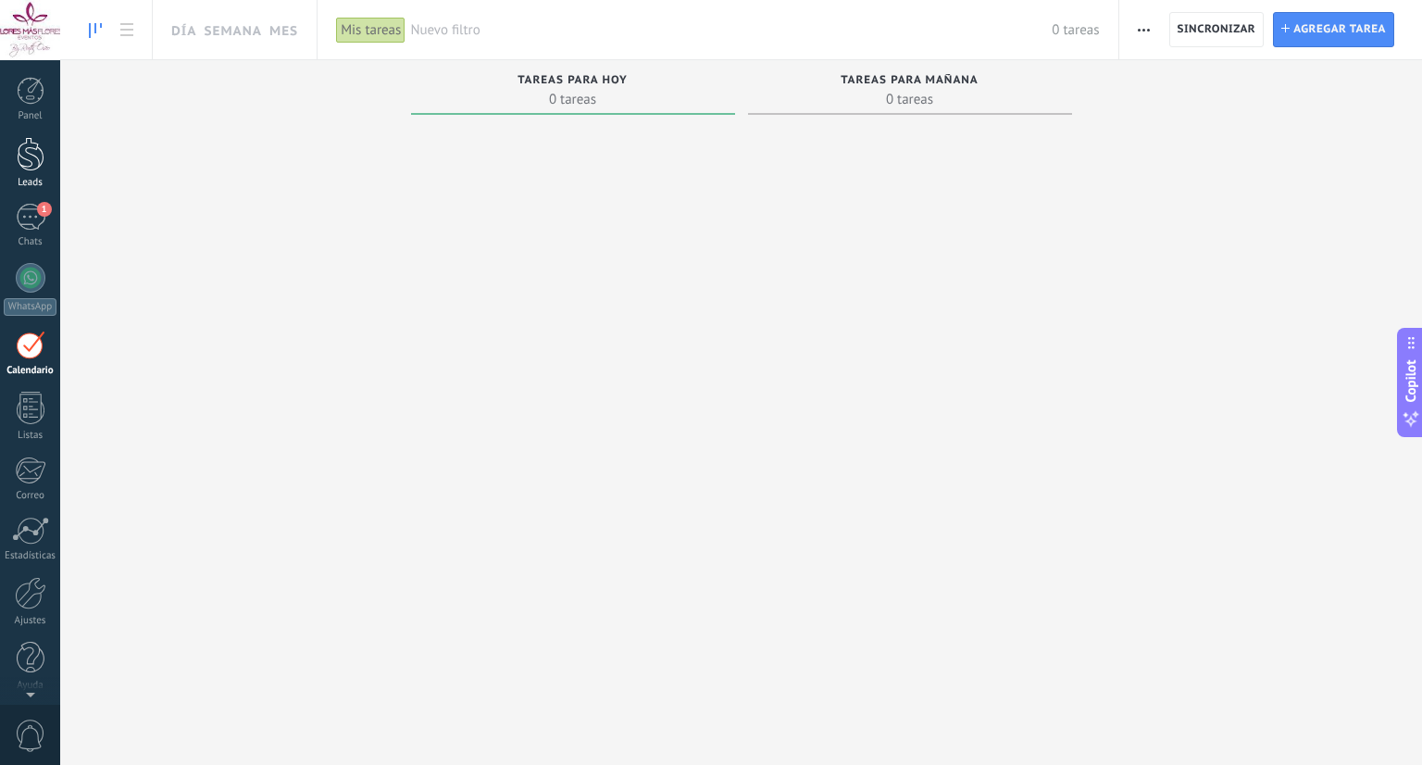
click at [35, 148] on div at bounding box center [31, 154] width 28 height 34
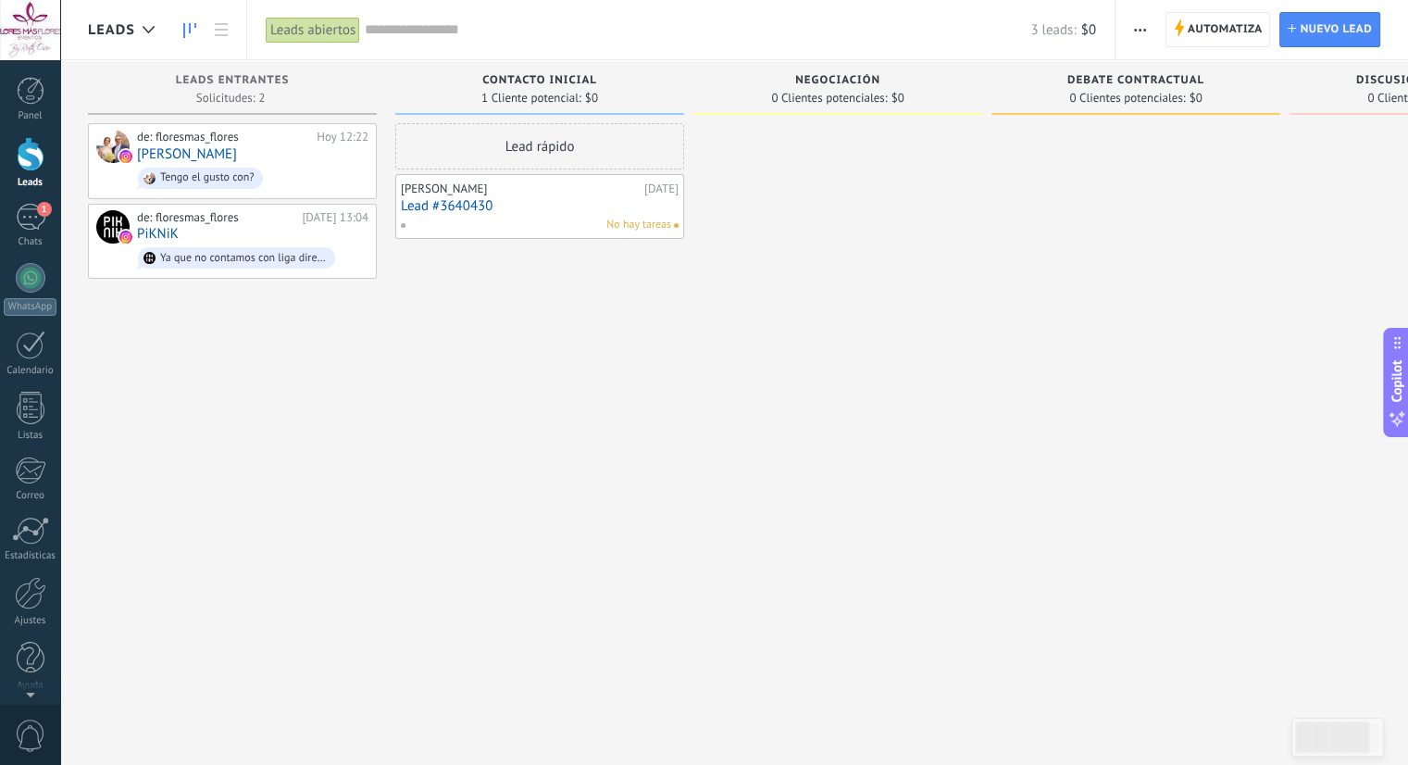
click at [524, 205] on link "Lead #3640430" at bounding box center [540, 206] width 278 height 16
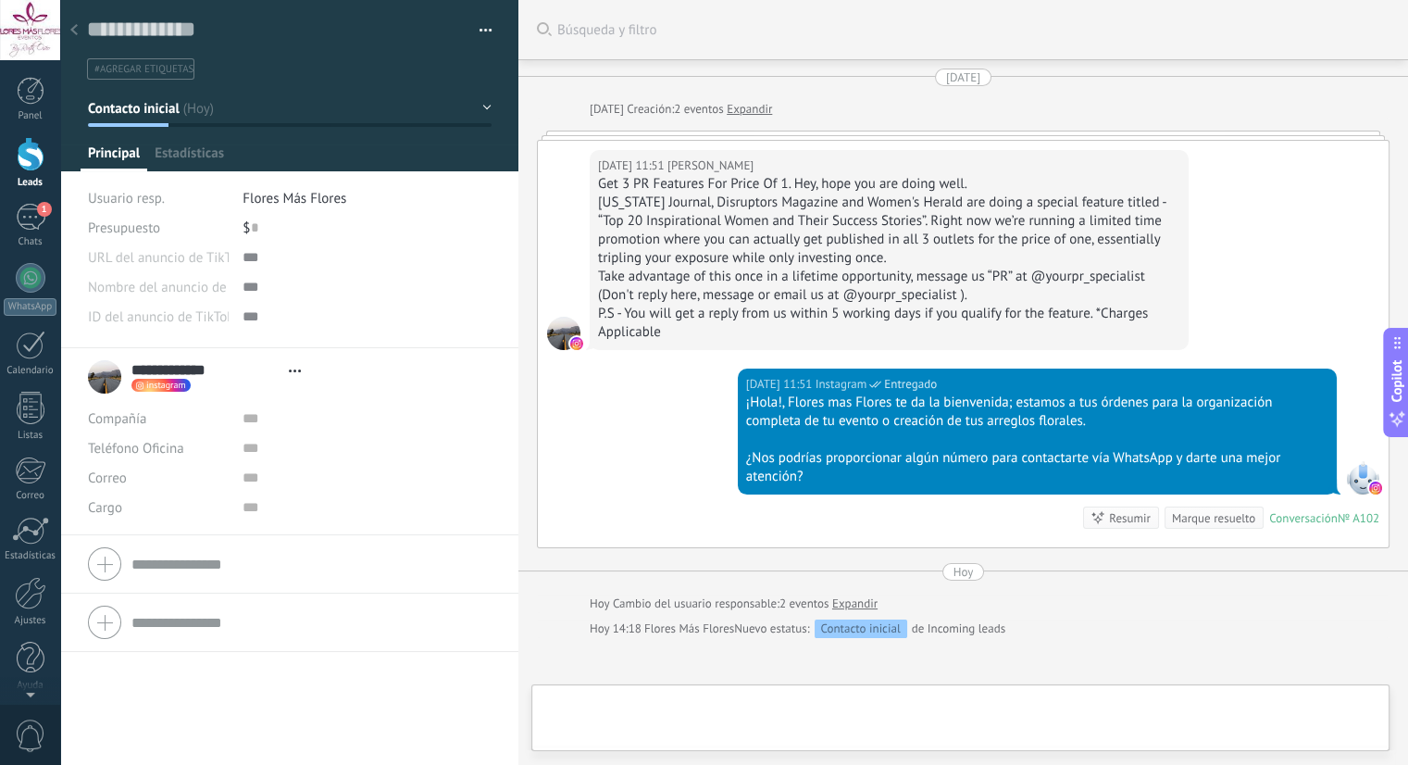
type textarea "**********"
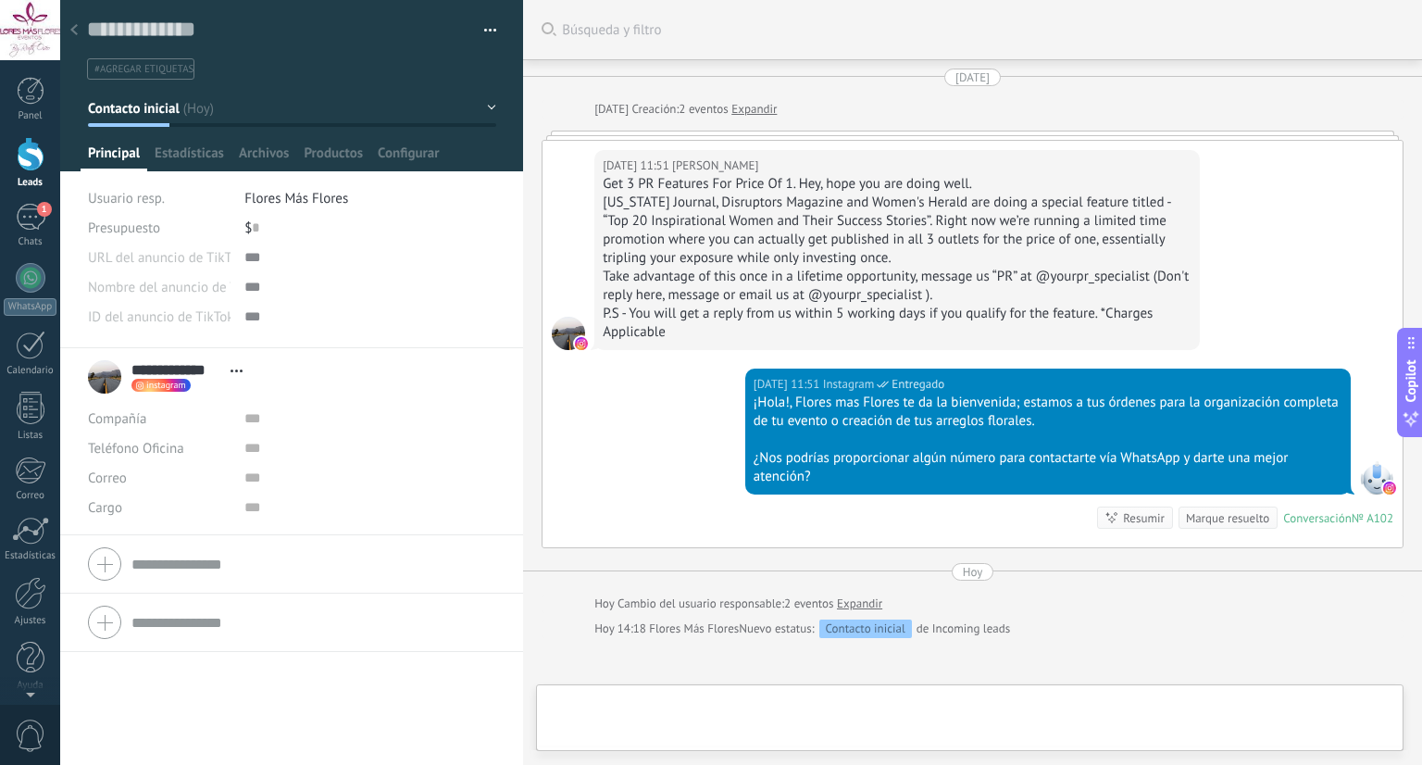
scroll to position [27, 0]
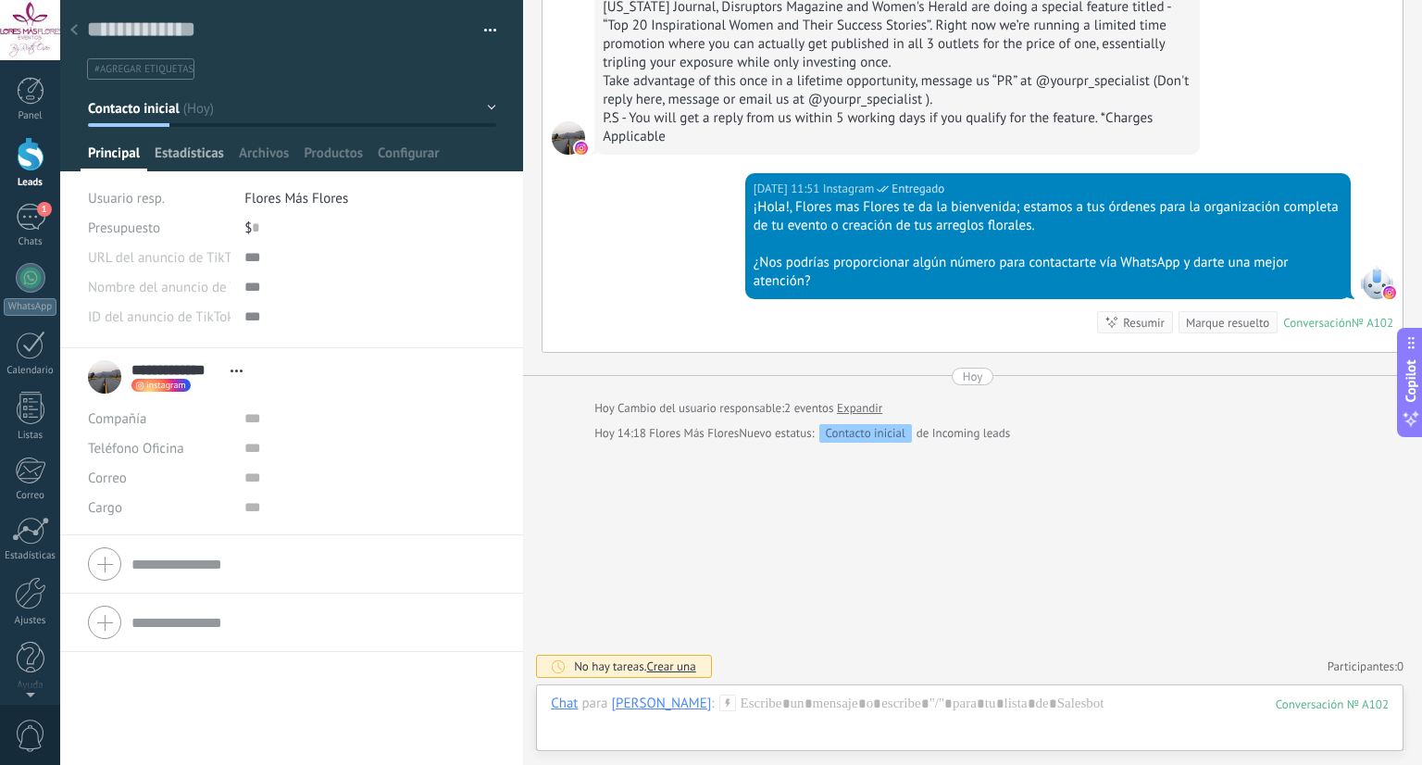
click at [216, 162] on span "Estadísticas" at bounding box center [189, 157] width 69 height 27
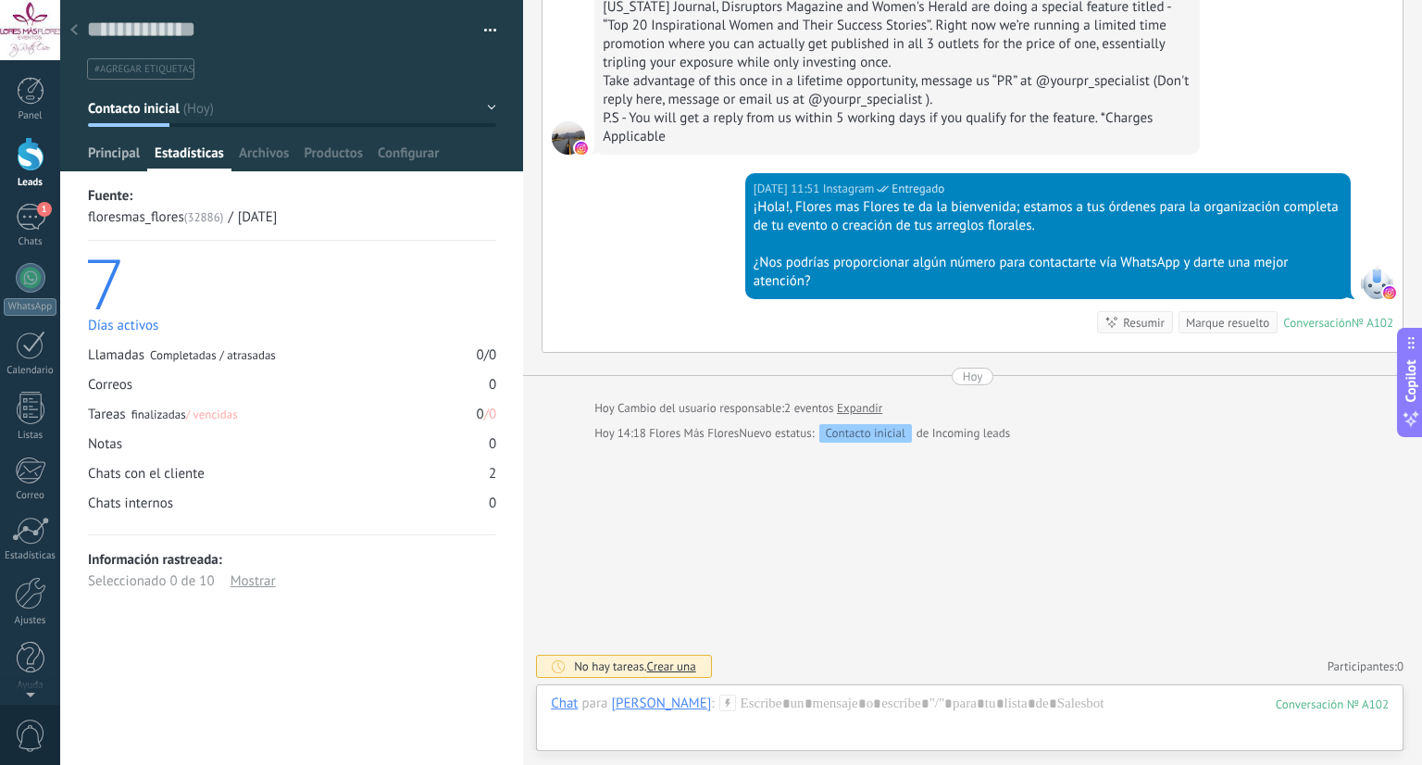
click at [122, 165] on span "Principal" at bounding box center [114, 157] width 52 height 27
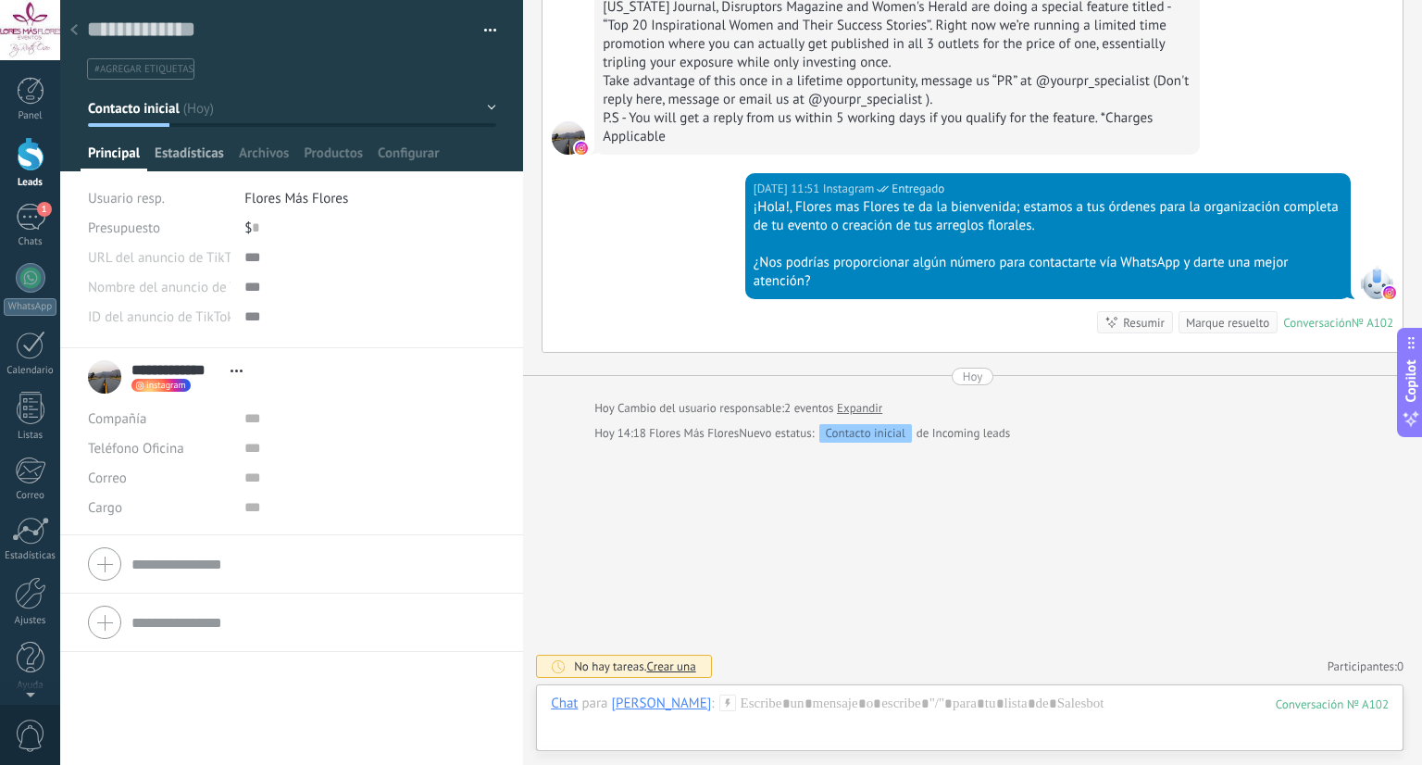
click at [173, 159] on span "Estadísticas" at bounding box center [189, 157] width 69 height 27
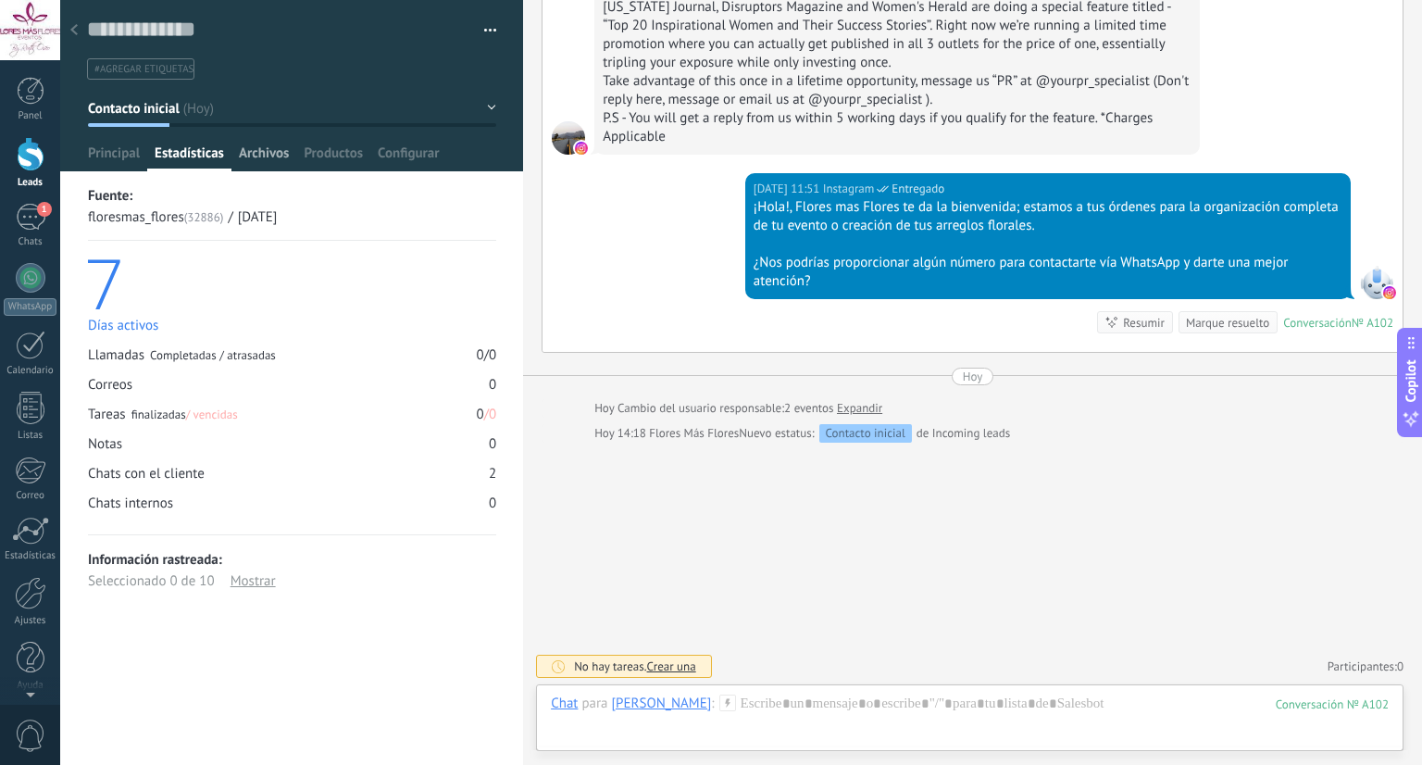
click at [267, 156] on span "Archivos" at bounding box center [264, 157] width 50 height 27
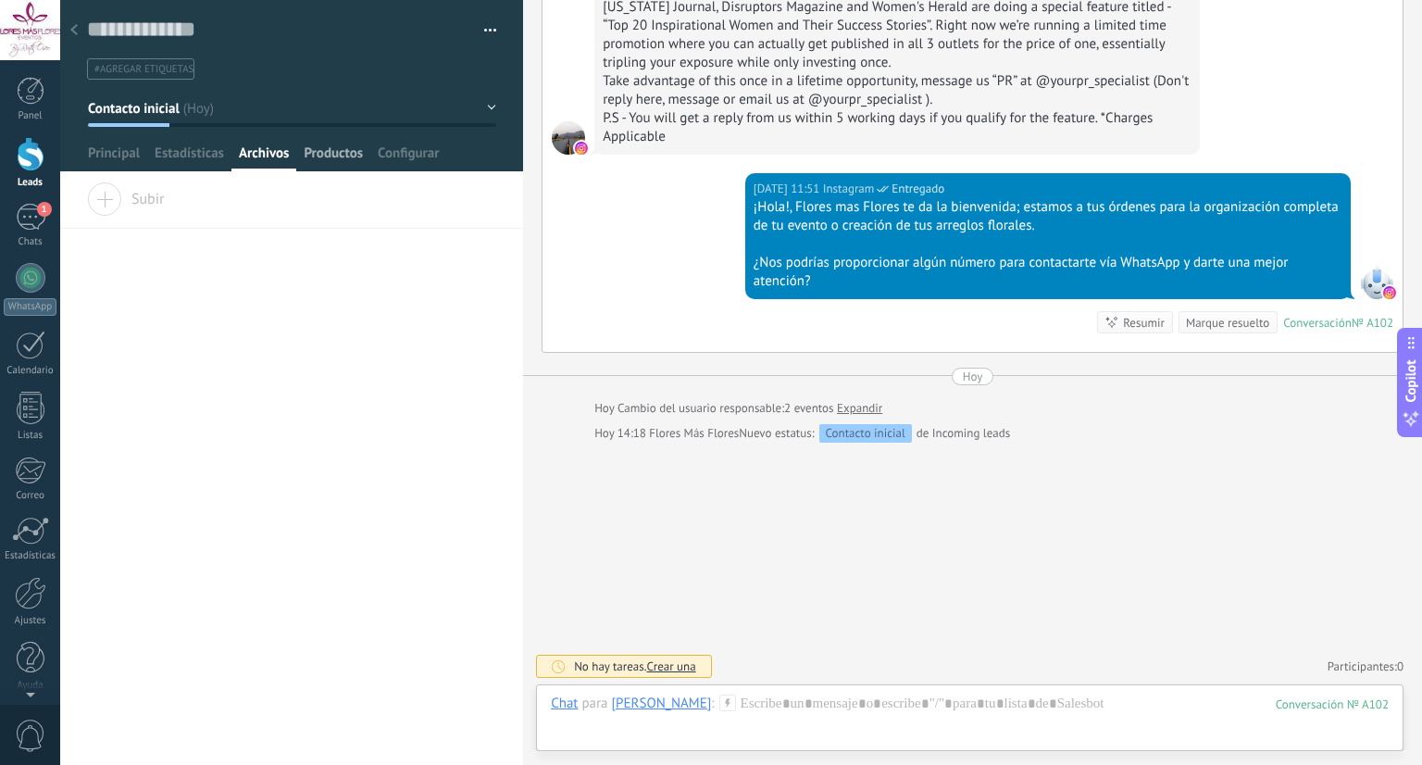
click at [338, 161] on span "Productos" at bounding box center [333, 157] width 59 height 27
click at [425, 161] on span "Configurar" at bounding box center [408, 157] width 61 height 27
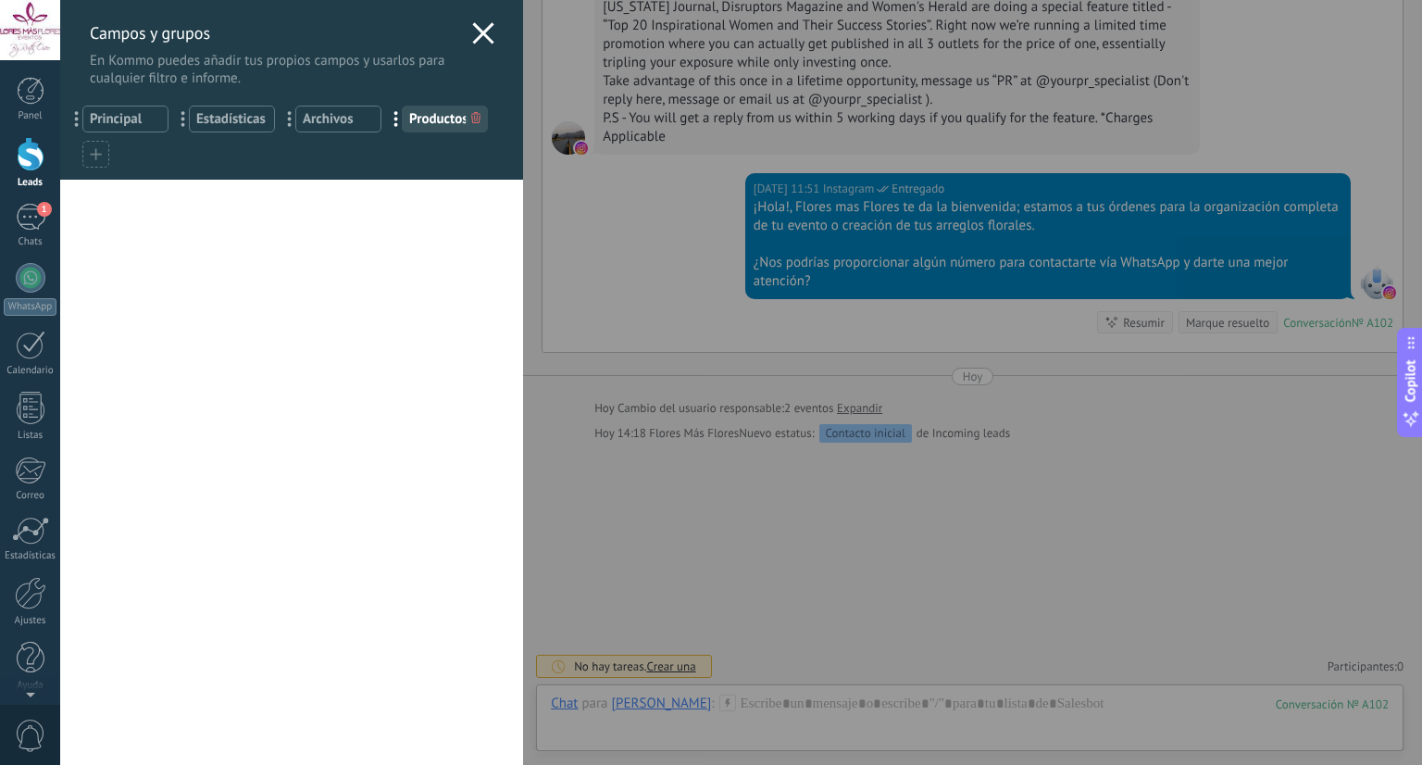
click at [459, 39] on div "Campos y grupos En Kommo puedes añadir tus propios campos y usarlos para cualqu…" at bounding box center [291, 43] width 463 height 87
click at [481, 36] on use at bounding box center [483, 32] width 21 height 21
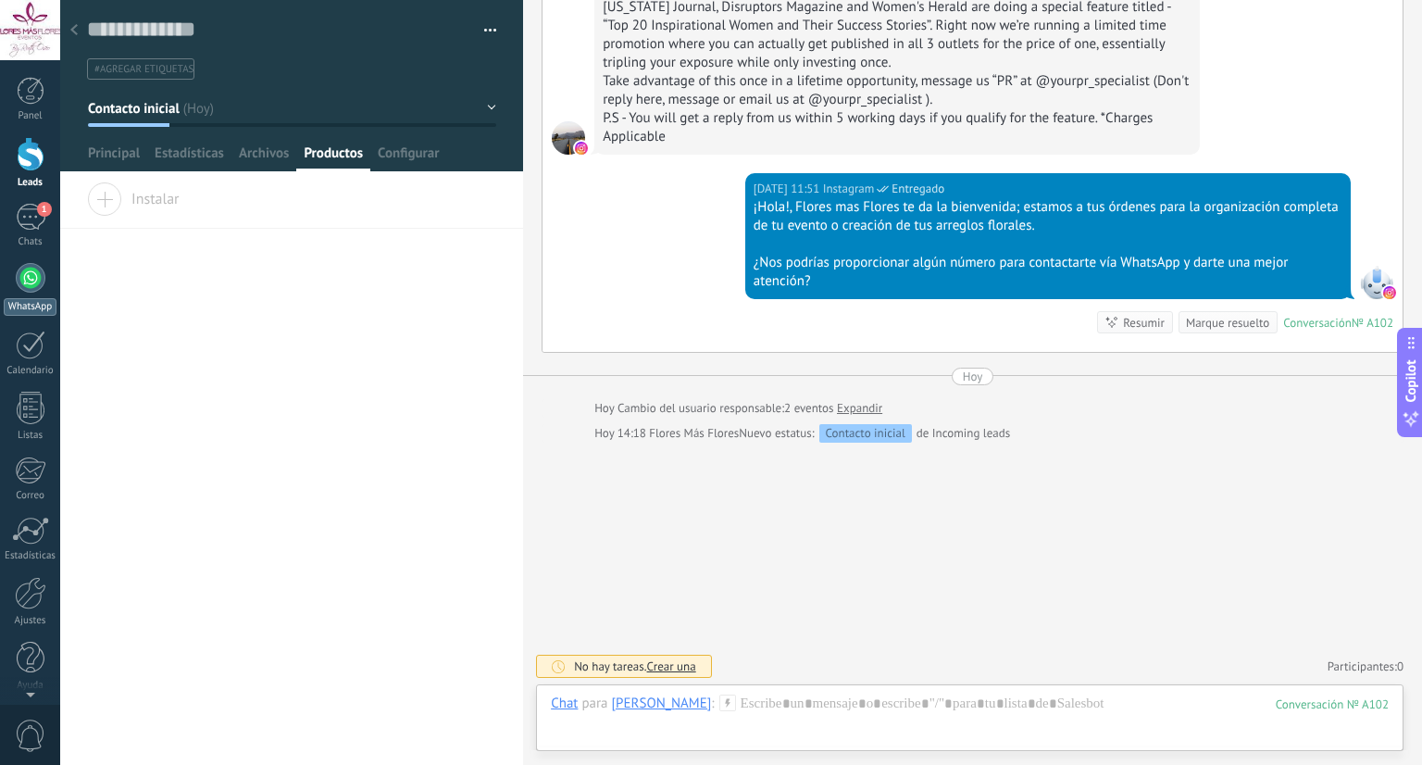
click at [26, 293] on link "WhatsApp" at bounding box center [30, 289] width 60 height 53
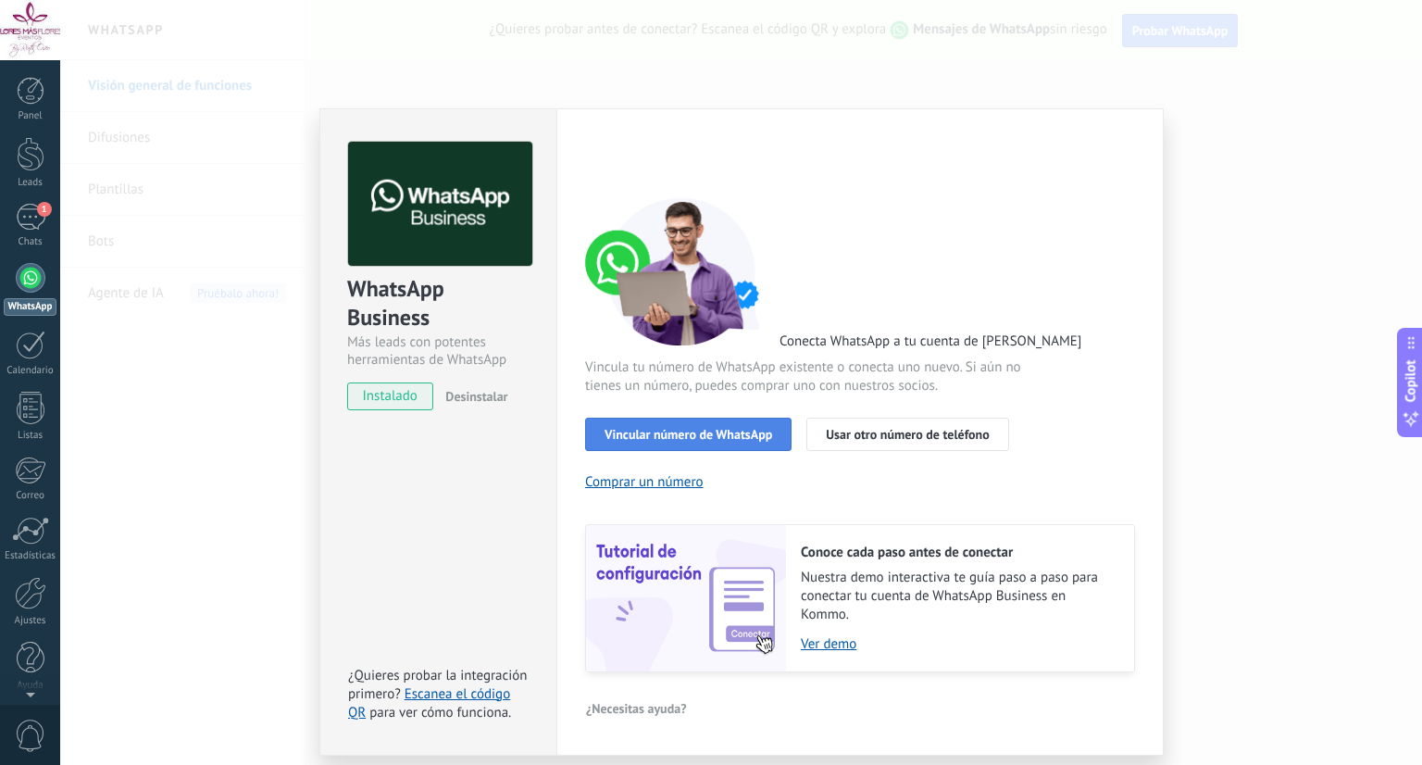
click at [712, 438] on span "Vincular número de WhatsApp" at bounding box center [689, 434] width 168 height 13
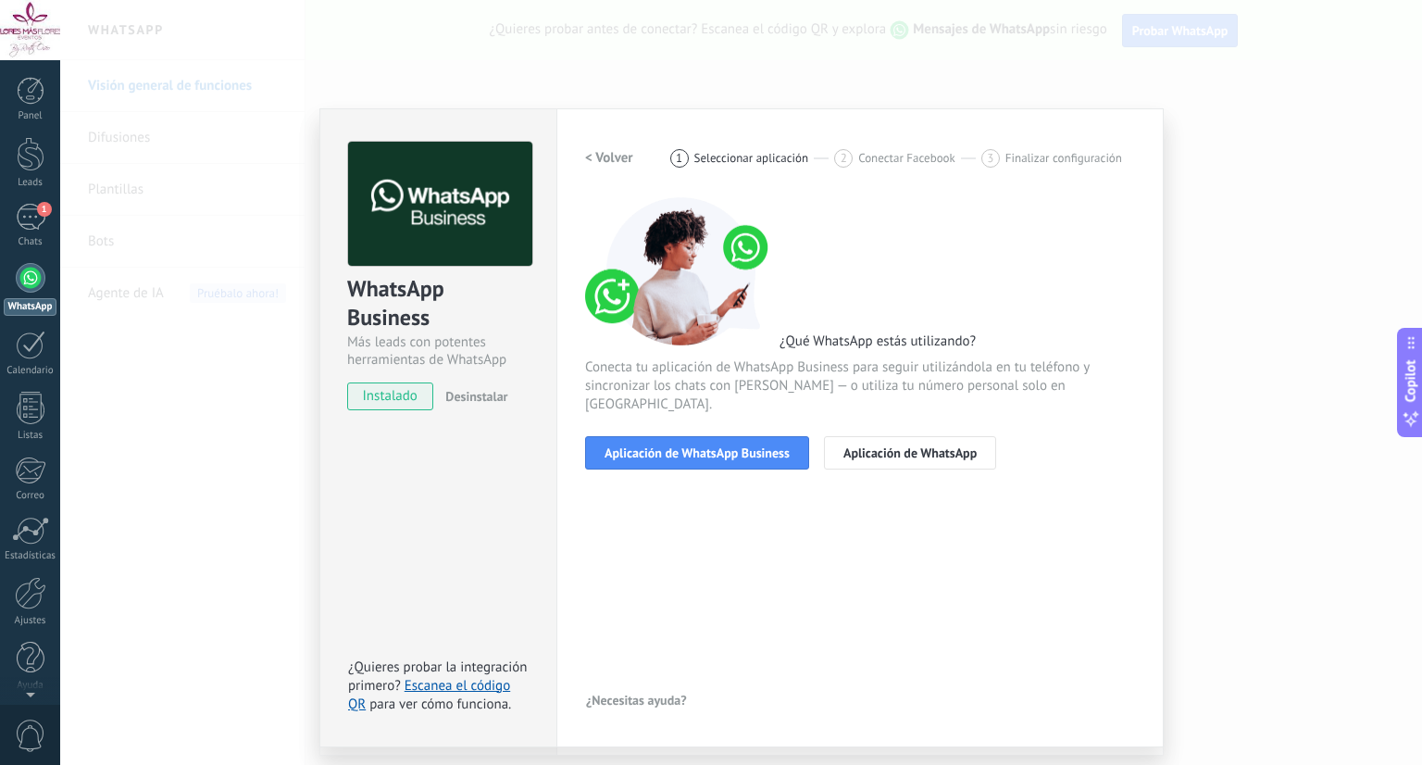
click at [712, 446] on span "Aplicación de WhatsApp Business" at bounding box center [697, 452] width 185 height 13
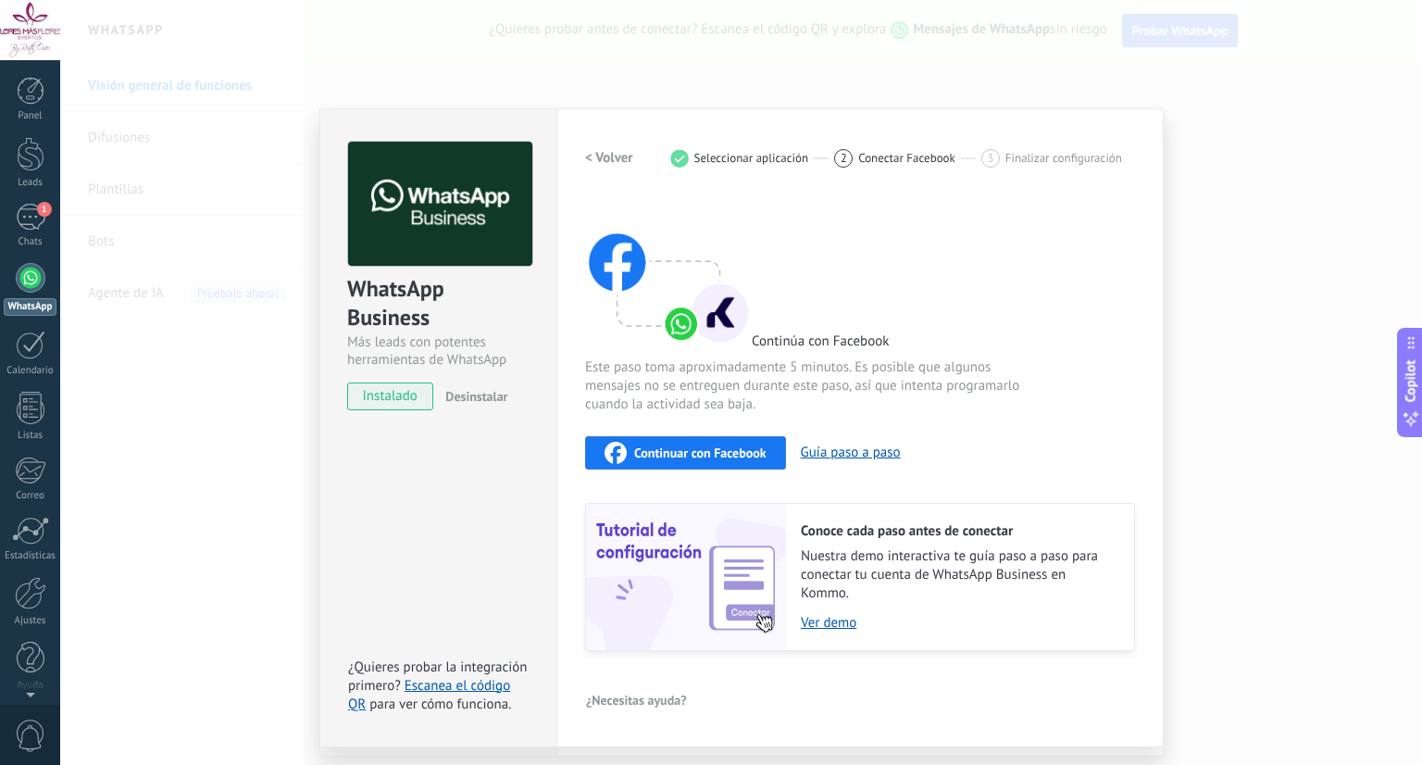
click at [725, 446] on span "Continuar con Facebook" at bounding box center [700, 452] width 132 height 13
click at [1196, 146] on div "WhatsApp Business Más leads con potentes herramientas de WhatsApp instalado Des…" at bounding box center [741, 382] width 1362 height 765
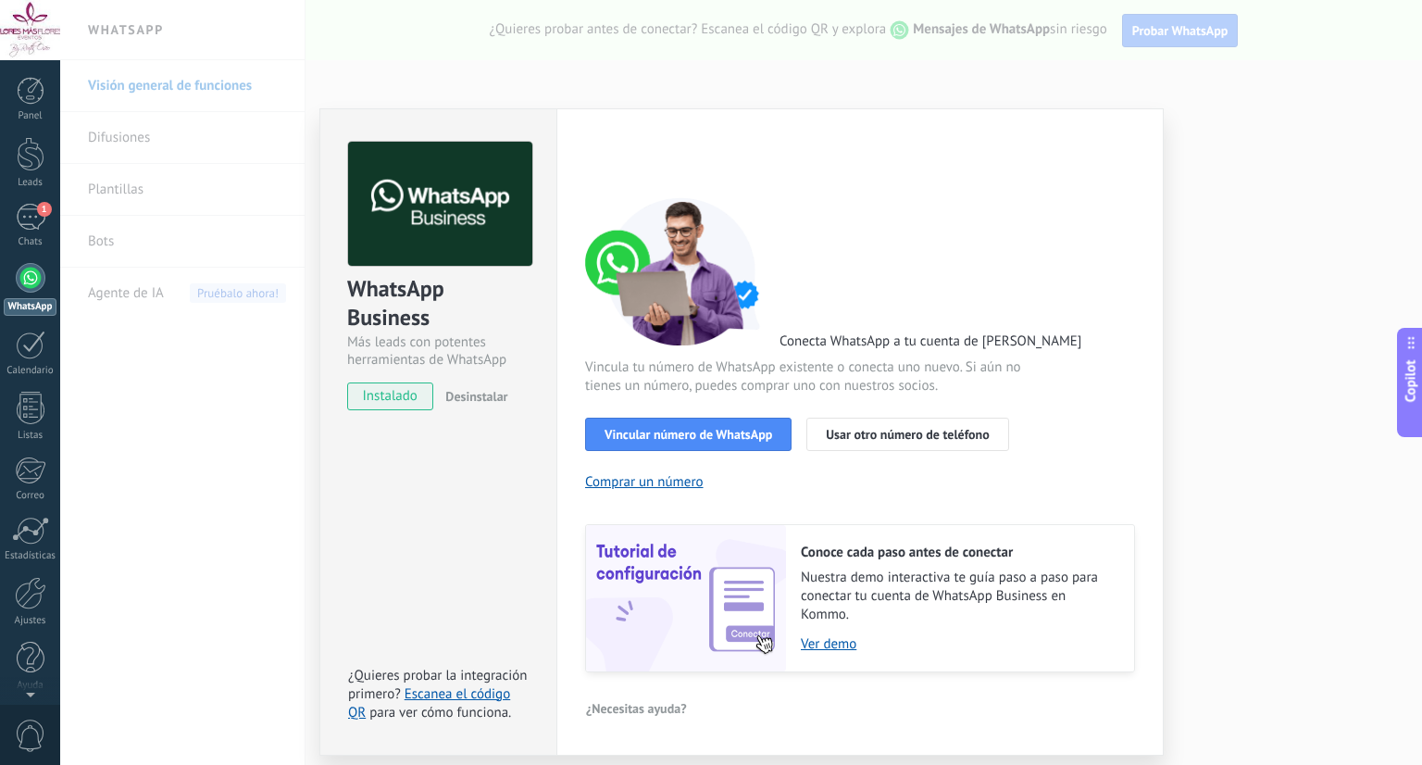
click at [1196, 146] on div "WhatsApp Business Más leads con potentes herramientas de WhatsApp instalado Des…" at bounding box center [741, 382] width 1362 height 765
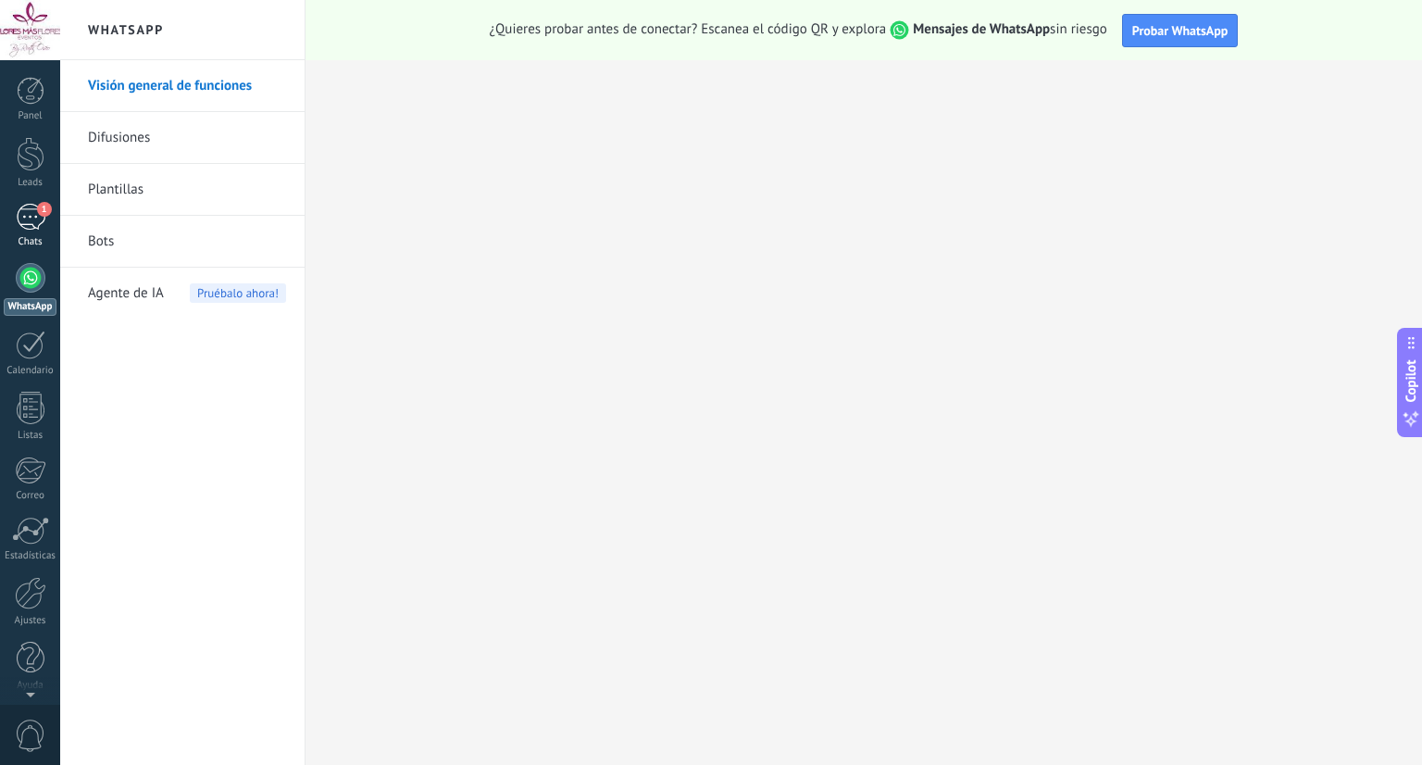
click at [41, 203] on span "1" at bounding box center [44, 209] width 15 height 15
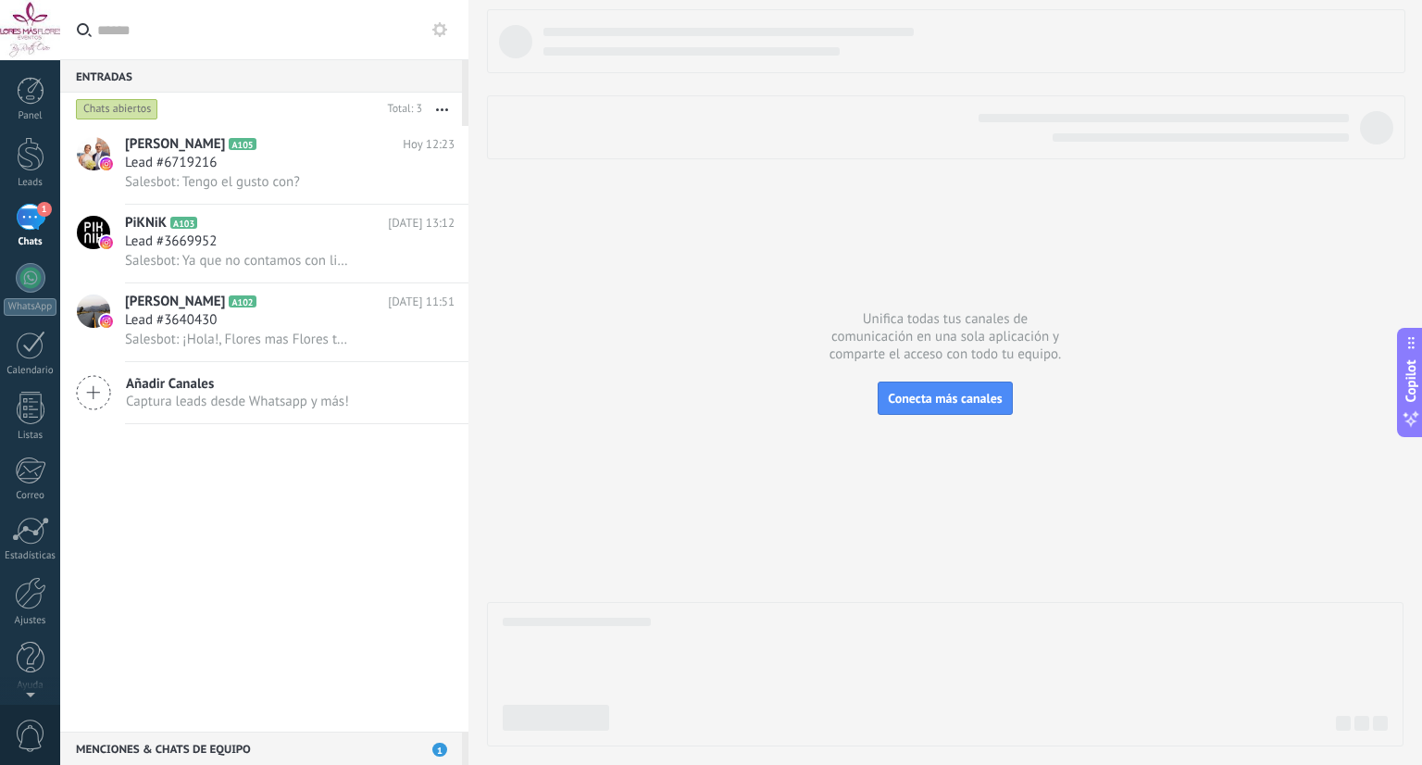
click at [866, 148] on div at bounding box center [946, 127] width 918 height 64
click at [1289, 336] on div at bounding box center [945, 377] width 916 height 737
click at [31, 599] on div at bounding box center [30, 593] width 31 height 32
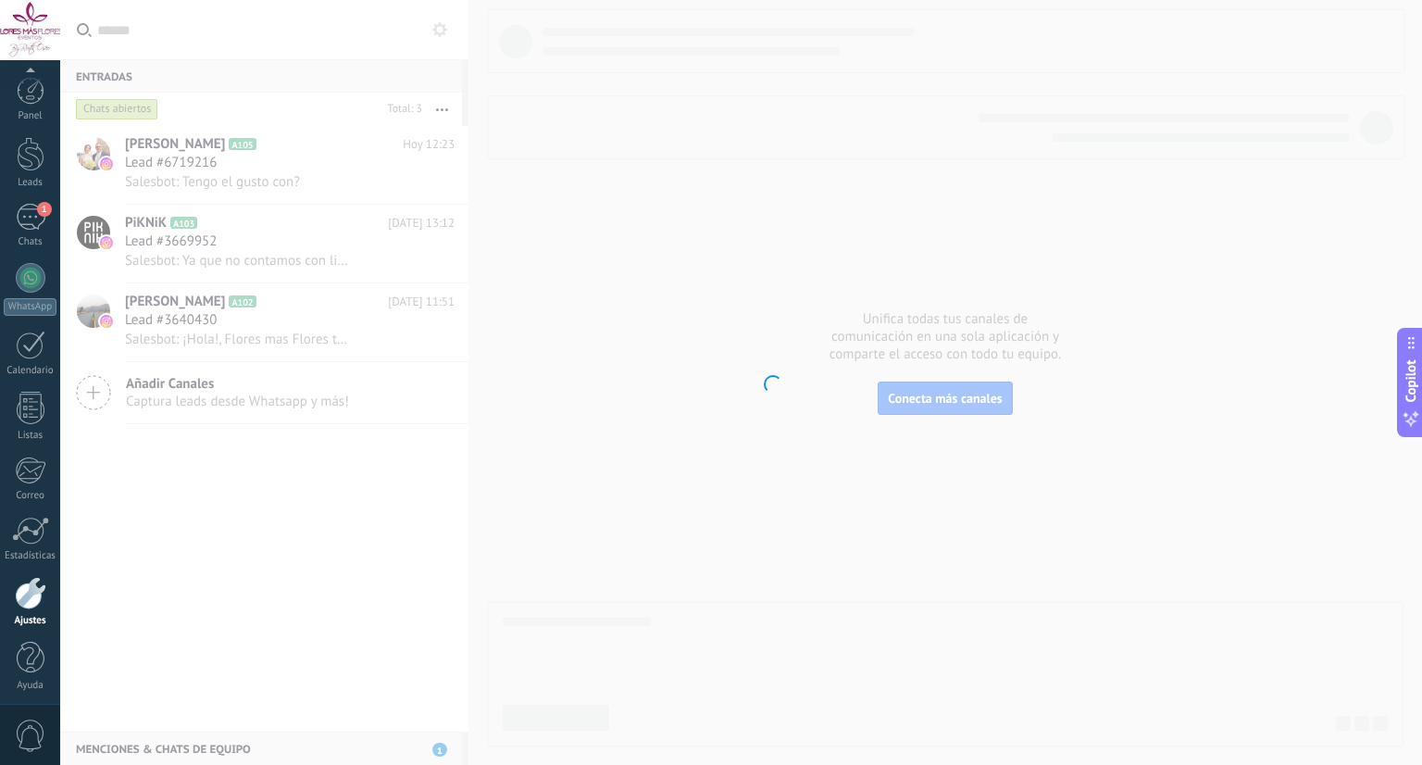
scroll to position [5, 0]
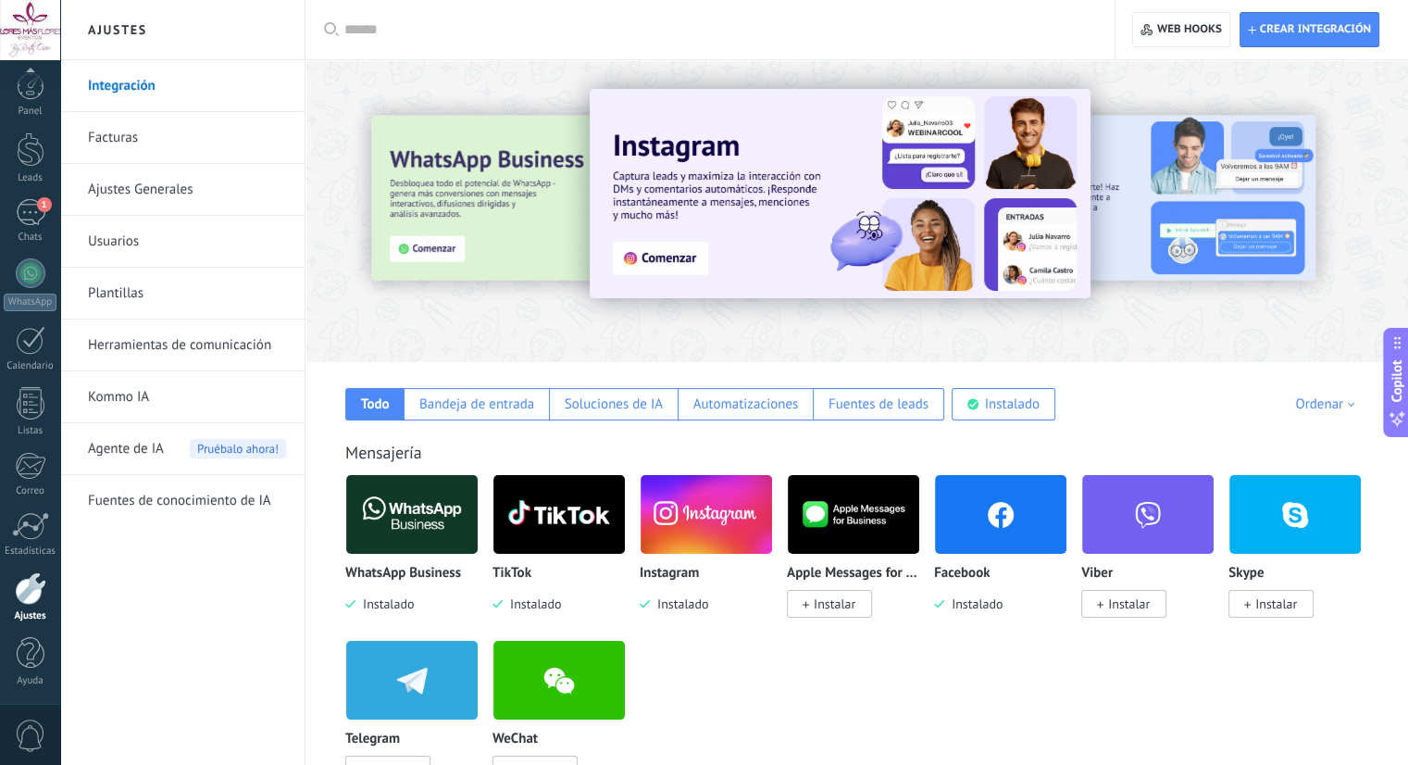
click at [237, 237] on link "Usuarios" at bounding box center [187, 242] width 198 height 52
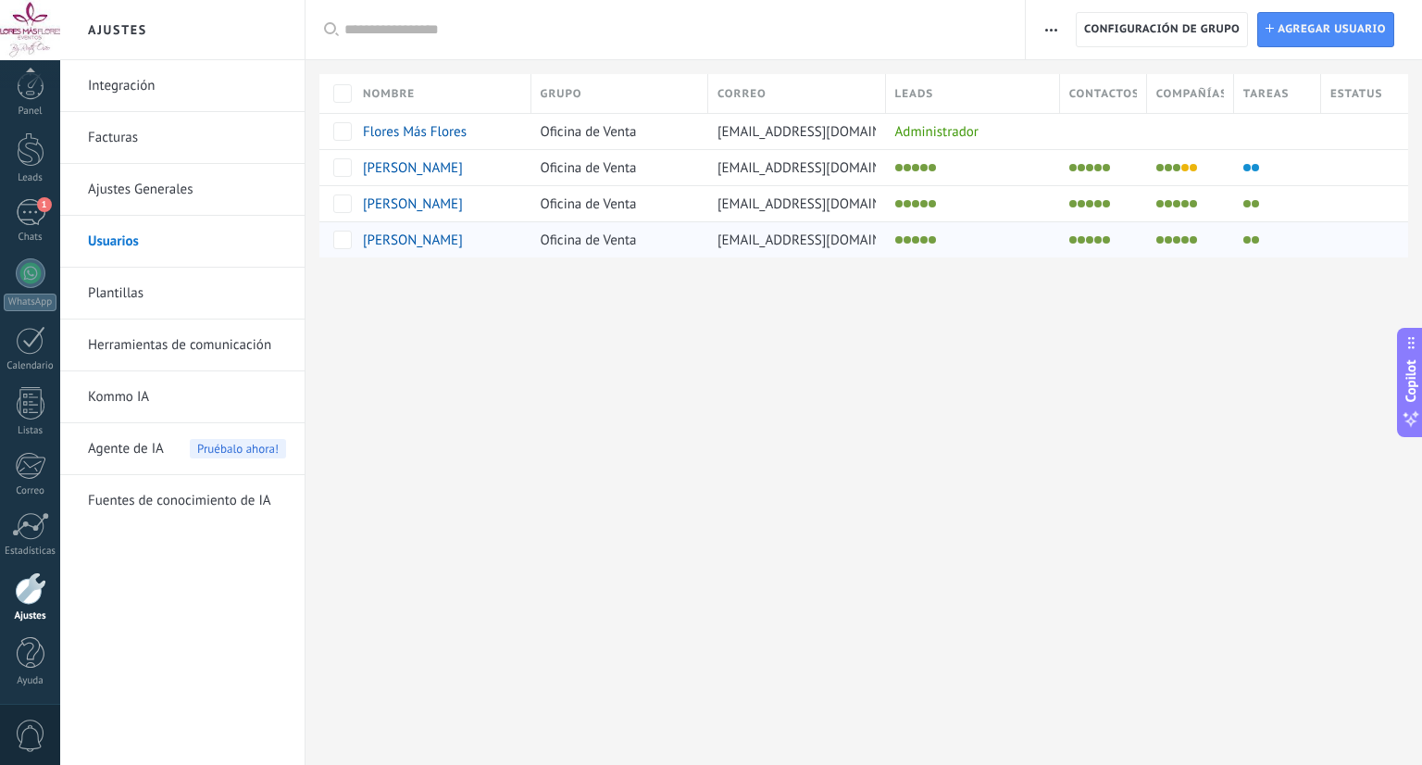
click at [1142, 248] on div at bounding box center [1103, 239] width 87 height 36
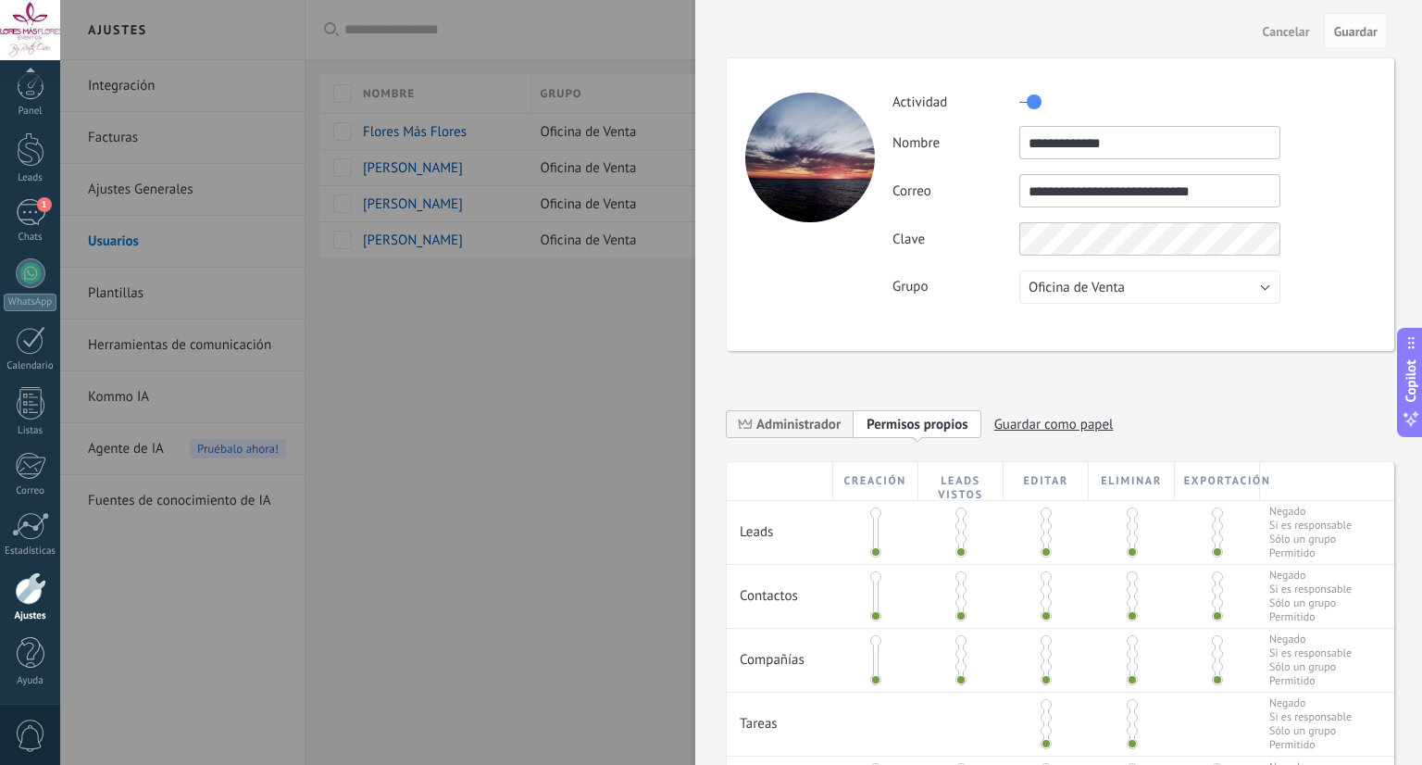
drag, startPoint x: 1234, startPoint y: 316, endPoint x: 1229, endPoint y: 305, distance: 12.0
click at [1229, 305] on div "**********" at bounding box center [1060, 204] width 667 height 293
click at [1211, 294] on button "Oficina de Venta" at bounding box center [1149, 286] width 261 height 33
click at [1211, 294] on span "Oficina de Venta" at bounding box center [1141, 288] width 266 height 18
click at [1355, 234] on div "Clave" at bounding box center [1133, 238] width 482 height 33
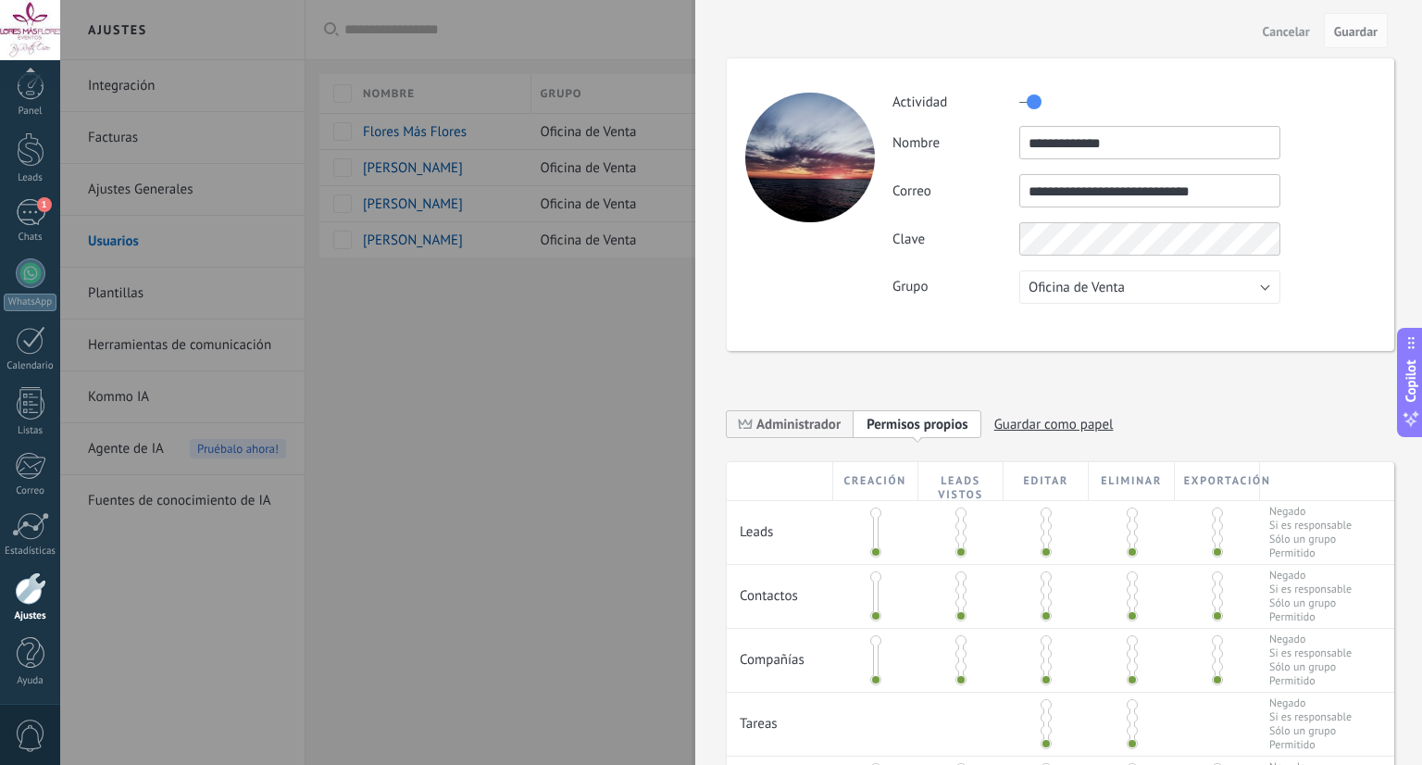
click at [1355, 234] on div "Clave" at bounding box center [1133, 238] width 482 height 33
click at [1280, 25] on span "Cancelar" at bounding box center [1286, 31] width 47 height 13
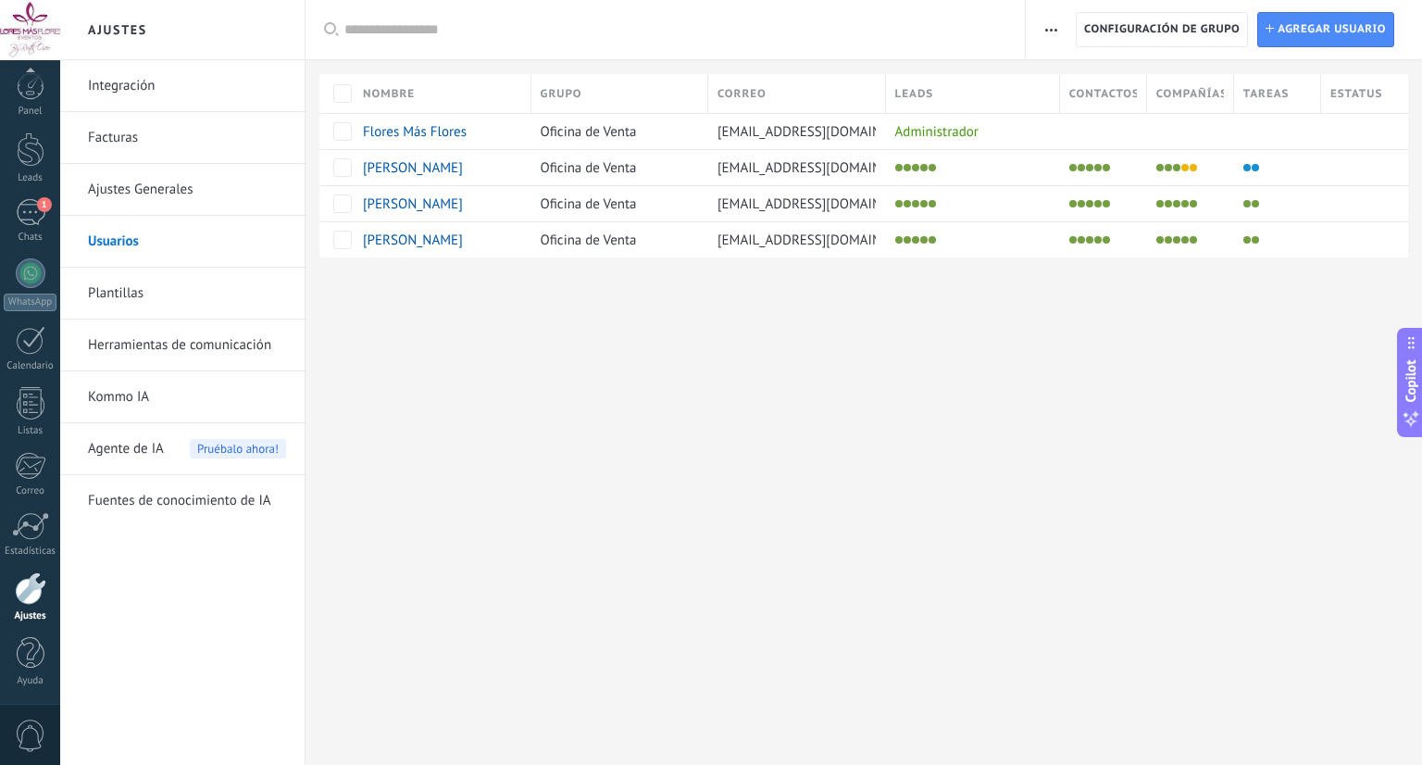
click at [862, 374] on div "Ajustes Integración Facturas Ajustes Generales Usuarios Plantillas Herramientas…" at bounding box center [741, 382] width 1362 height 765
click at [945, 611] on div "Ajustes Integración Facturas Ajustes Generales Usuarios Plantillas Herramientas…" at bounding box center [741, 382] width 1362 height 765
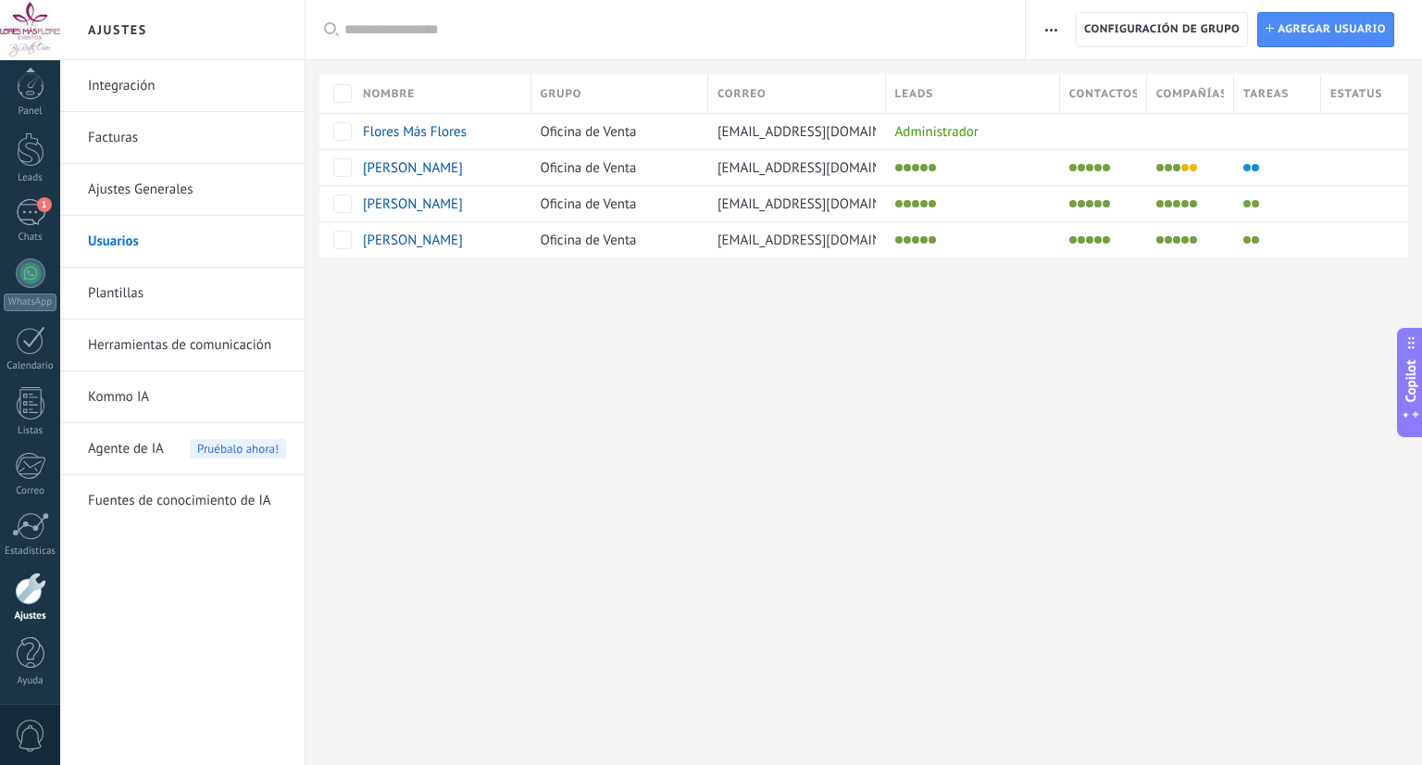
click at [945, 611] on div "Ajustes Integración Facturas Ajustes Generales Usuarios Plantillas Herramientas…" at bounding box center [741, 382] width 1362 height 765
click at [1000, 379] on div "Ajustes Integración Facturas Ajustes Generales Usuarios Plantillas Herramientas…" at bounding box center [741, 382] width 1362 height 765
